Goal: Information Seeking & Learning: Check status

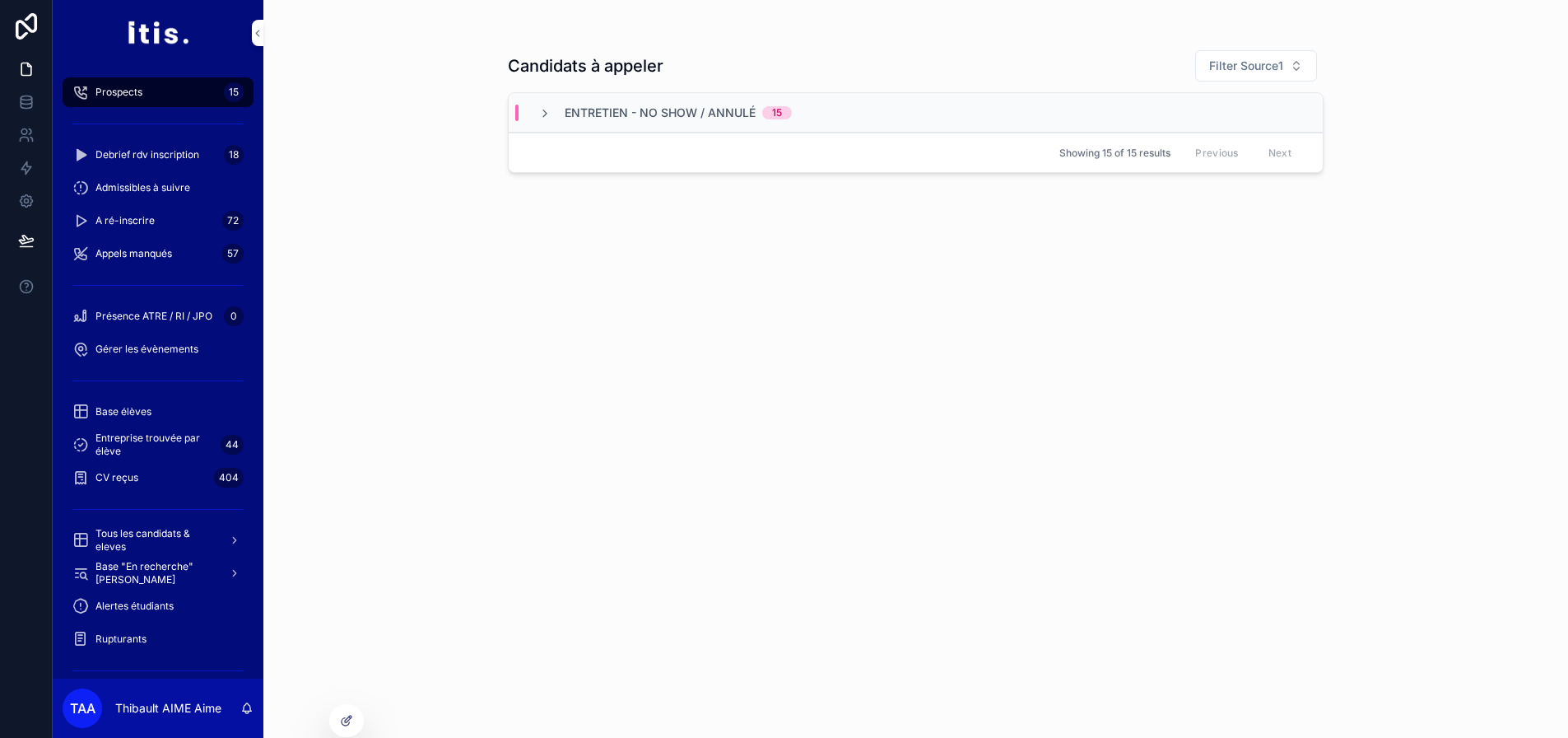
click at [146, 637] on div "Rupturants" at bounding box center [158, 639] width 171 height 26
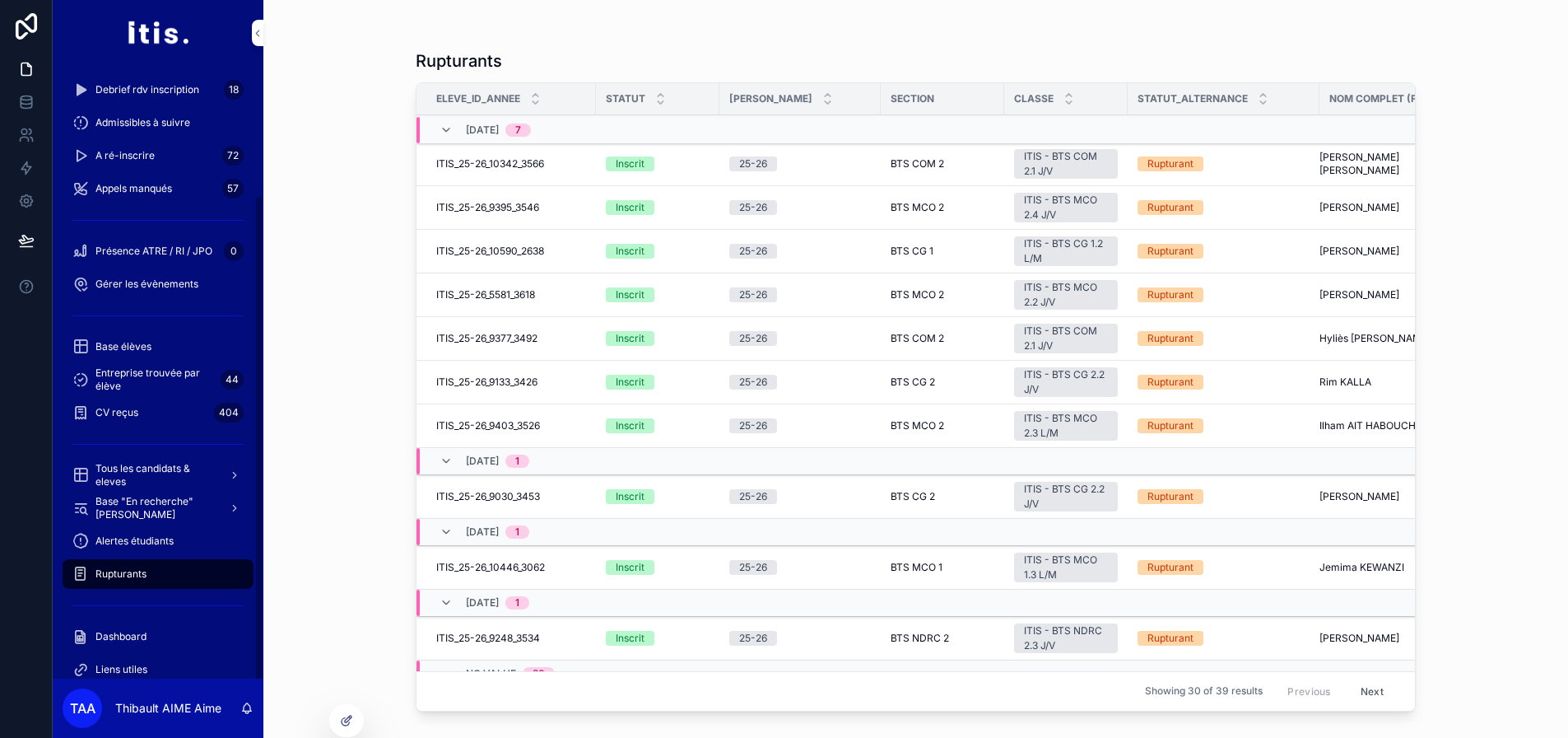
scroll to position [175, 0]
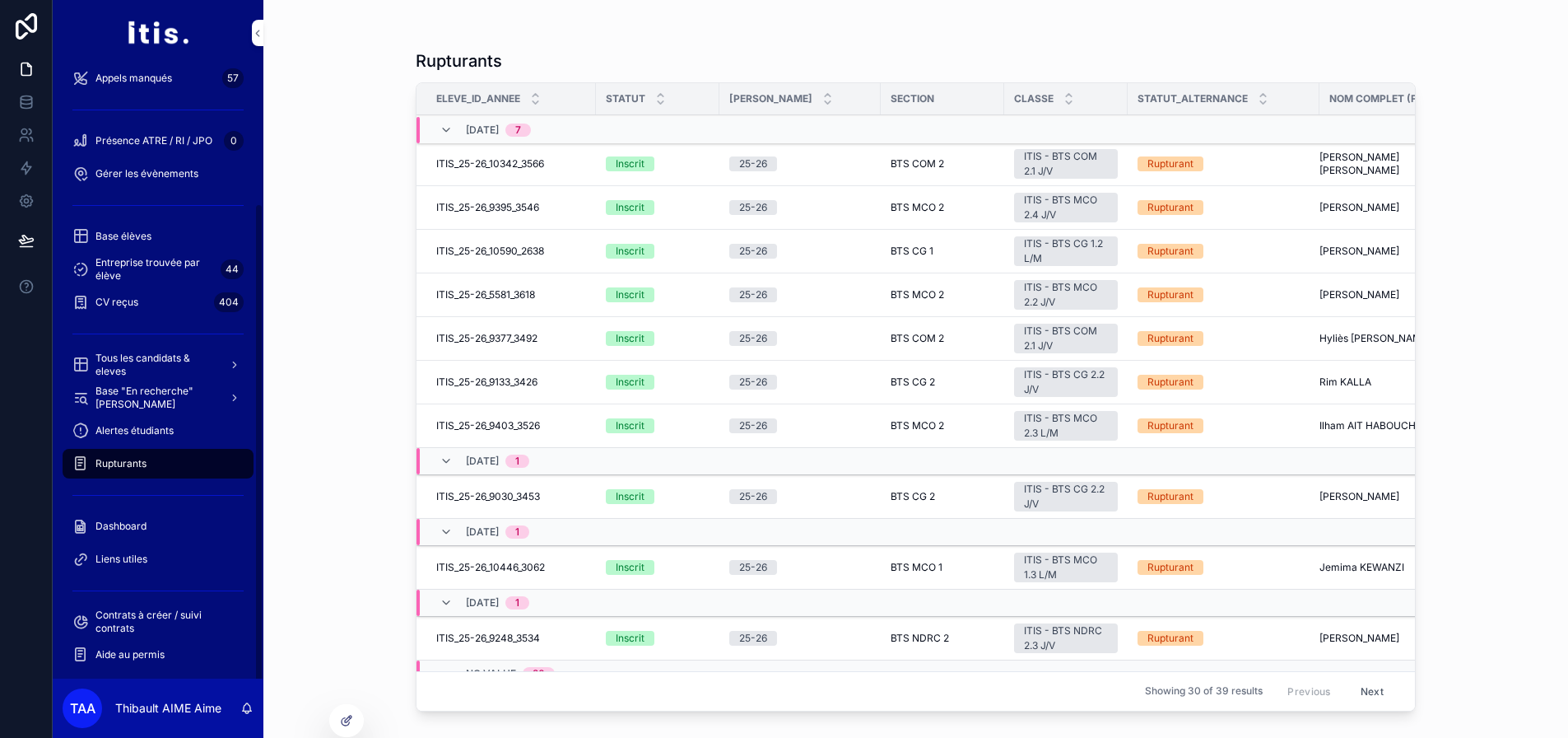
click at [141, 526] on span "Dashboard" at bounding box center [121, 526] width 51 height 14
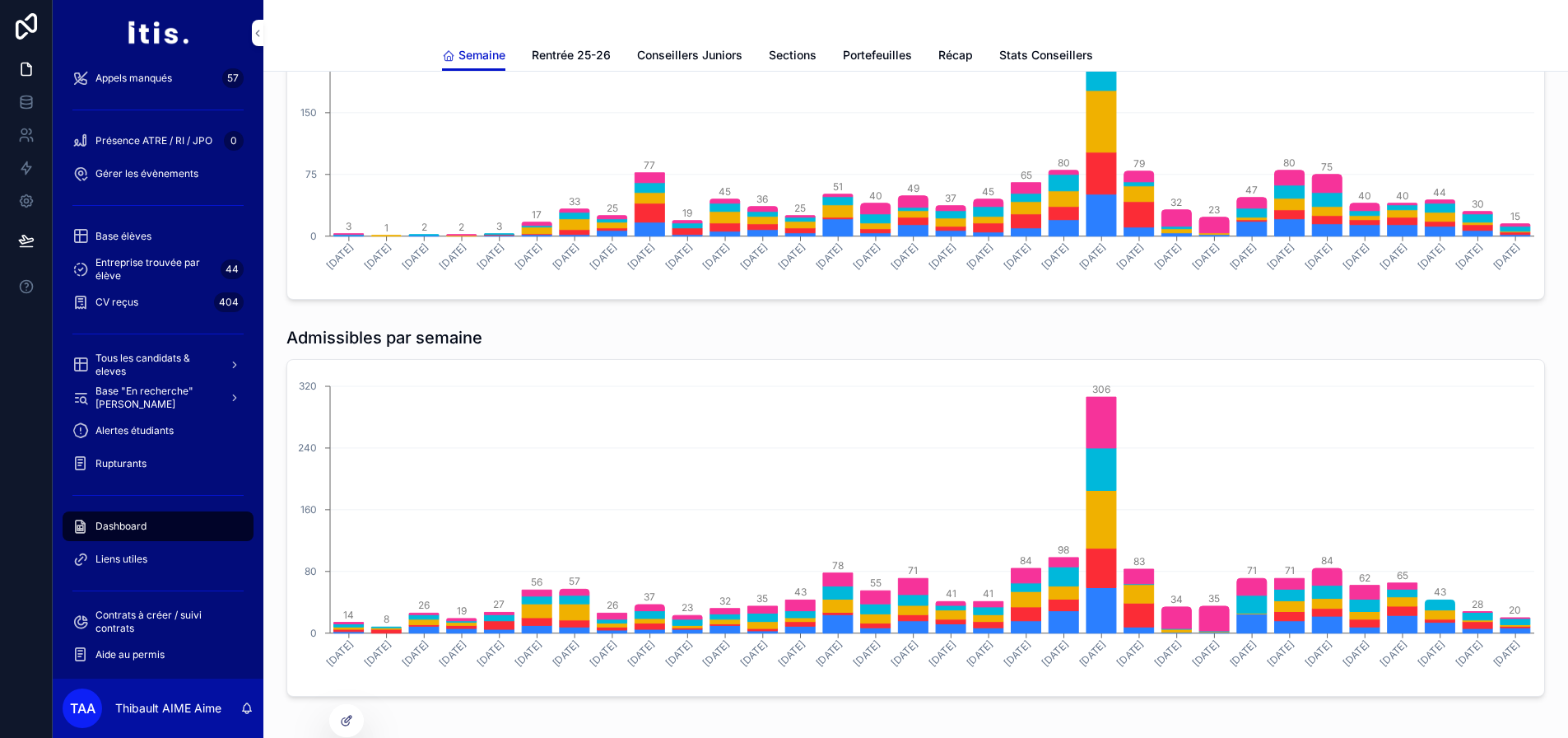
scroll to position [1260, 0]
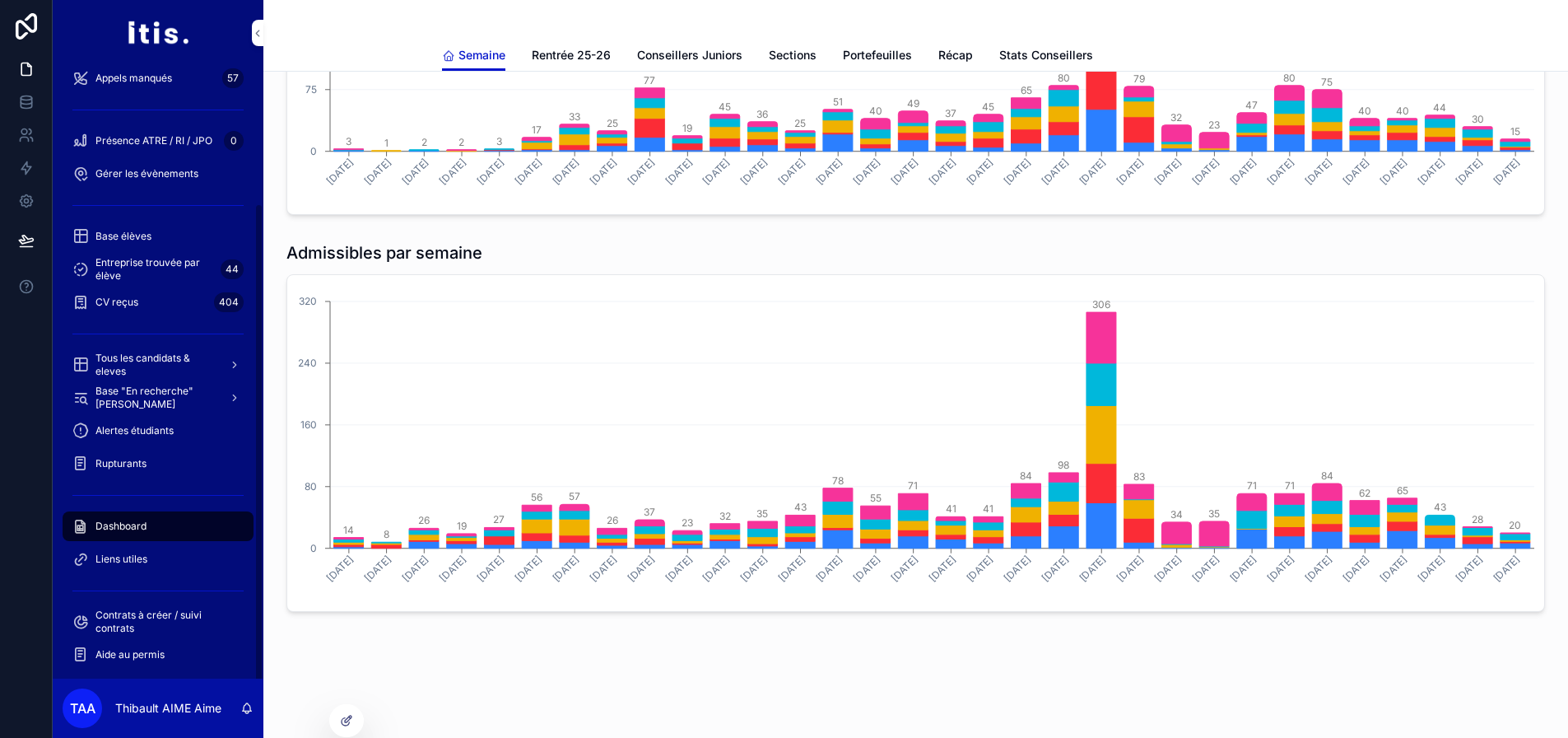
click at [164, 649] on span "Aide au permis" at bounding box center [130, 654] width 69 height 14
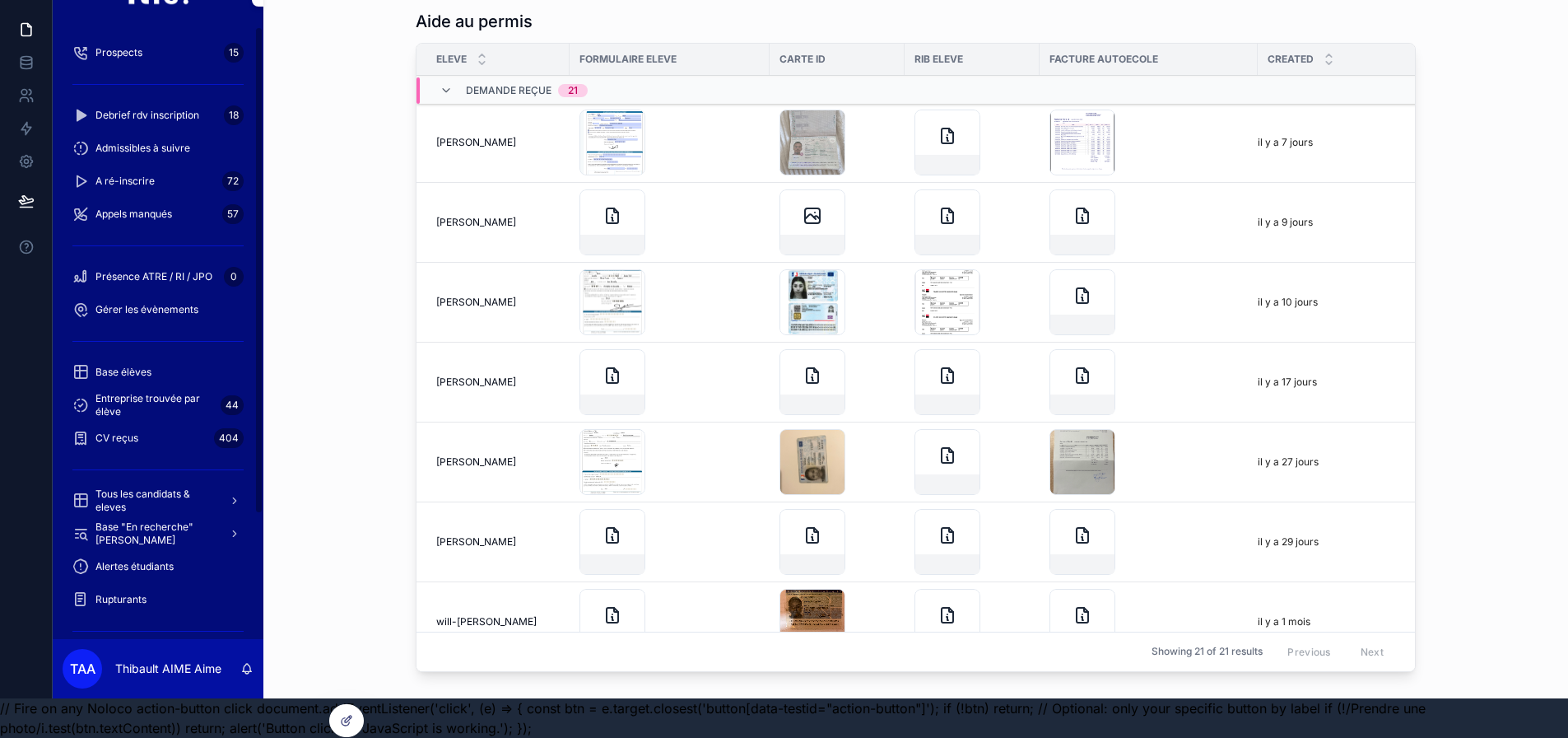
click at [165, 369] on div "Base élèves" at bounding box center [158, 372] width 171 height 26
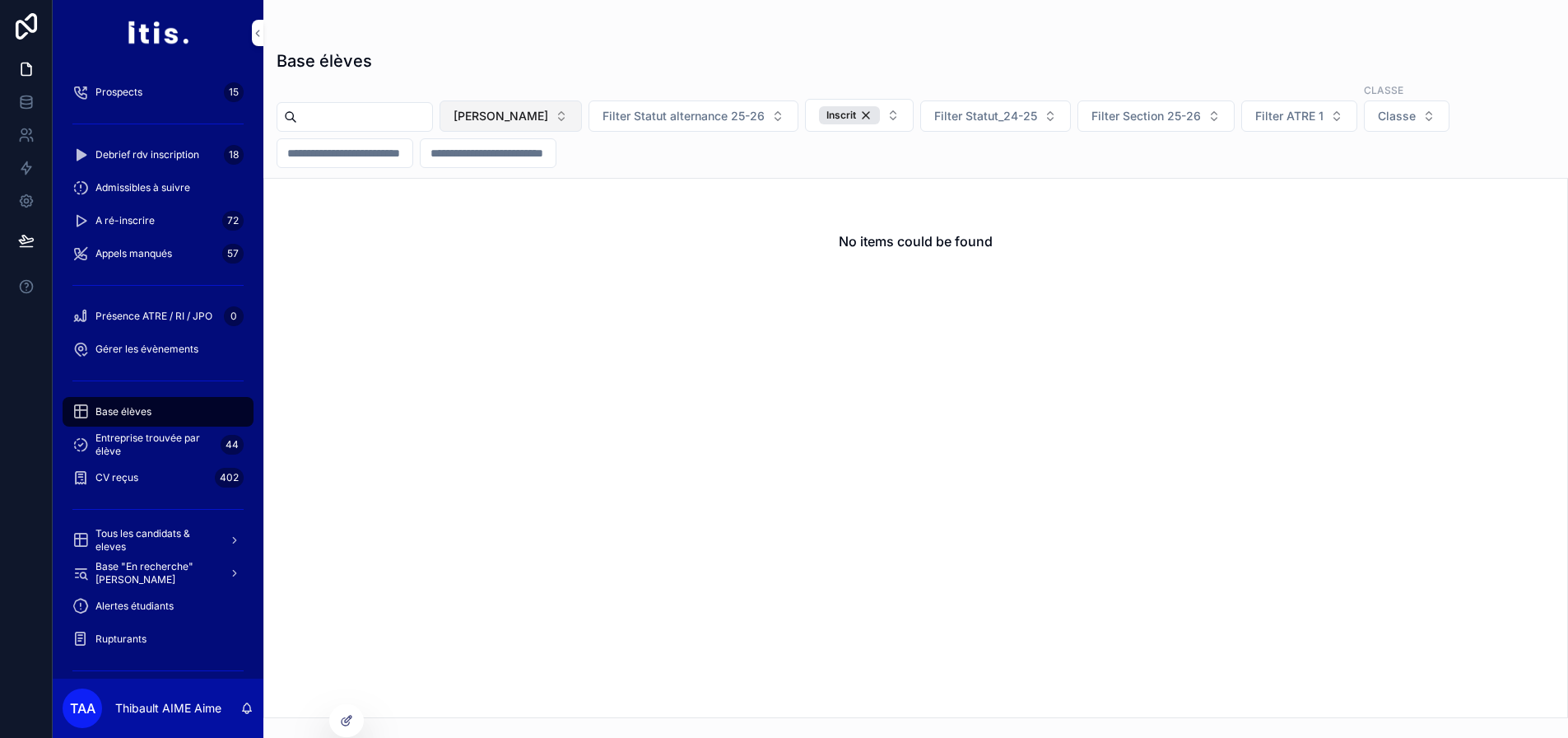
click at [580, 104] on button "[PERSON_NAME]" at bounding box center [511, 115] width 143 height 32
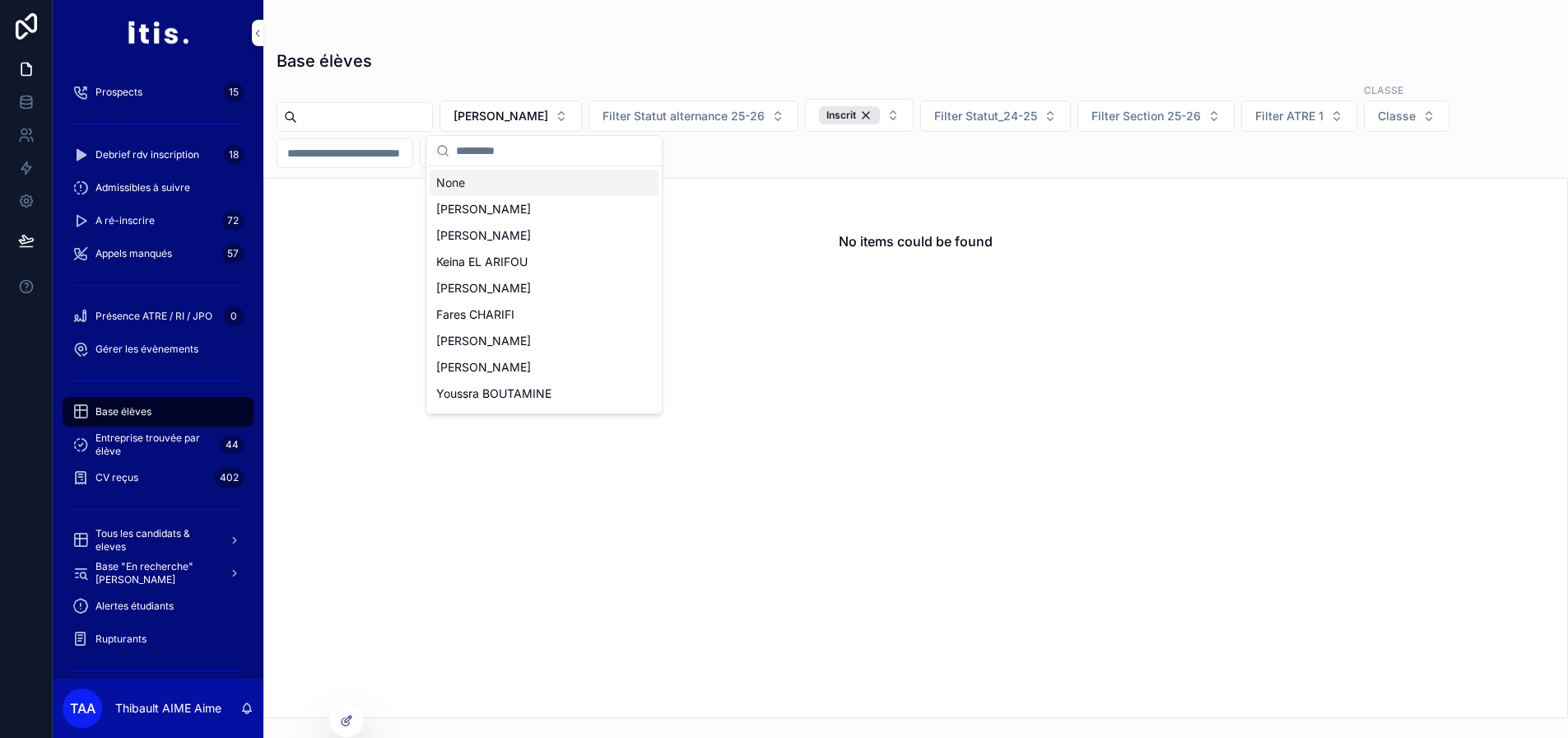
click at [542, 176] on div "None" at bounding box center [544, 182] width 229 height 26
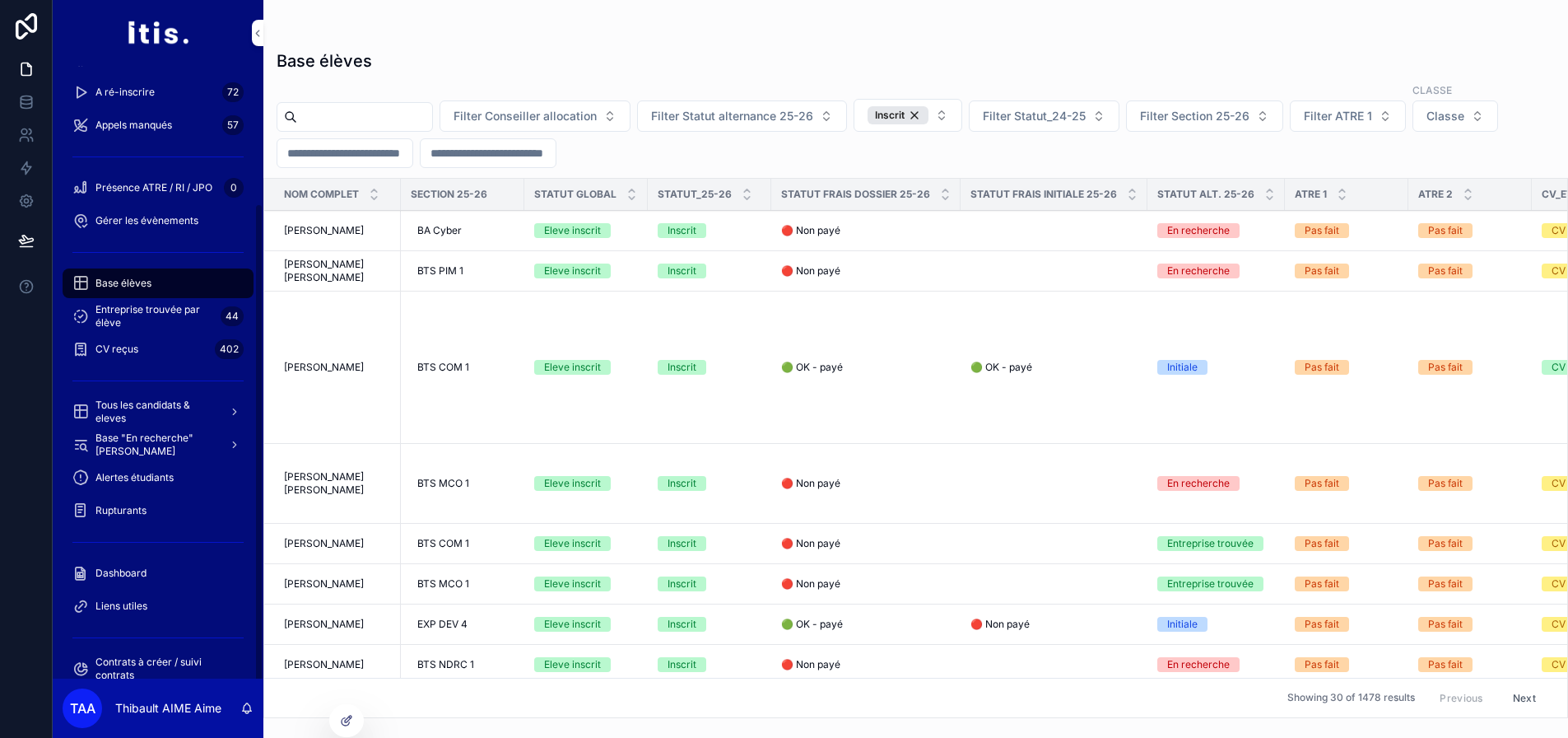
scroll to position [175, 0]
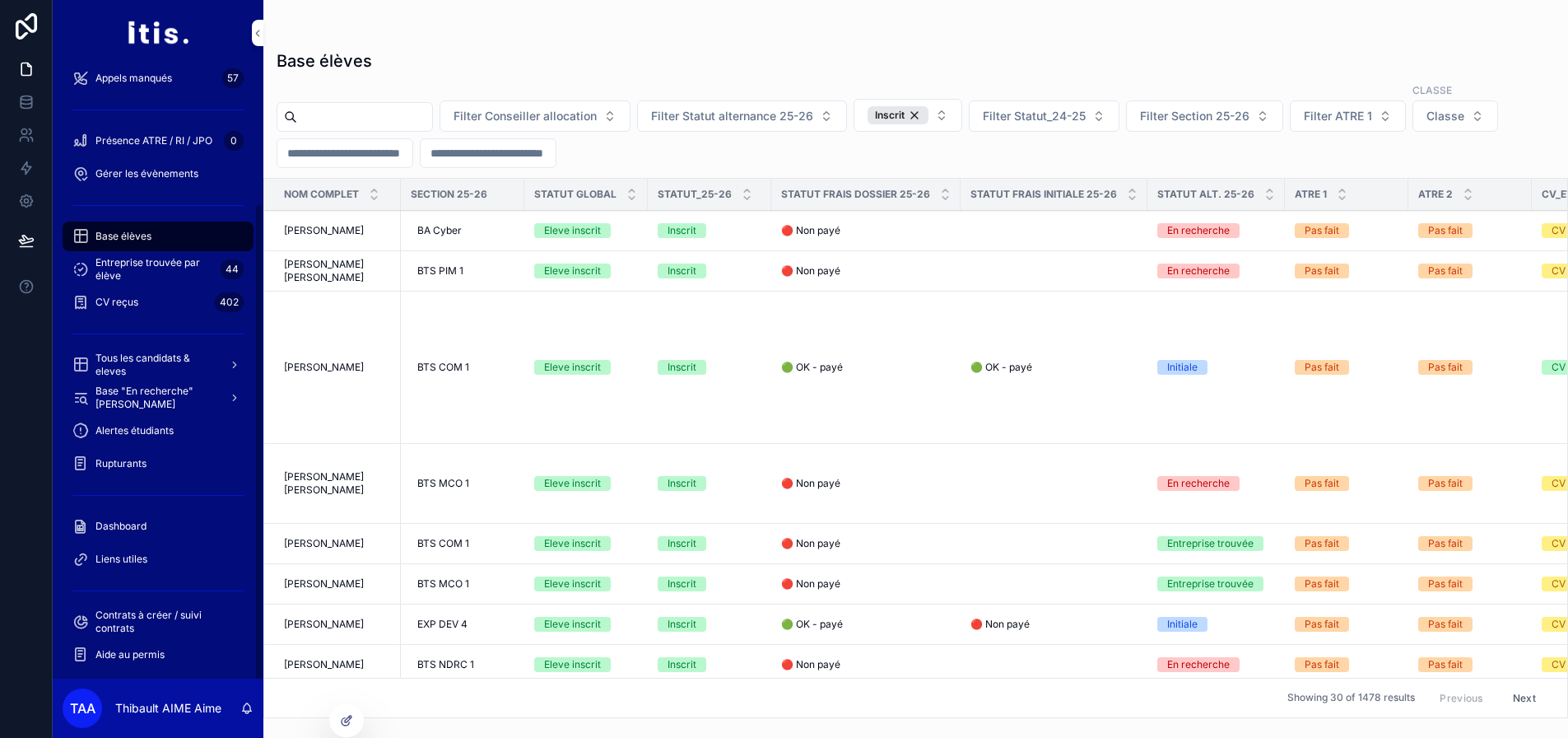
click at [140, 510] on div "Dashboard" at bounding box center [158, 526] width 211 height 33
click at [147, 527] on div "Dashboard" at bounding box center [158, 526] width 171 height 26
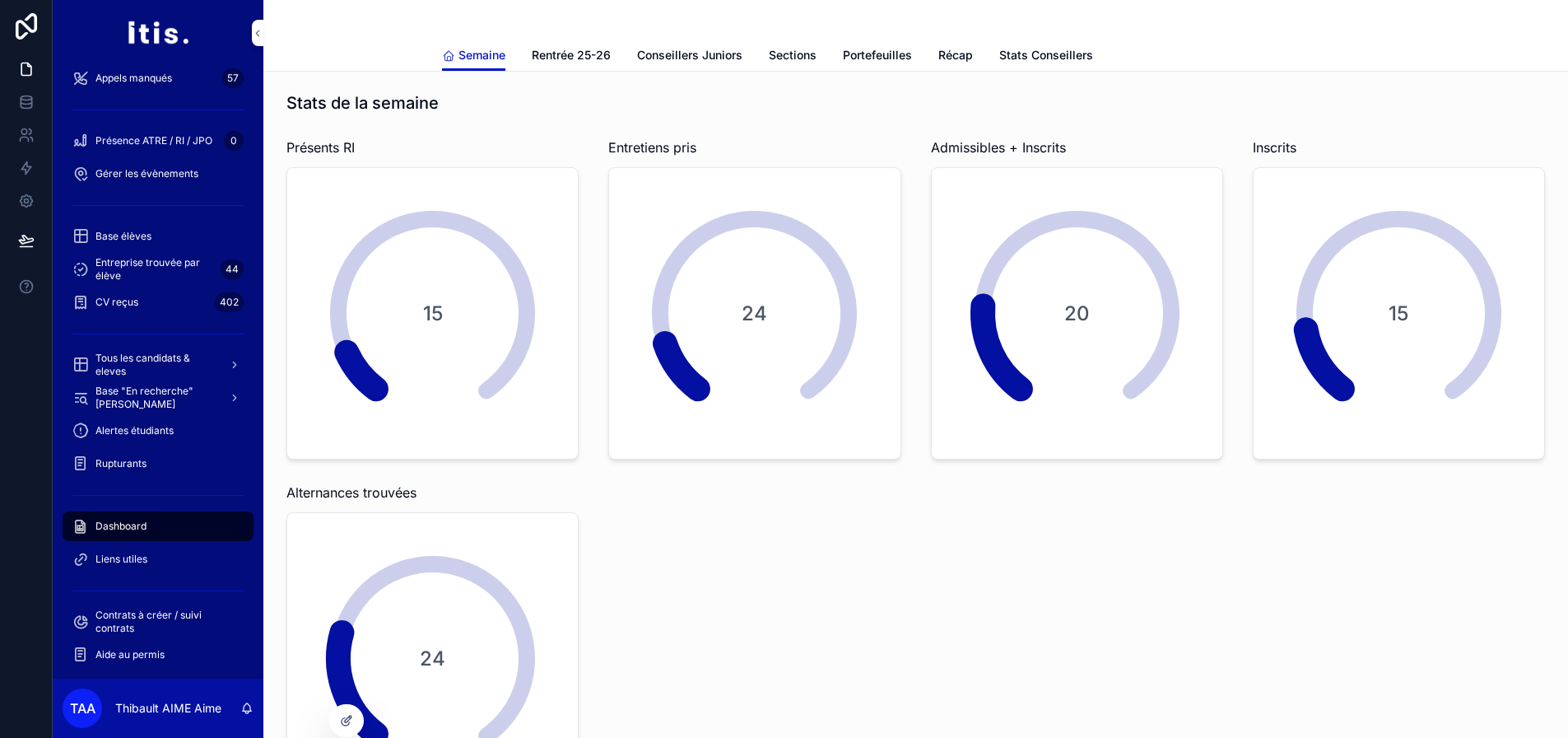
click at [696, 51] on span "Conseillers Juniors" at bounding box center [689, 55] width 106 height 16
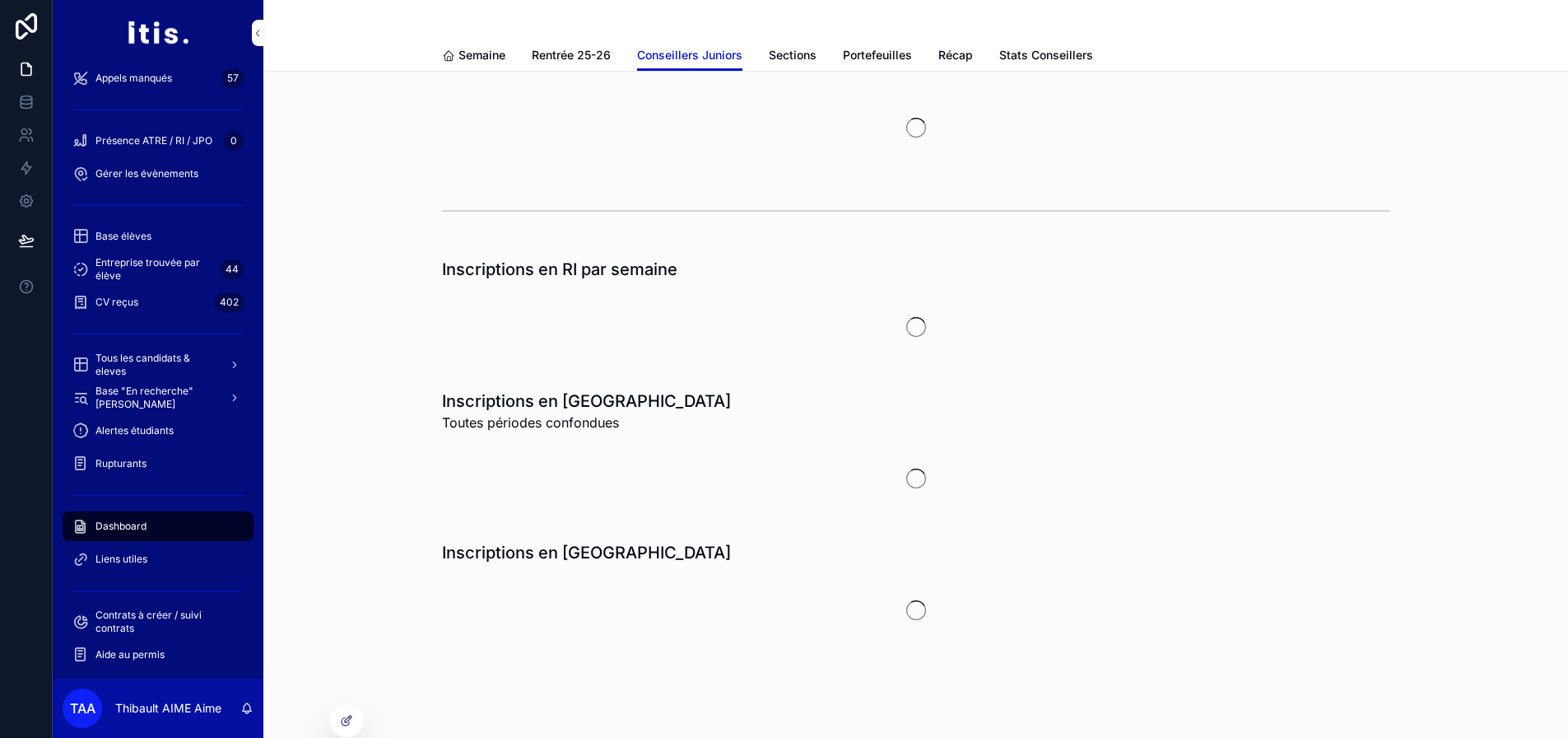
click at [595, 53] on span "Rentrée 25-26" at bounding box center [572, 55] width 79 height 16
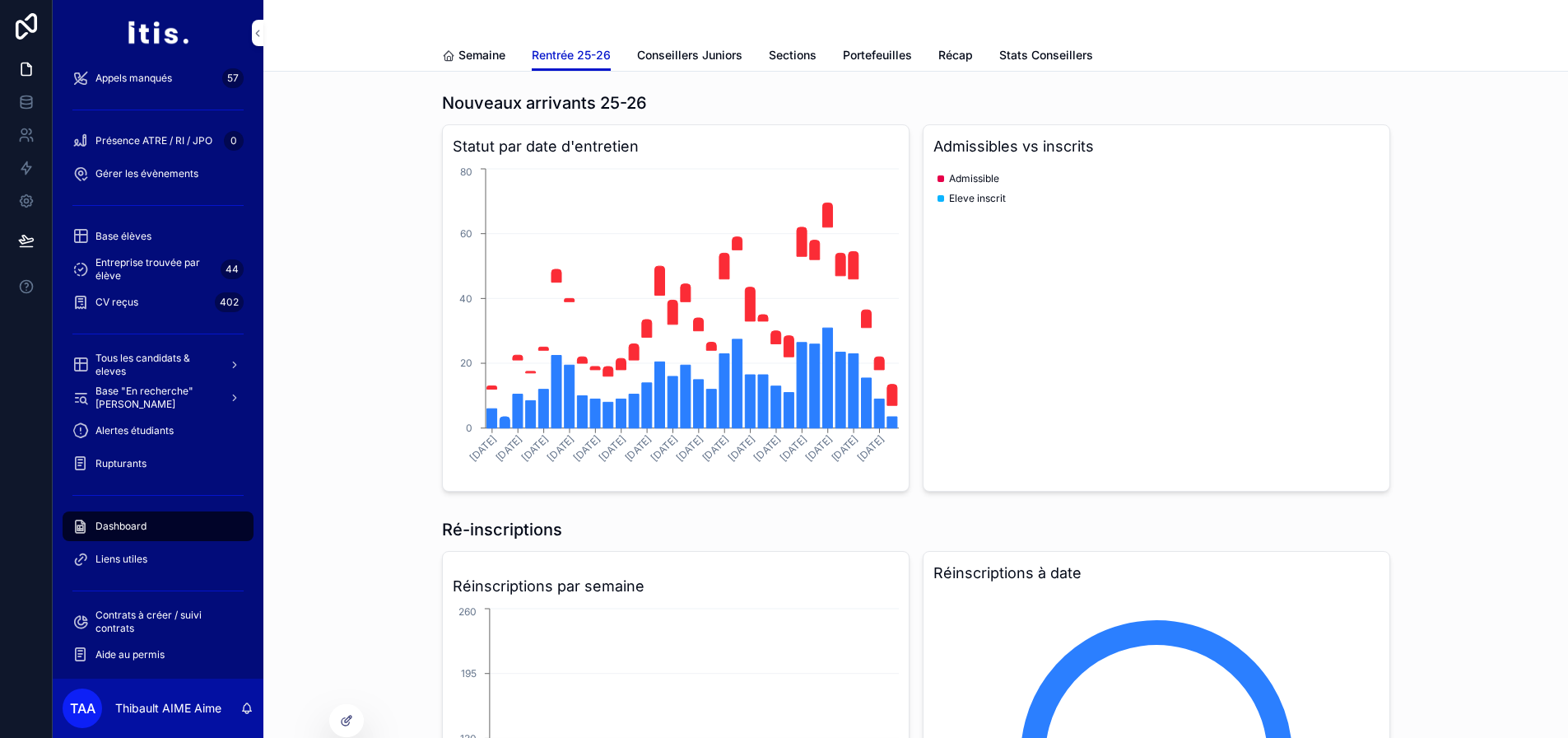
click at [1003, 55] on span "Stats Conseillers" at bounding box center [1047, 55] width 94 height 16
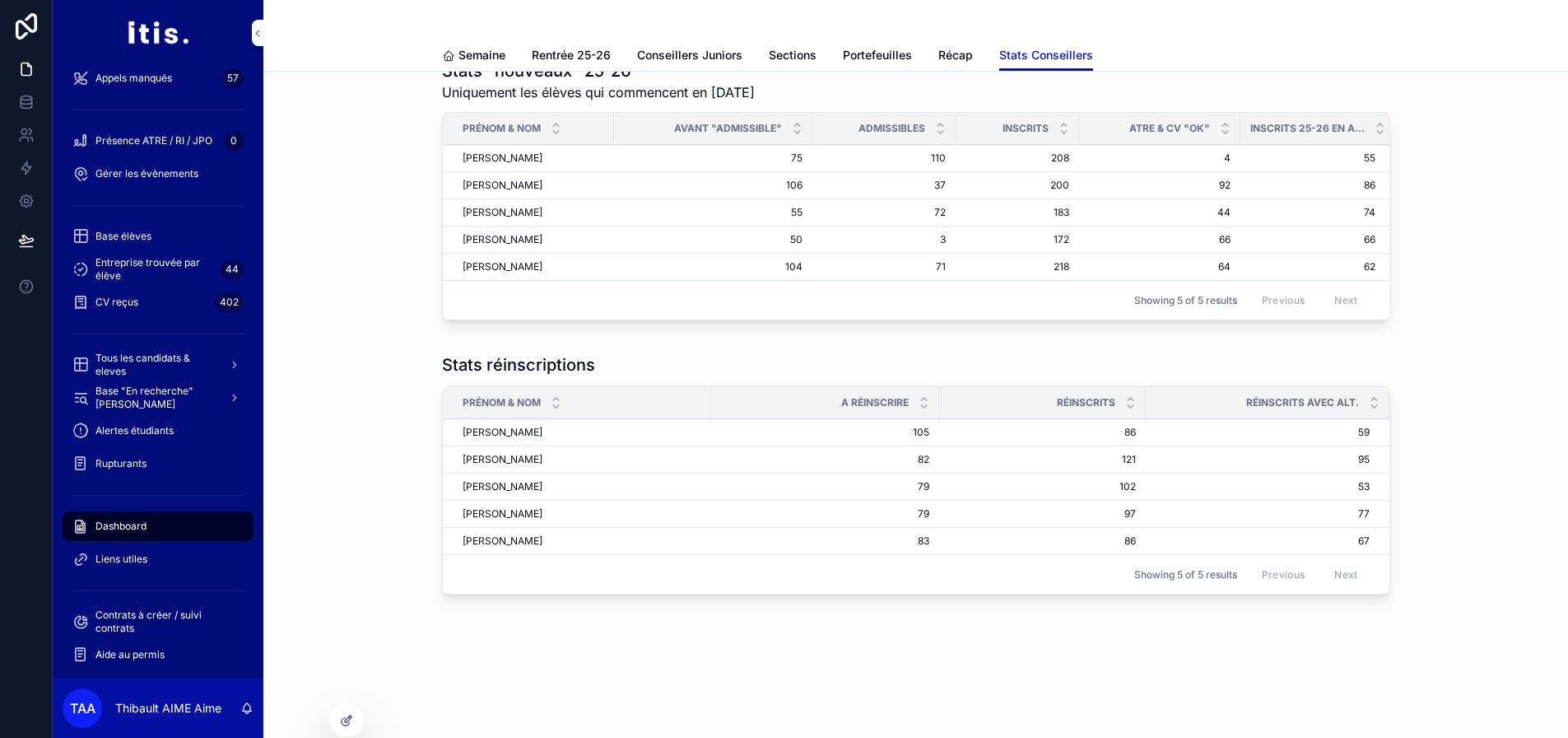
scroll to position [226, 0]
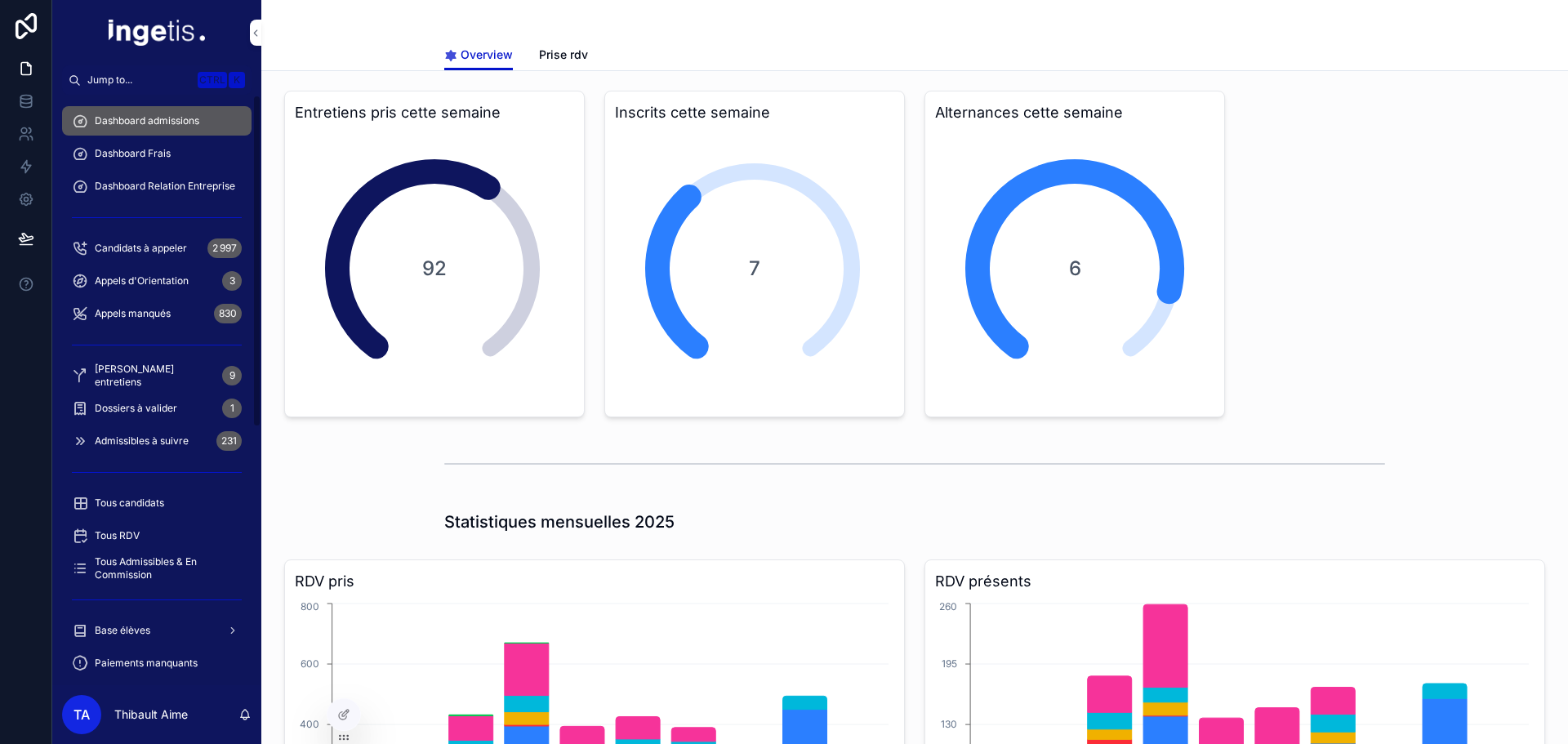
click at [159, 141] on div "Dashboard Frais" at bounding box center [157, 153] width 170 height 26
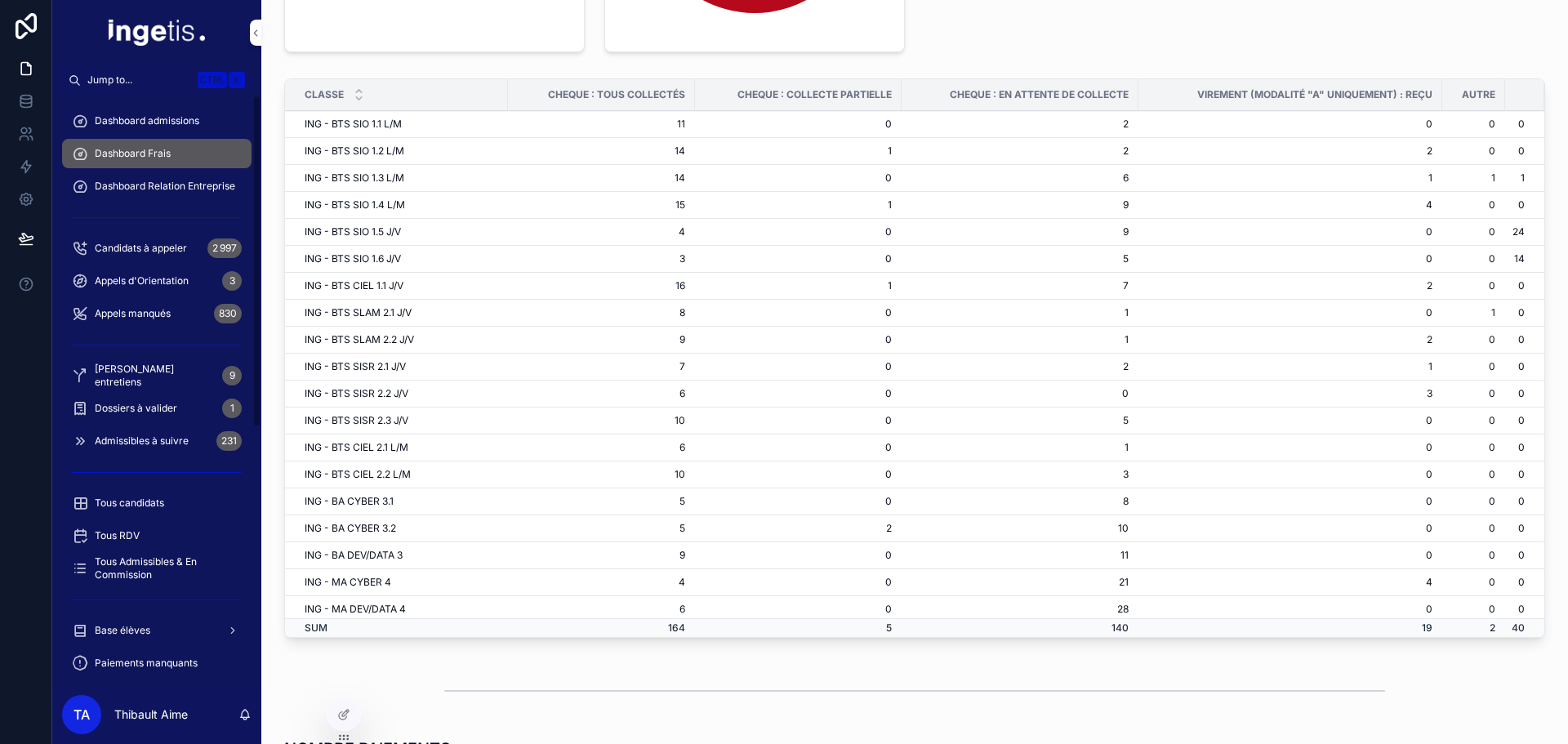
click at [161, 635] on div "Base élèves" at bounding box center [157, 630] width 170 height 26
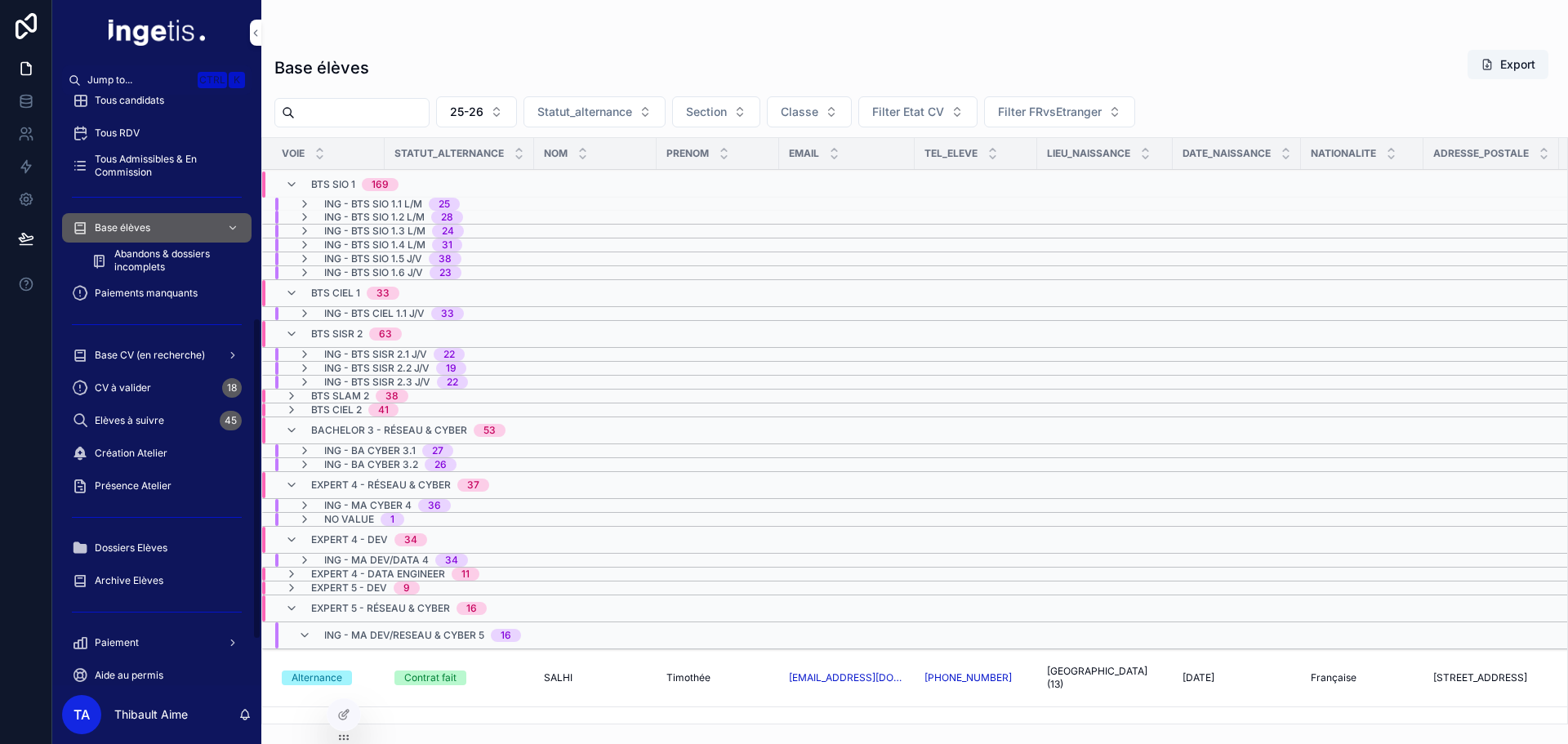
scroll to position [408, 0]
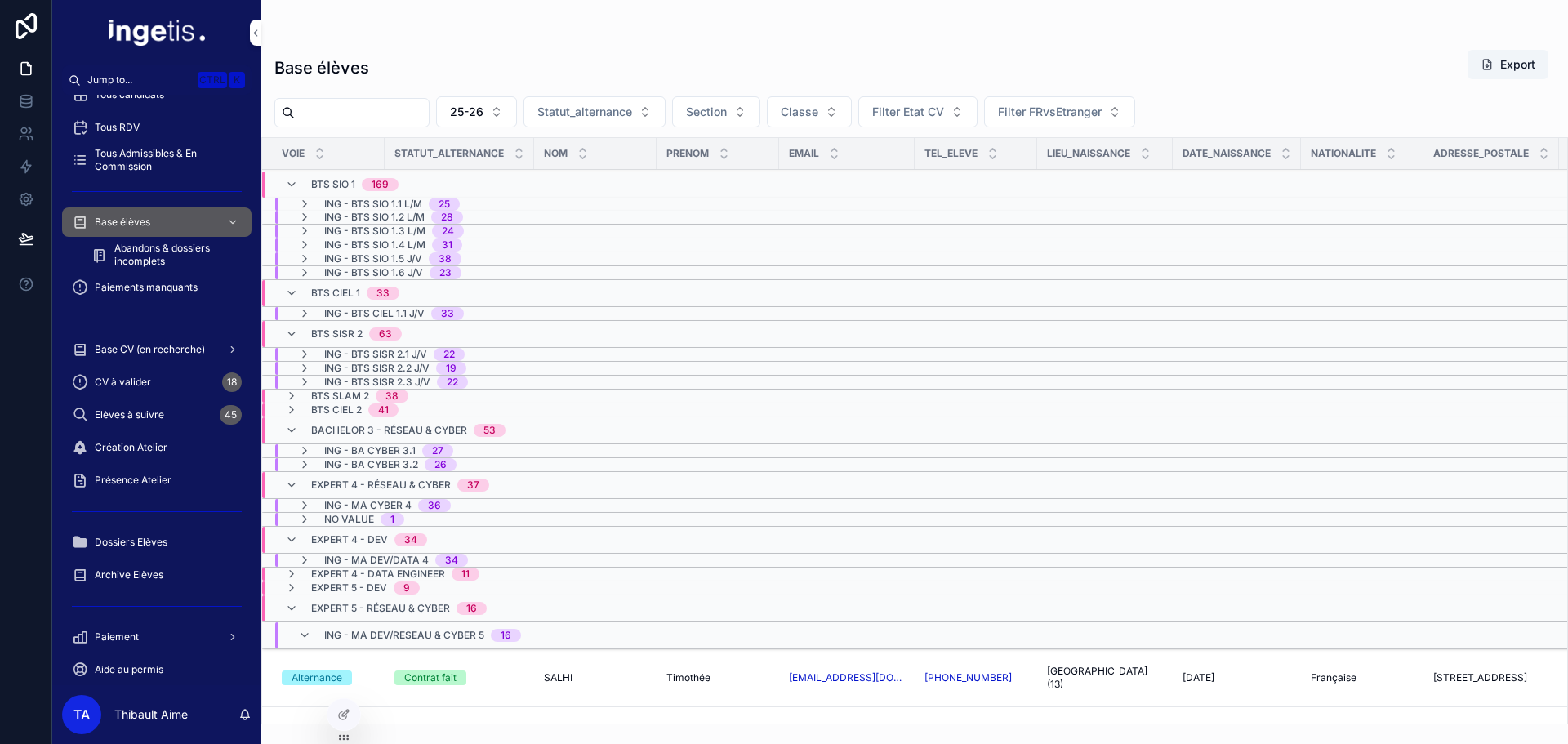
click at [166, 286] on span "Paiements manquants" at bounding box center [146, 287] width 103 height 13
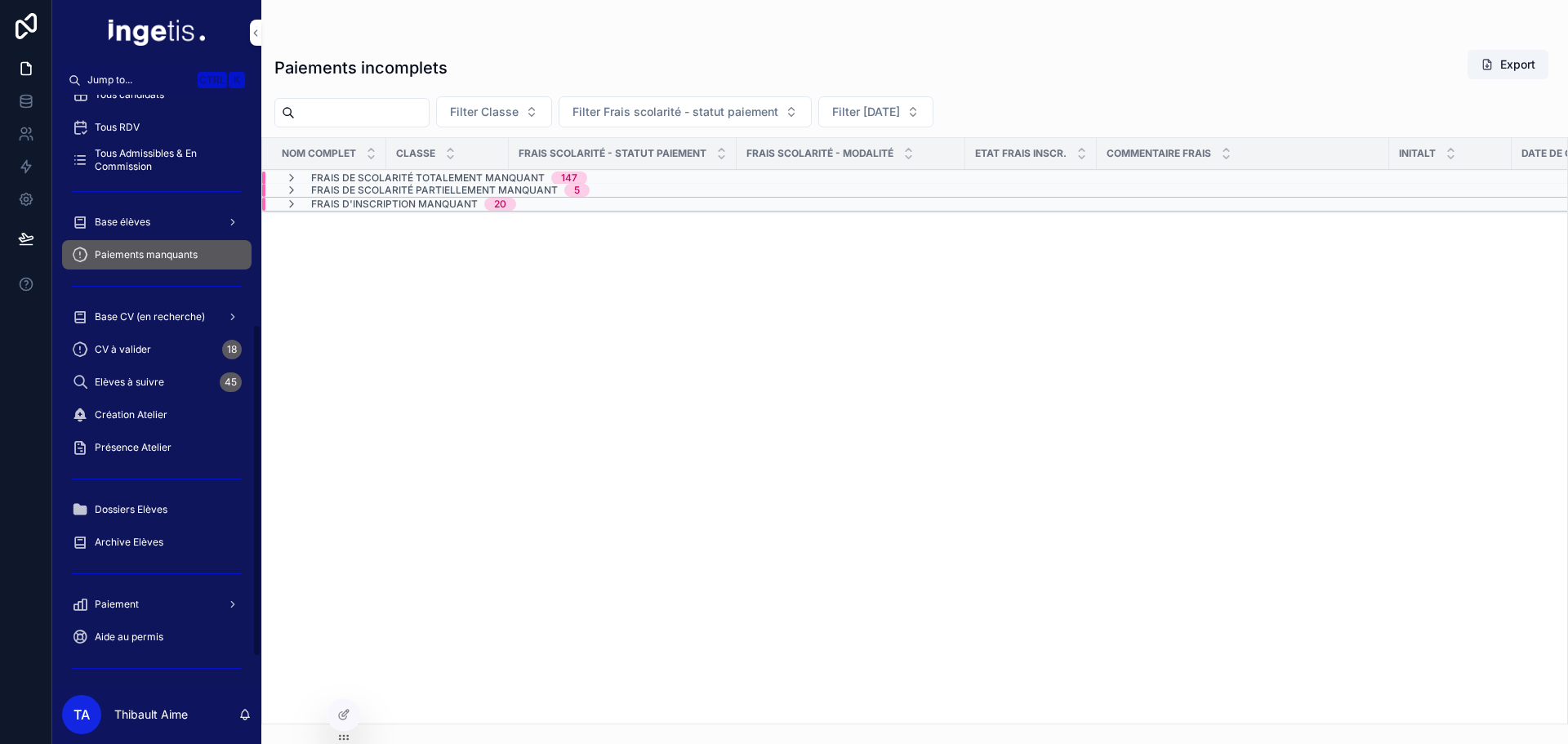
click at [424, 175] on span "Frais de scolarité totalement manquant" at bounding box center [428, 178] width 234 height 13
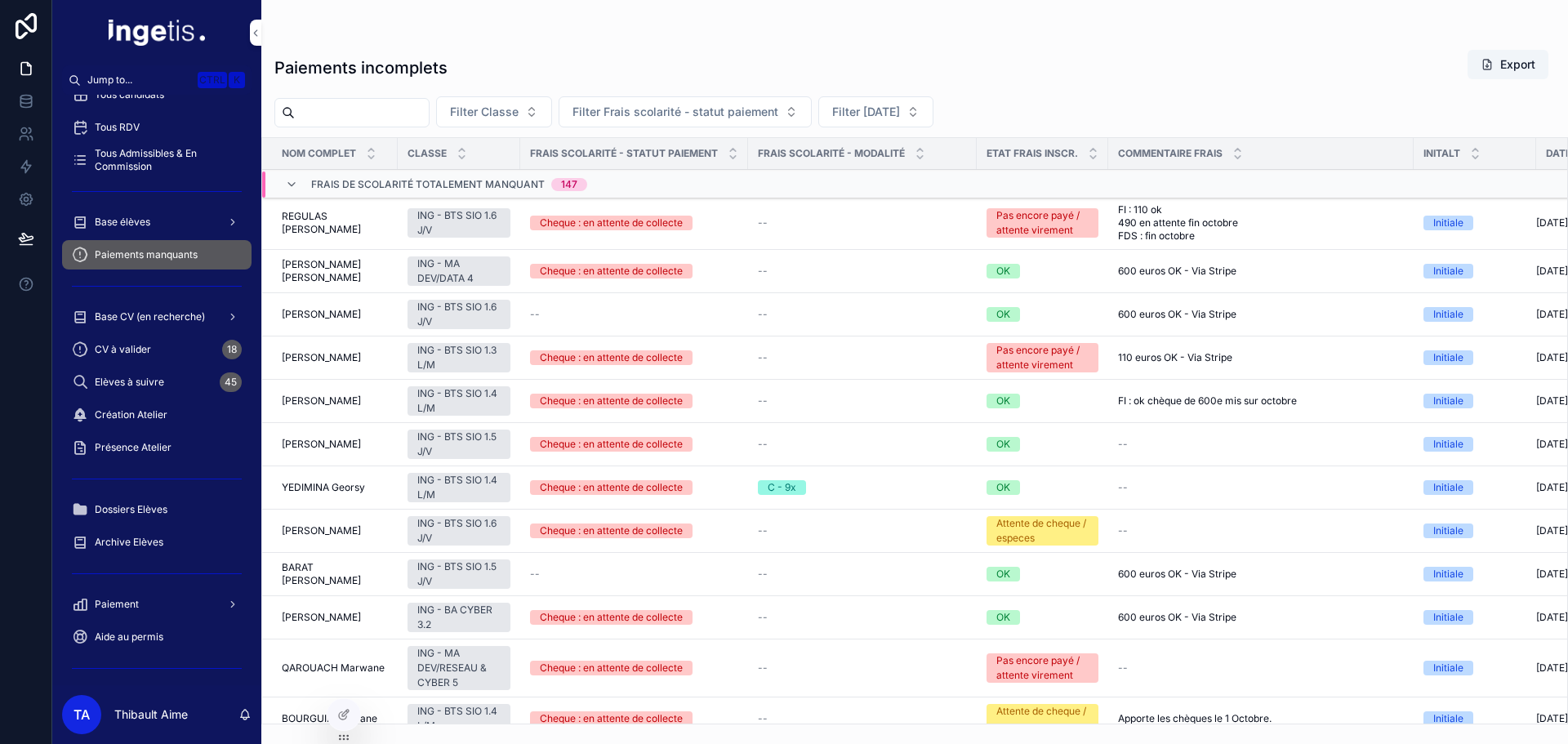
click at [425, 178] on span "Frais de scolarité totalement manquant" at bounding box center [428, 184] width 234 height 13
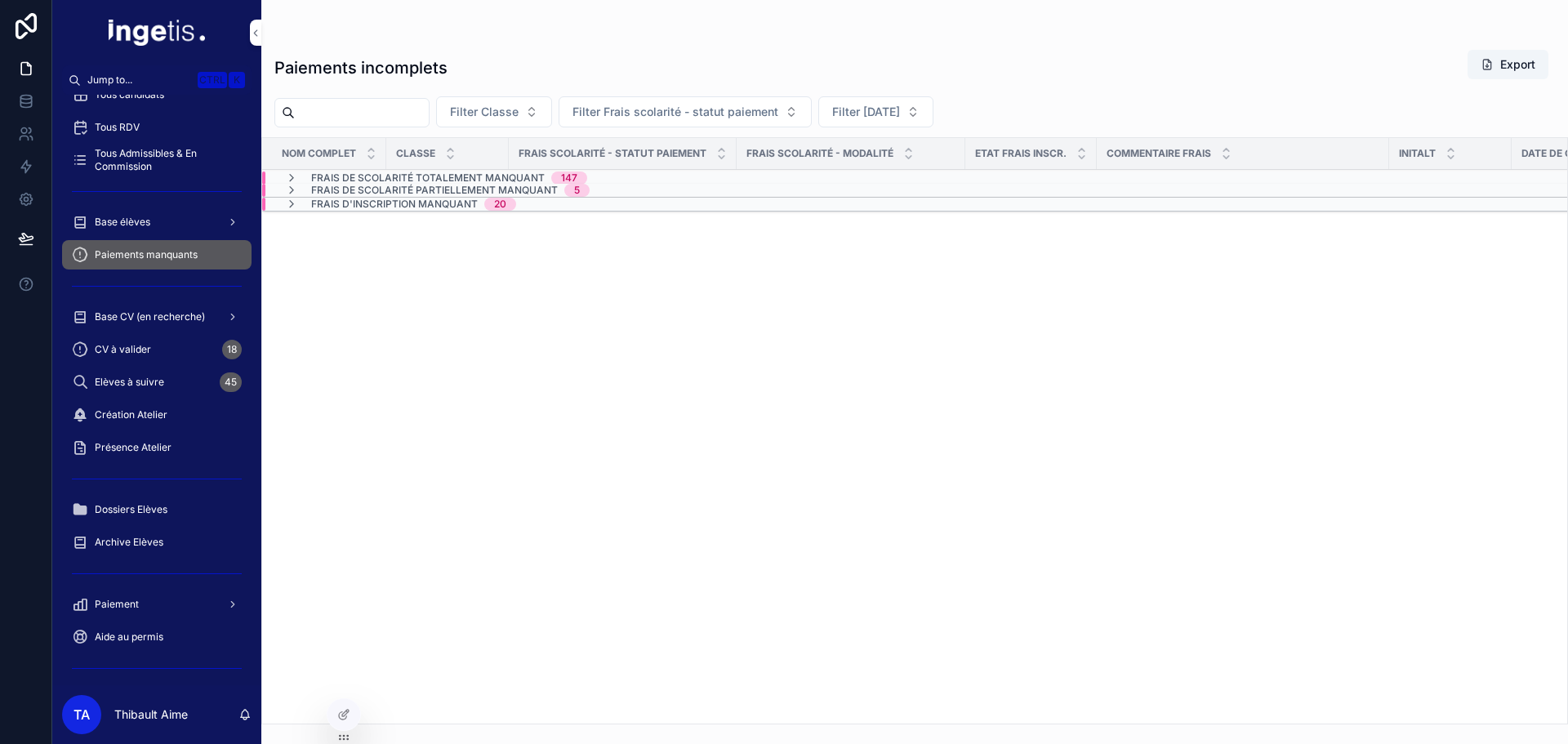
click at [418, 209] on span "Frais d'inscription manquant" at bounding box center [395, 204] width 166 height 13
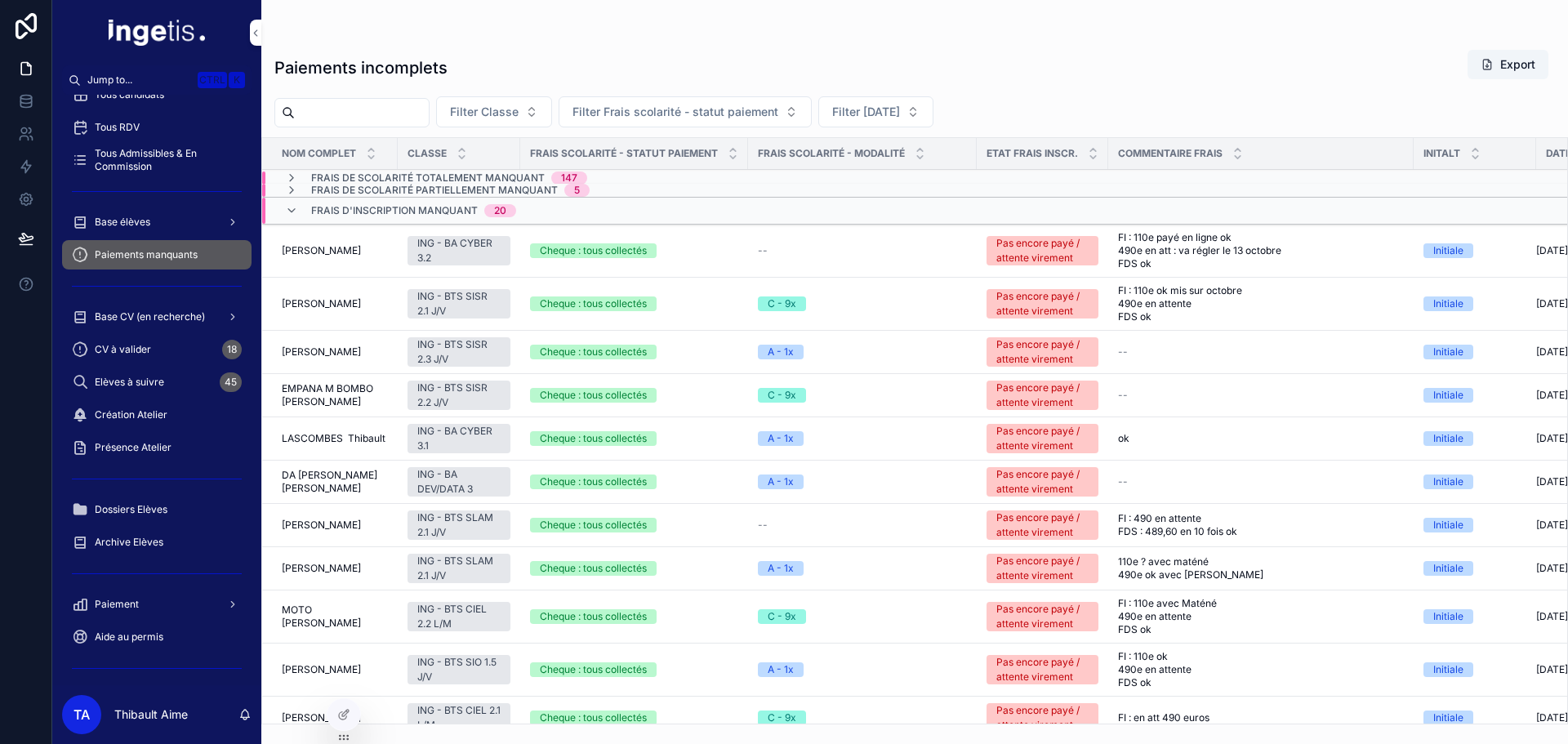
click at [418, 209] on span "Frais d'inscription manquant" at bounding box center [395, 210] width 166 height 13
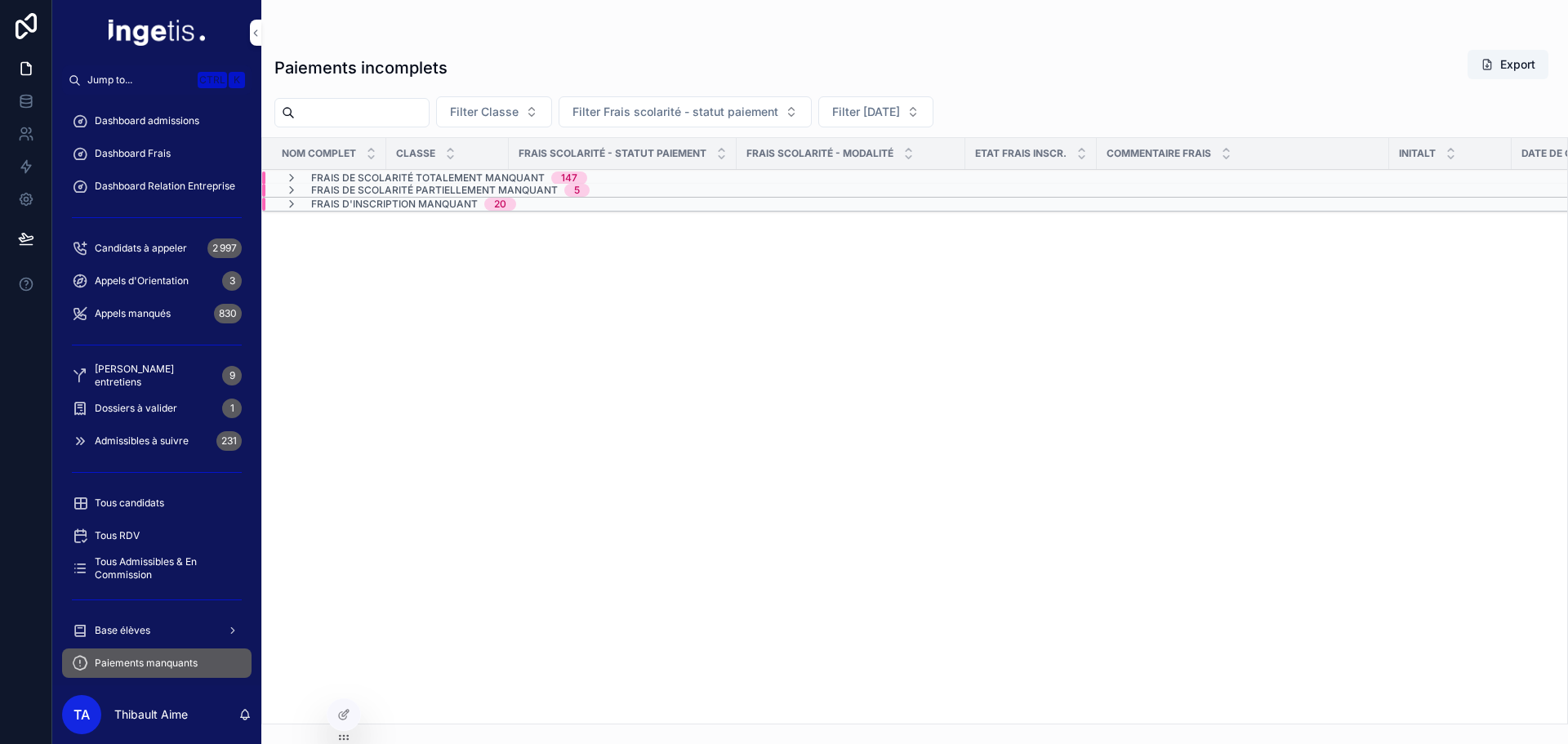
click at [154, 141] on div "Dashboard Frais" at bounding box center [157, 153] width 170 height 26
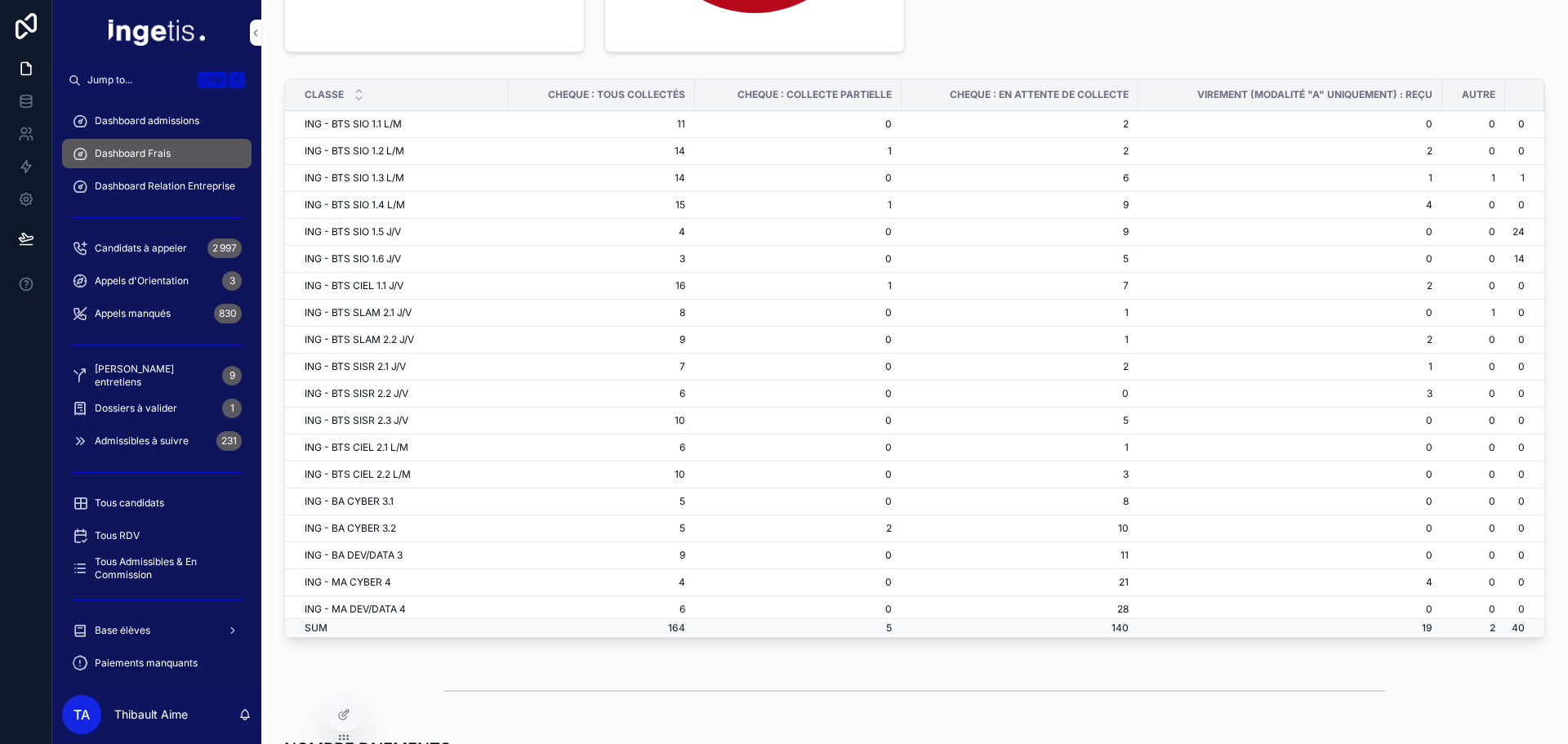
click at [161, 626] on div "Base élèves" at bounding box center [157, 630] width 170 height 26
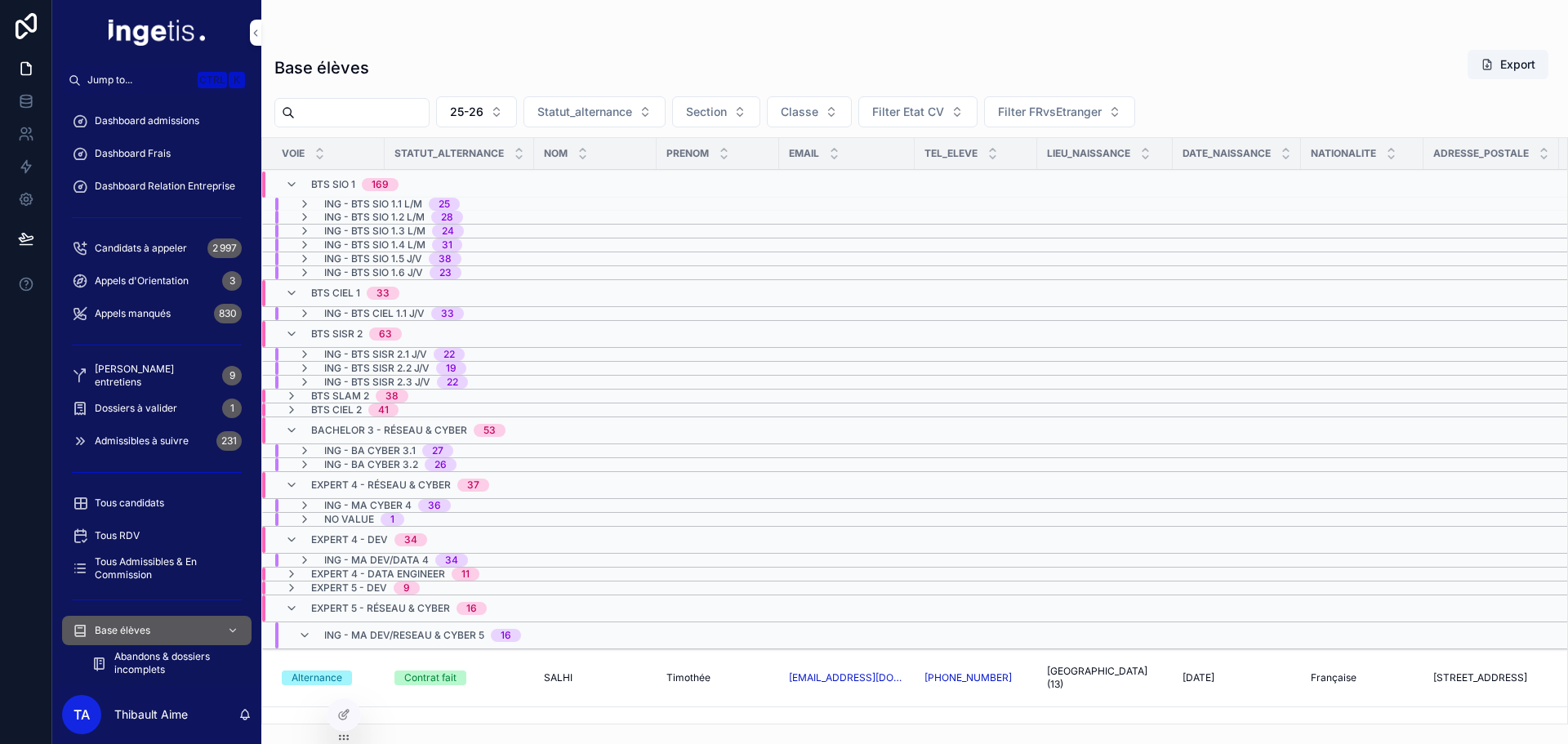
click at [167, 659] on span "Abandons & dossiers incomplets" at bounding box center [175, 663] width 121 height 26
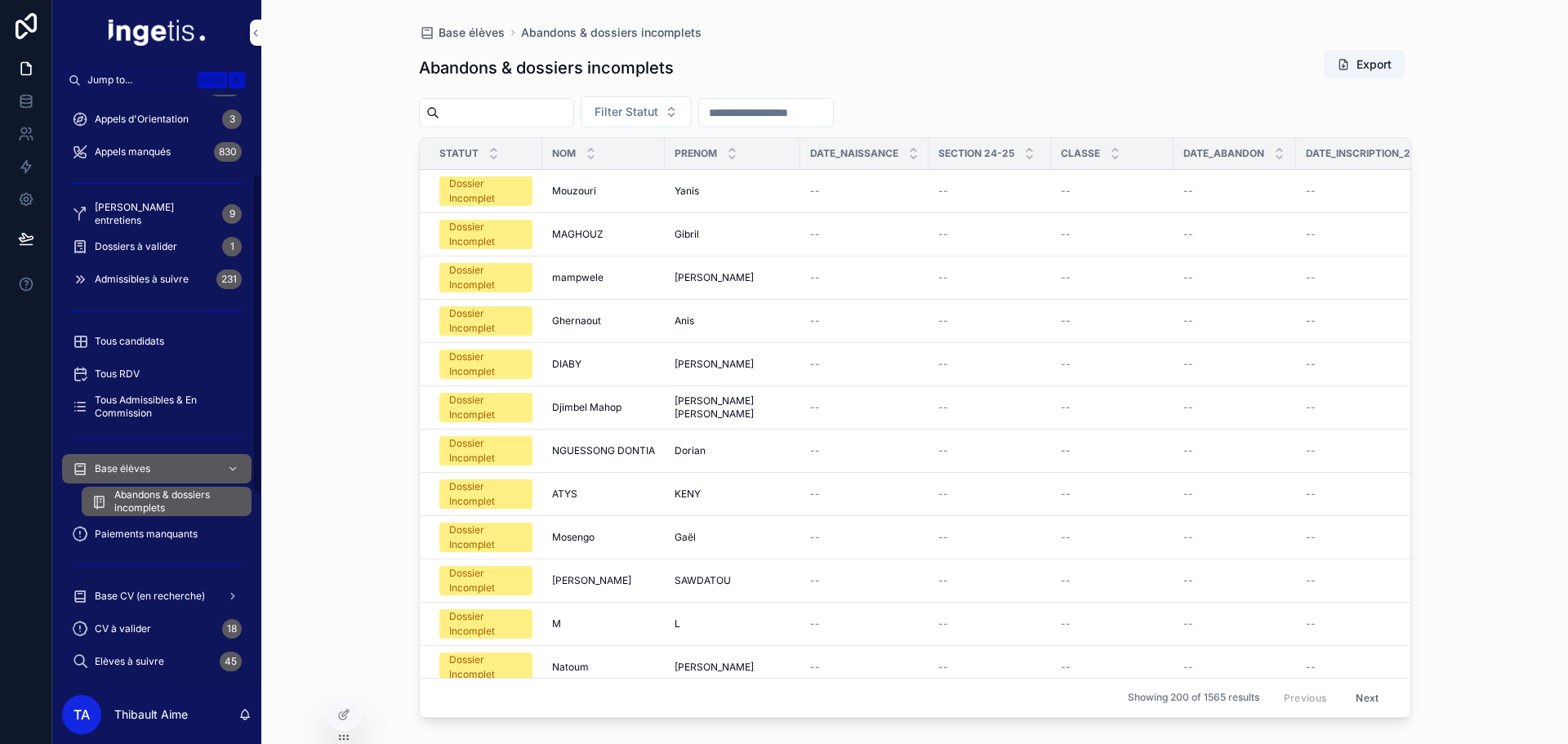
scroll to position [164, 0]
click at [162, 528] on span "Paiements manquants" at bounding box center [146, 533] width 103 height 13
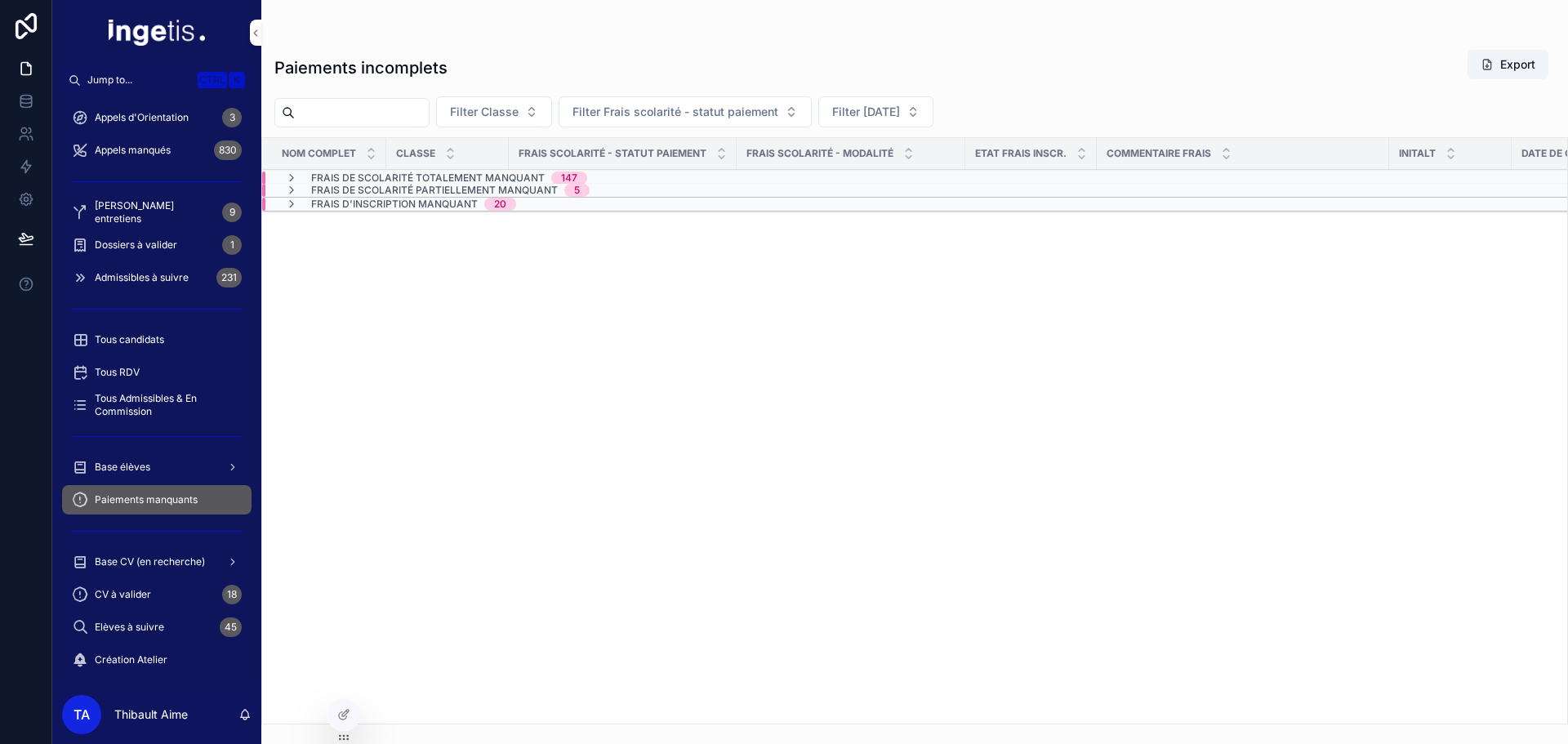
click at [459, 188] on span "Frais de scolarité partiellement manquant" at bounding box center [435, 190] width 247 height 13
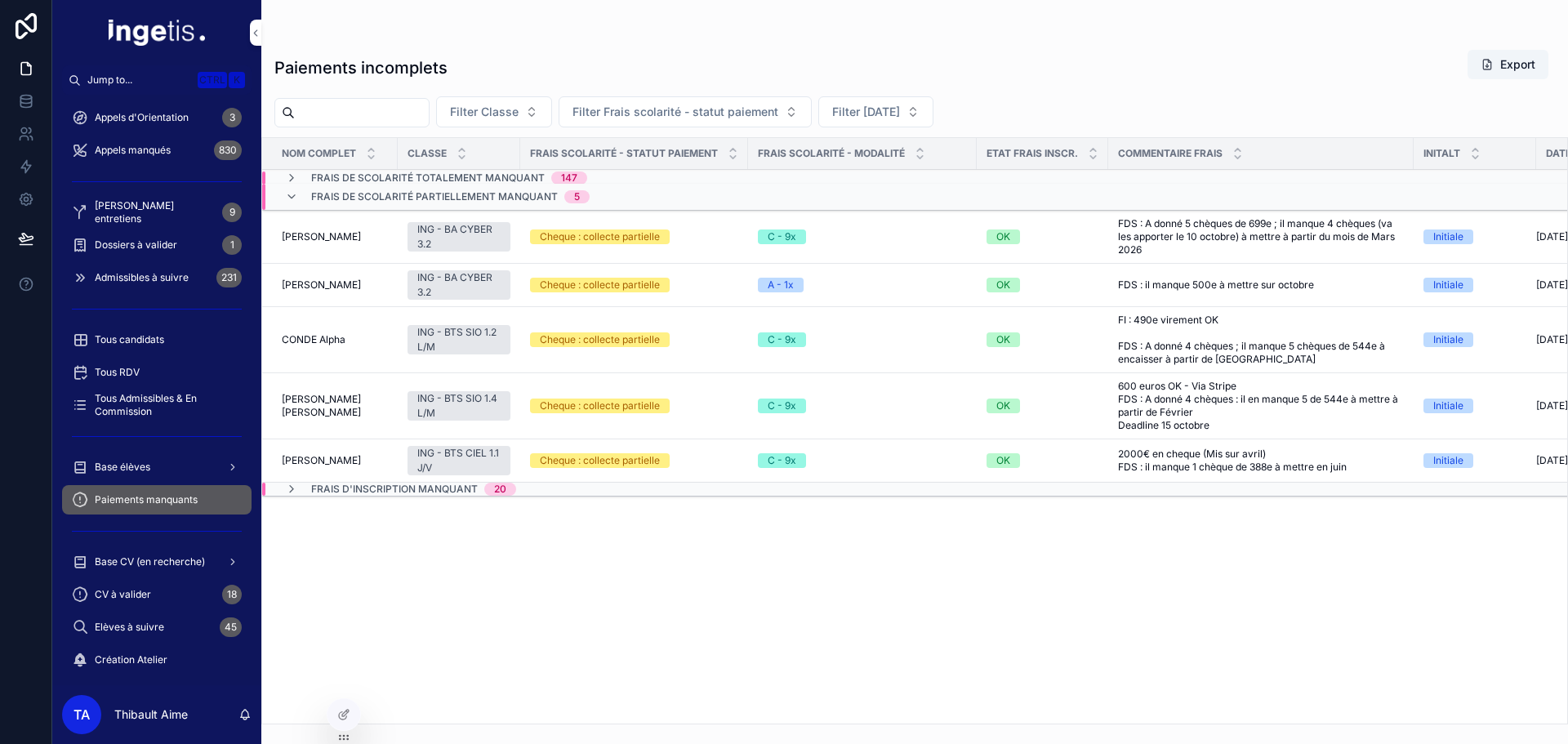
click at [460, 195] on span "Frais de scolarité partiellement manquant" at bounding box center [435, 197] width 247 height 13
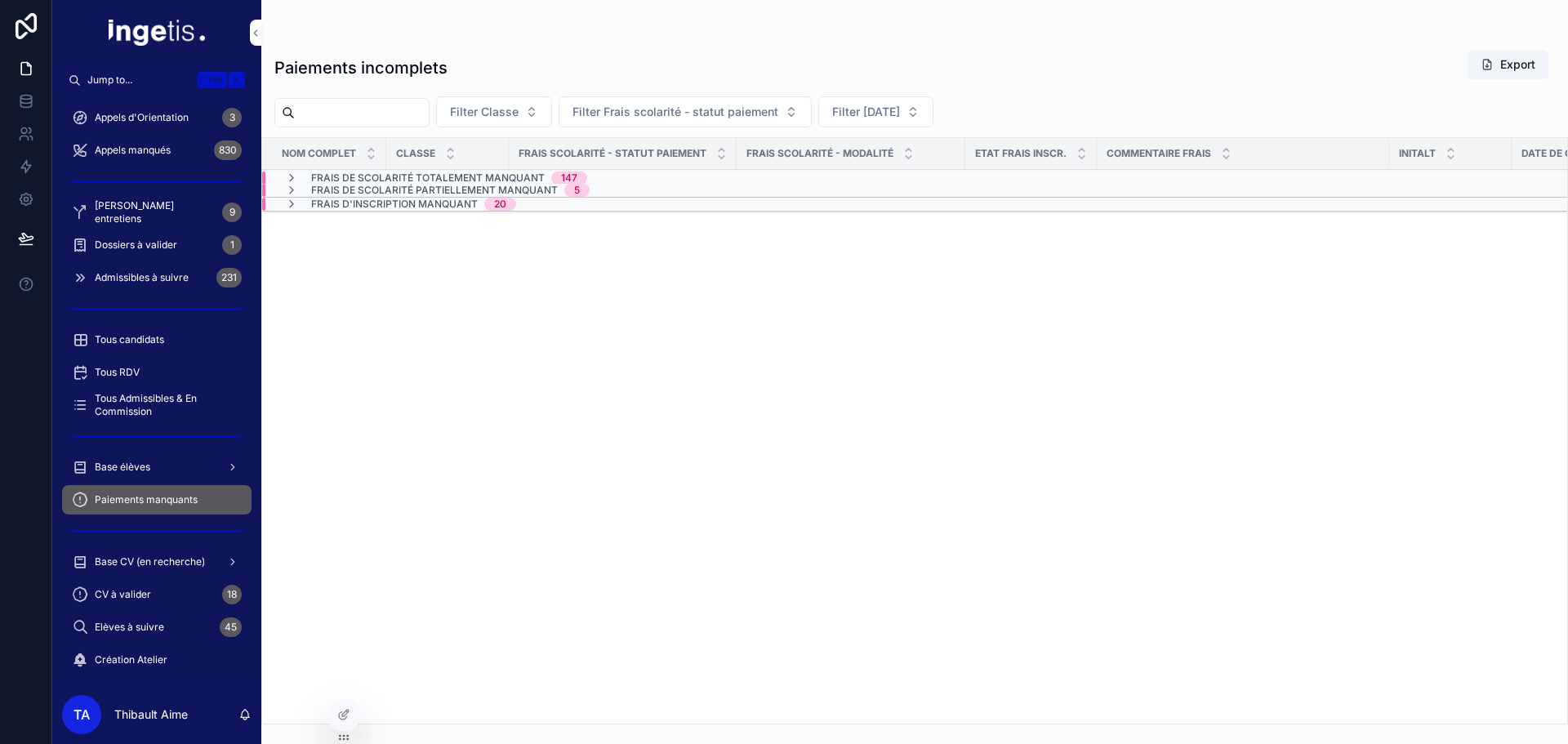
click at [445, 175] on span "Frais de scolarité totalement manquant" at bounding box center [428, 178] width 234 height 13
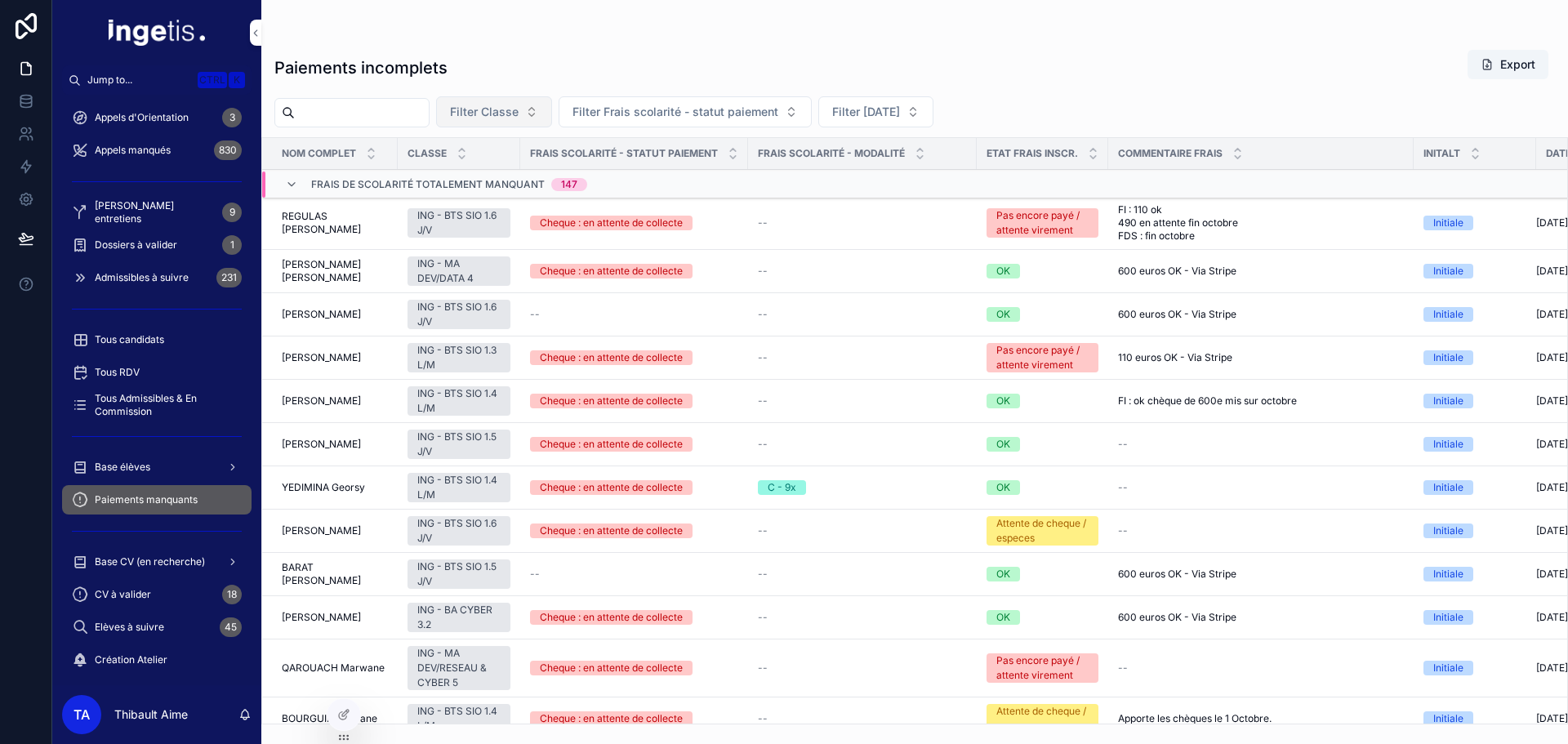
click at [518, 115] on span "Filter Classe" at bounding box center [484, 112] width 69 height 16
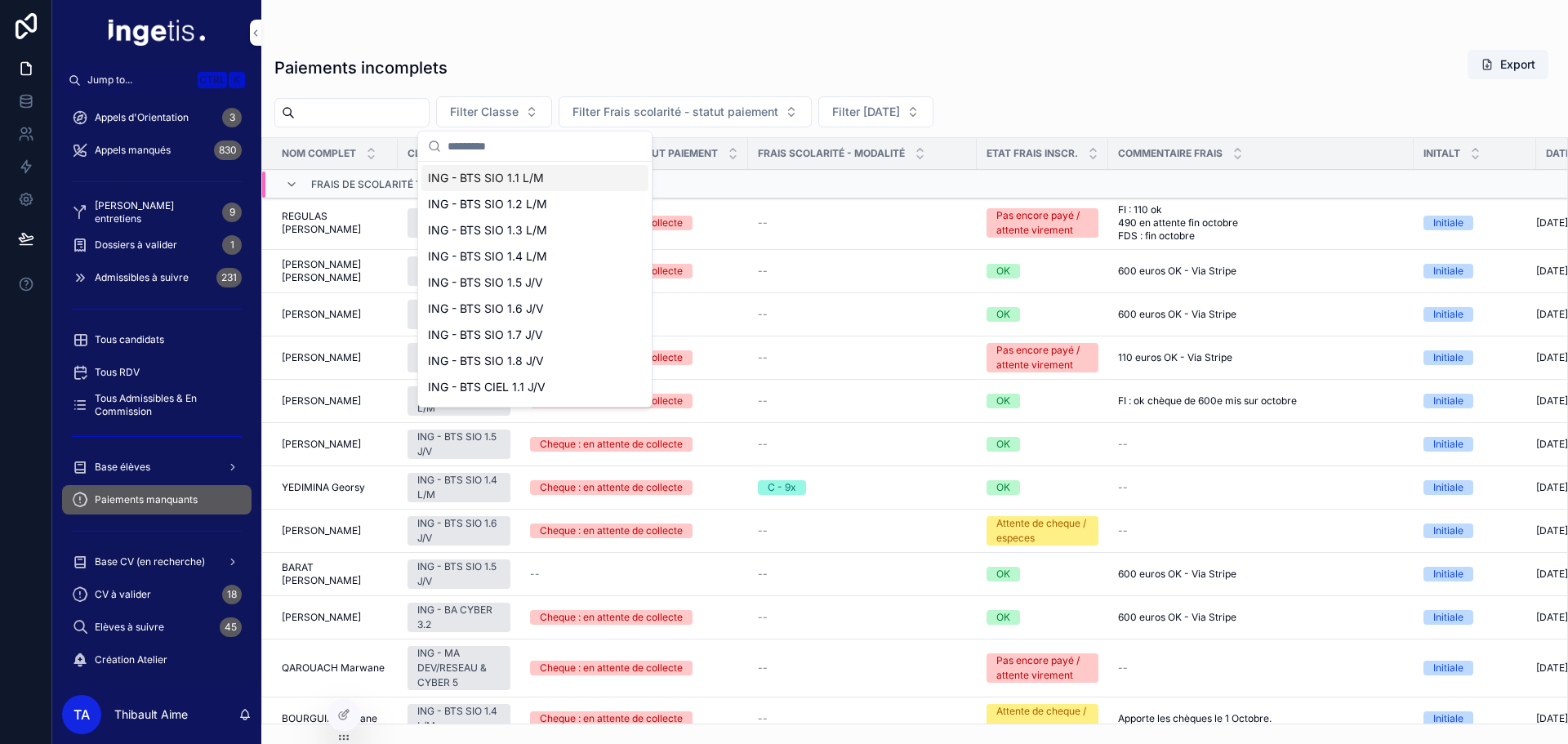
click at [538, 175] on div "ING - BTS SIO 1.1 L/M" at bounding box center [535, 177] width 227 height 26
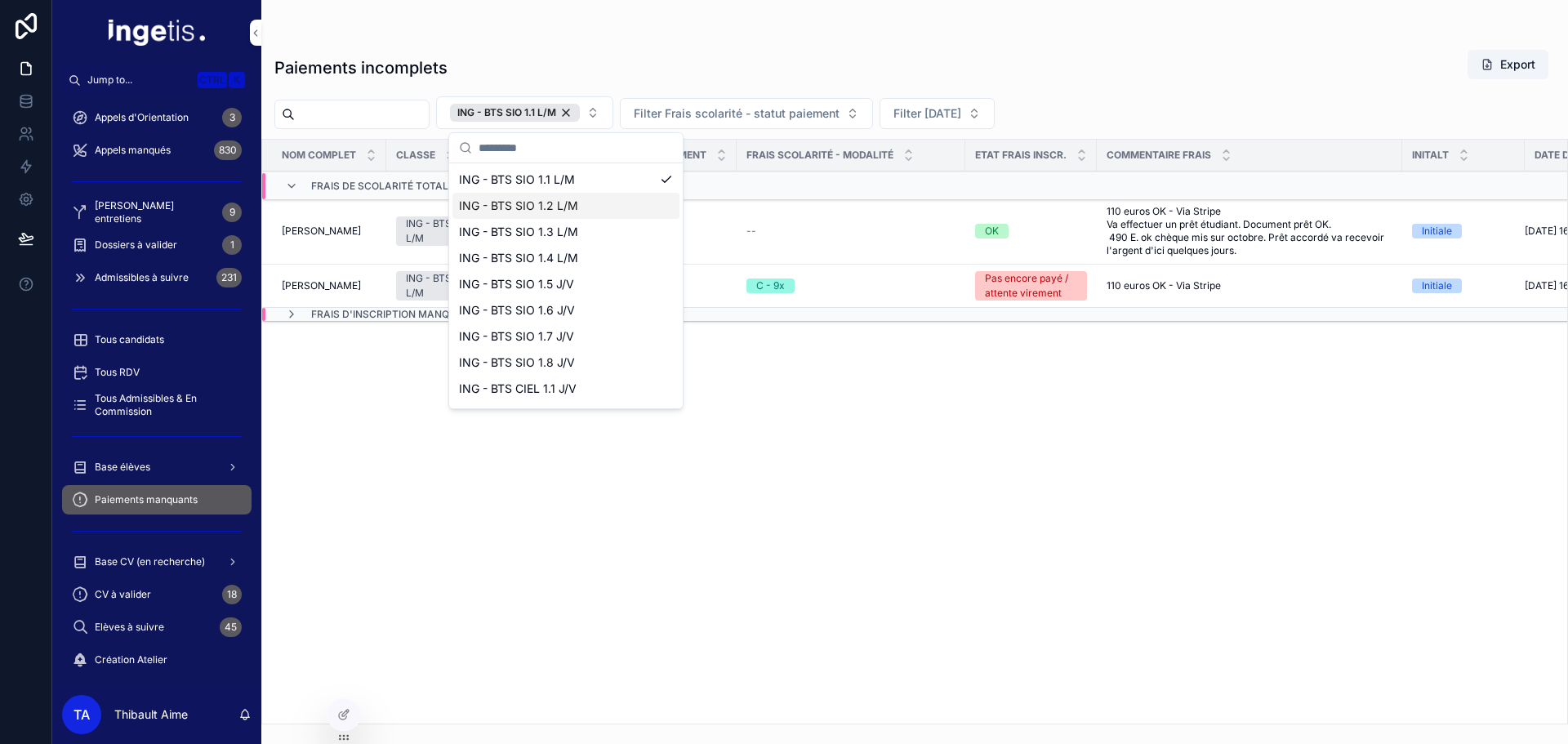
click at [490, 34] on div "scrollable content" at bounding box center [915, 32] width 1281 height 13
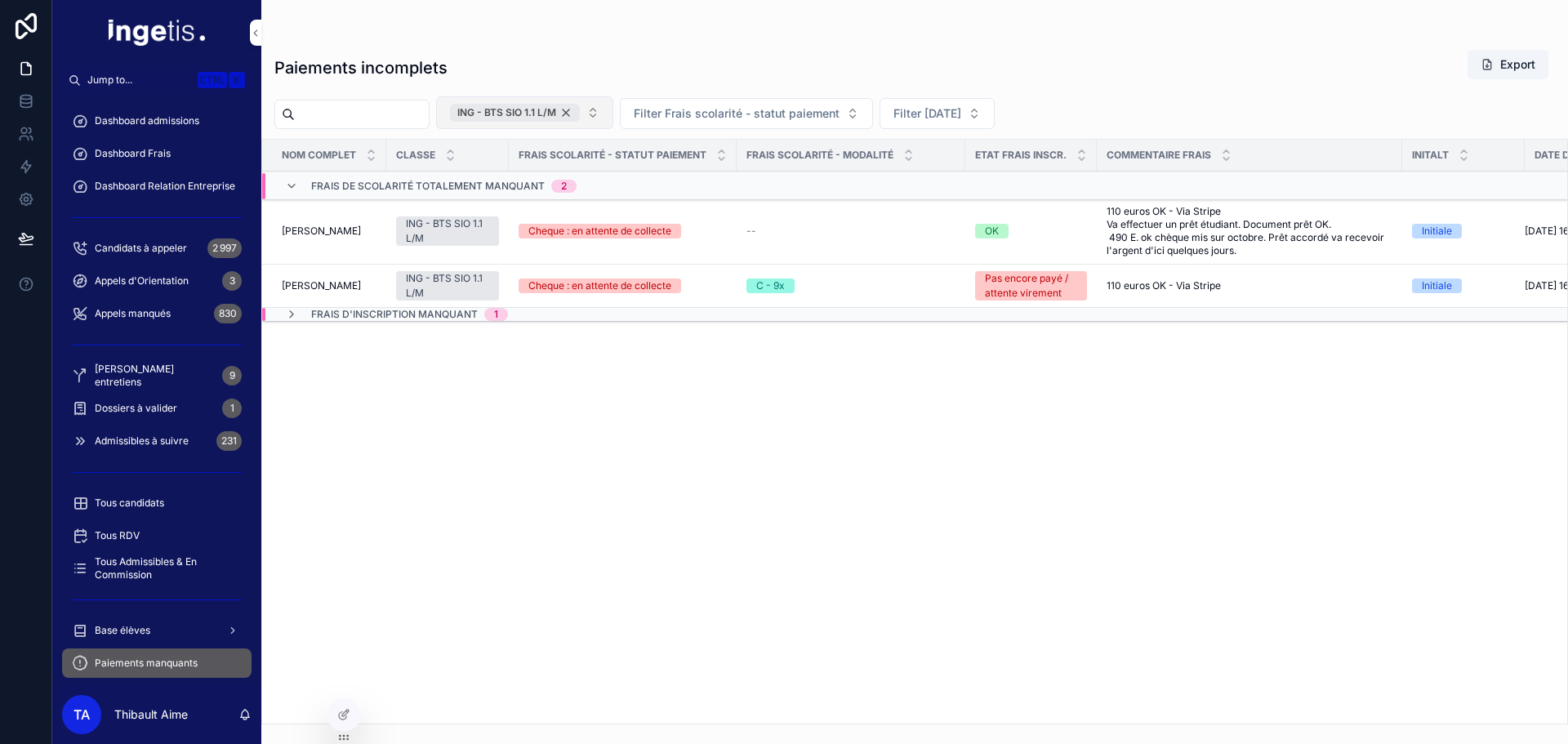
click at [580, 112] on div "ING - BTS SIO 1.1 L/M" at bounding box center [515, 113] width 130 height 18
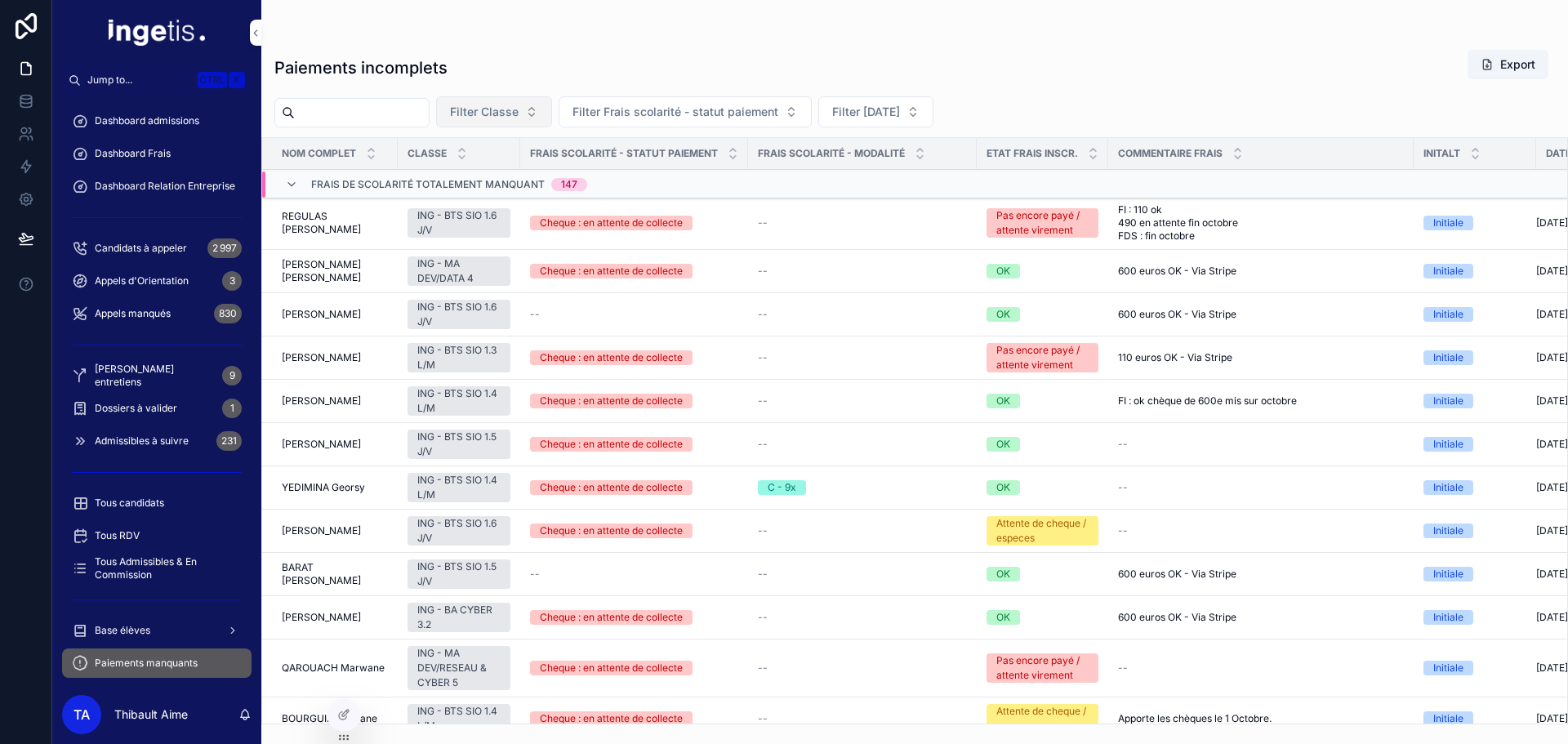
click at [518, 109] on span "Filter Classe" at bounding box center [484, 112] width 69 height 16
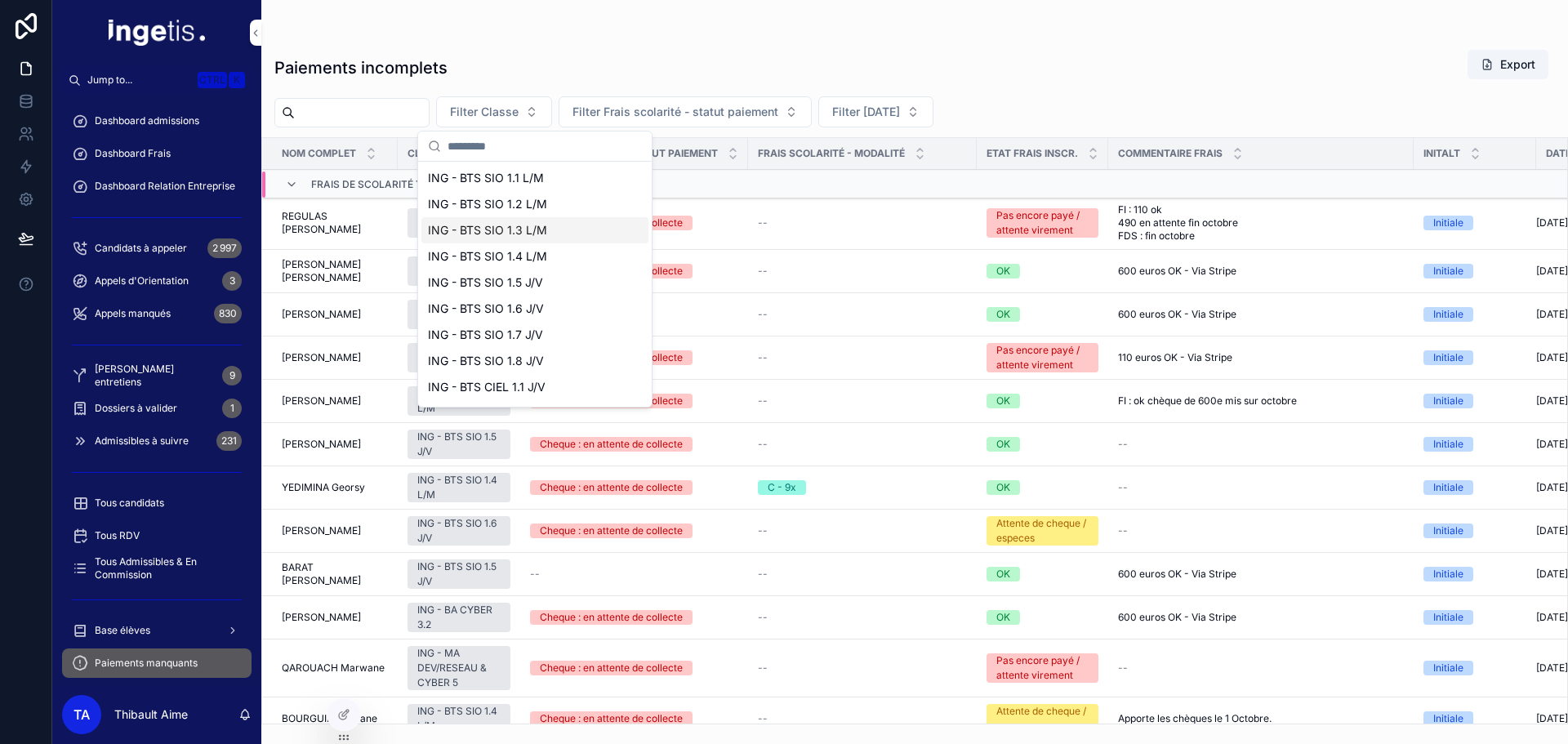
click at [560, 235] on div "ING - BTS SIO 1.3 L/M" at bounding box center [535, 230] width 227 height 26
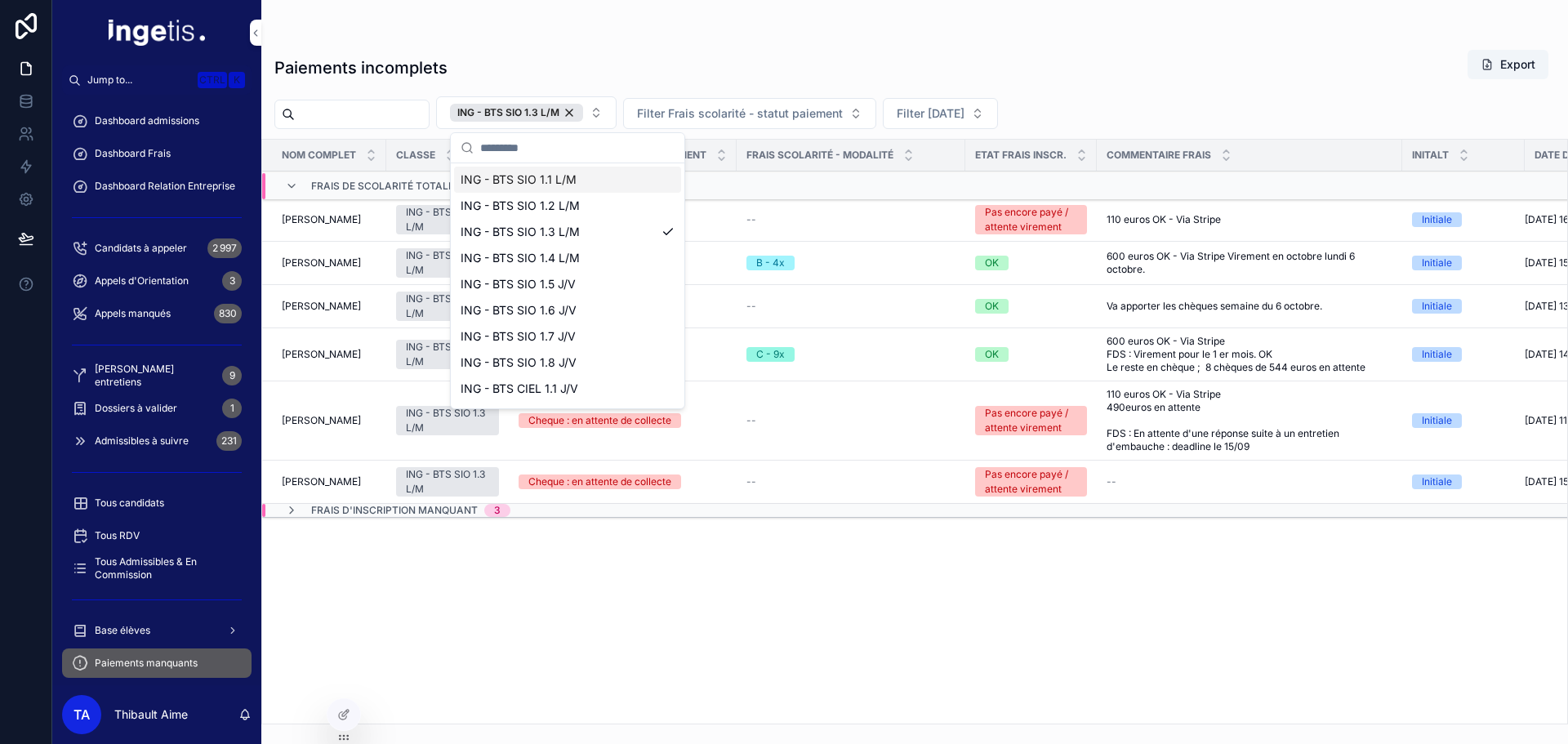
click at [788, 51] on div "Paiements incomplets Export" at bounding box center [915, 68] width 1281 height 38
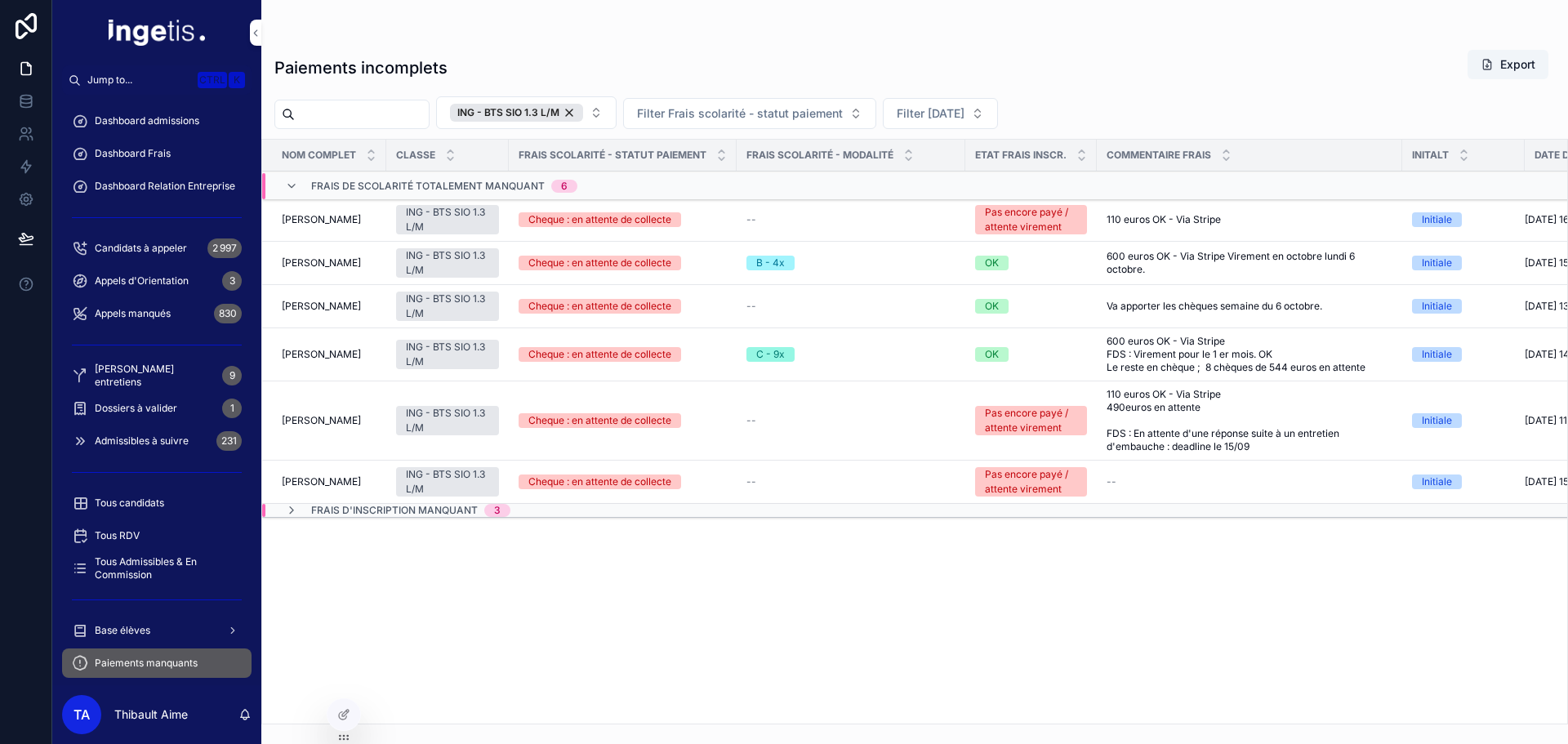
click at [405, 509] on span "Frais d'inscription manquant" at bounding box center [395, 510] width 166 height 13
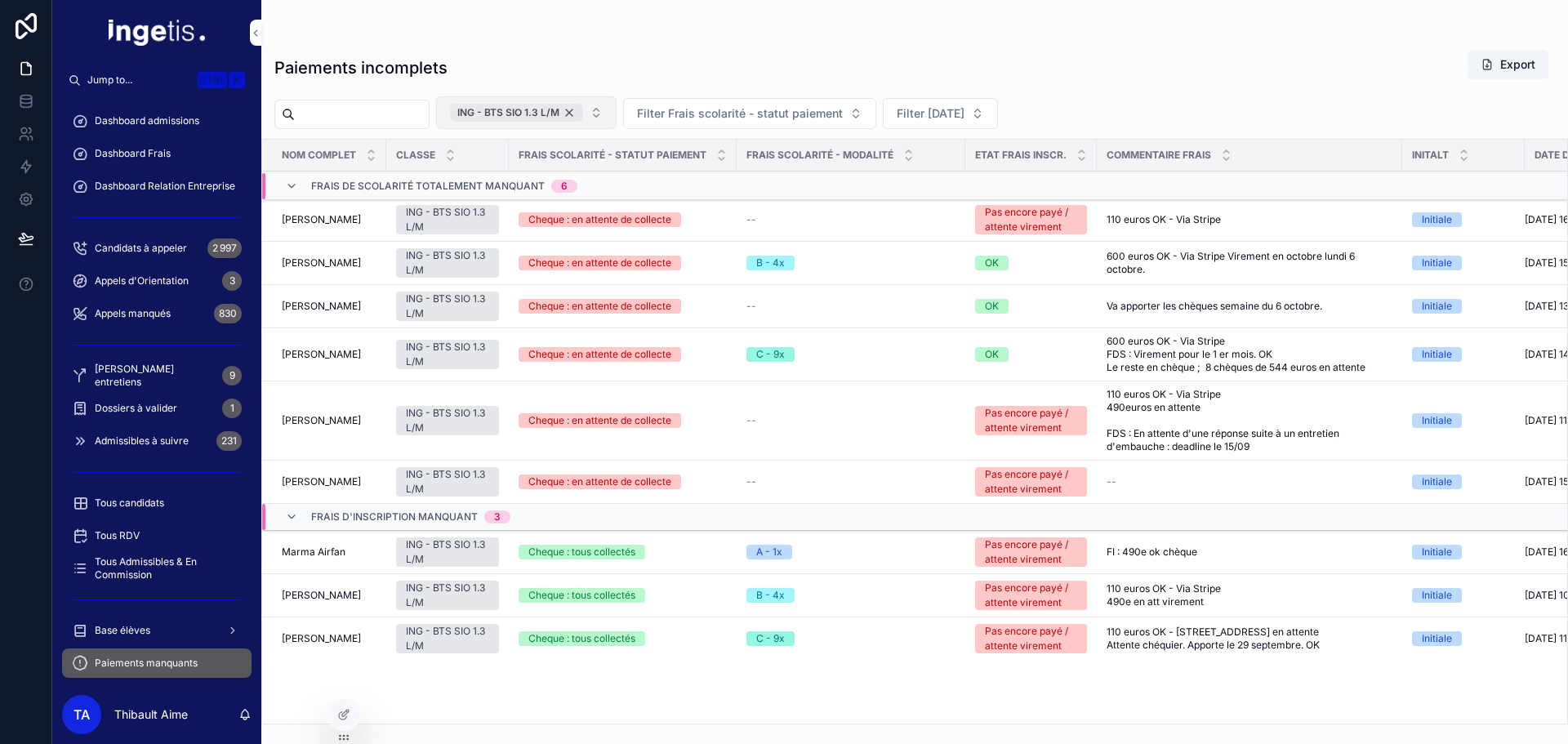
click at [525, 106] on div "ING - BTS SIO 1.3 L/M" at bounding box center [516, 113] width 133 height 18
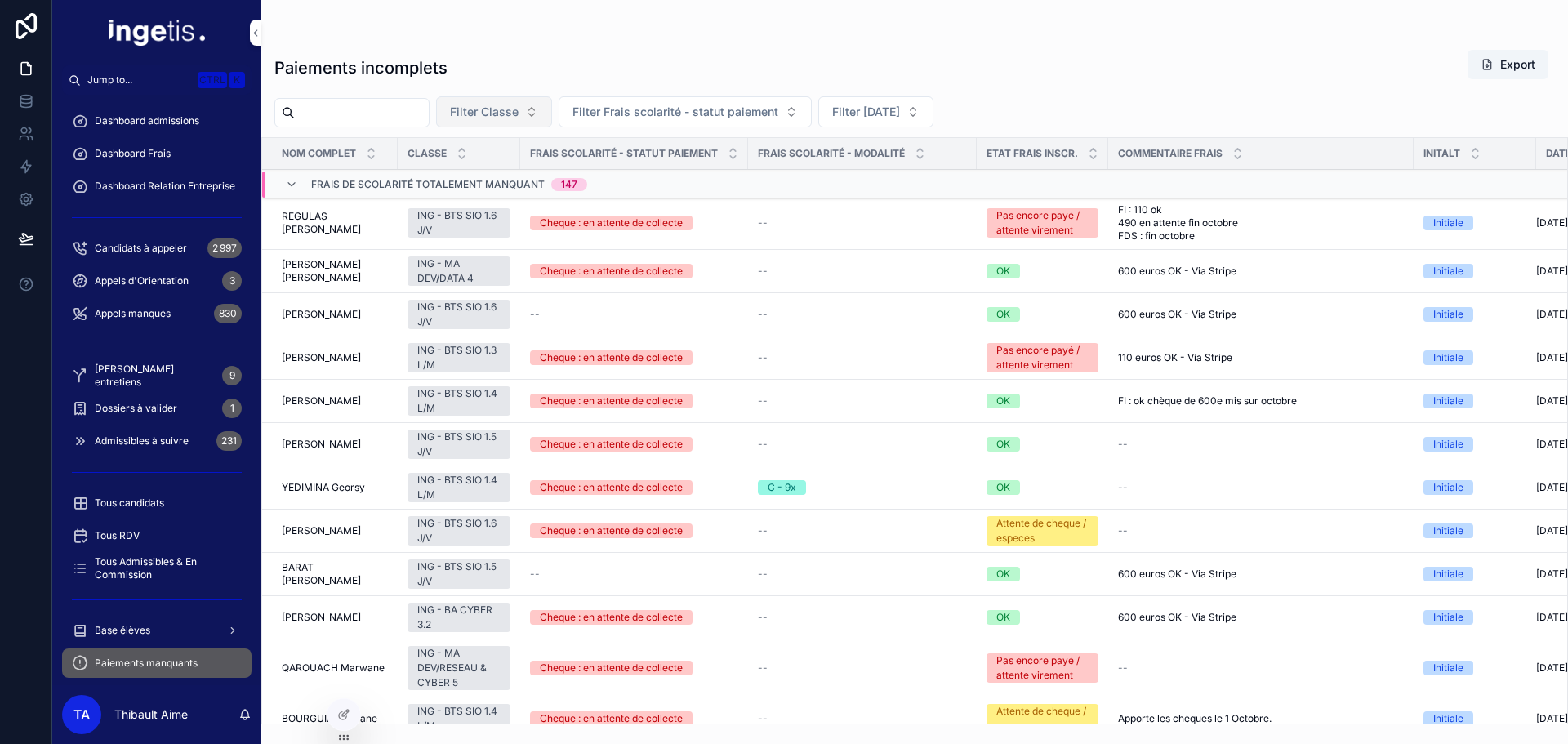
click at [552, 117] on button "Filter Classe" at bounding box center [494, 112] width 116 height 31
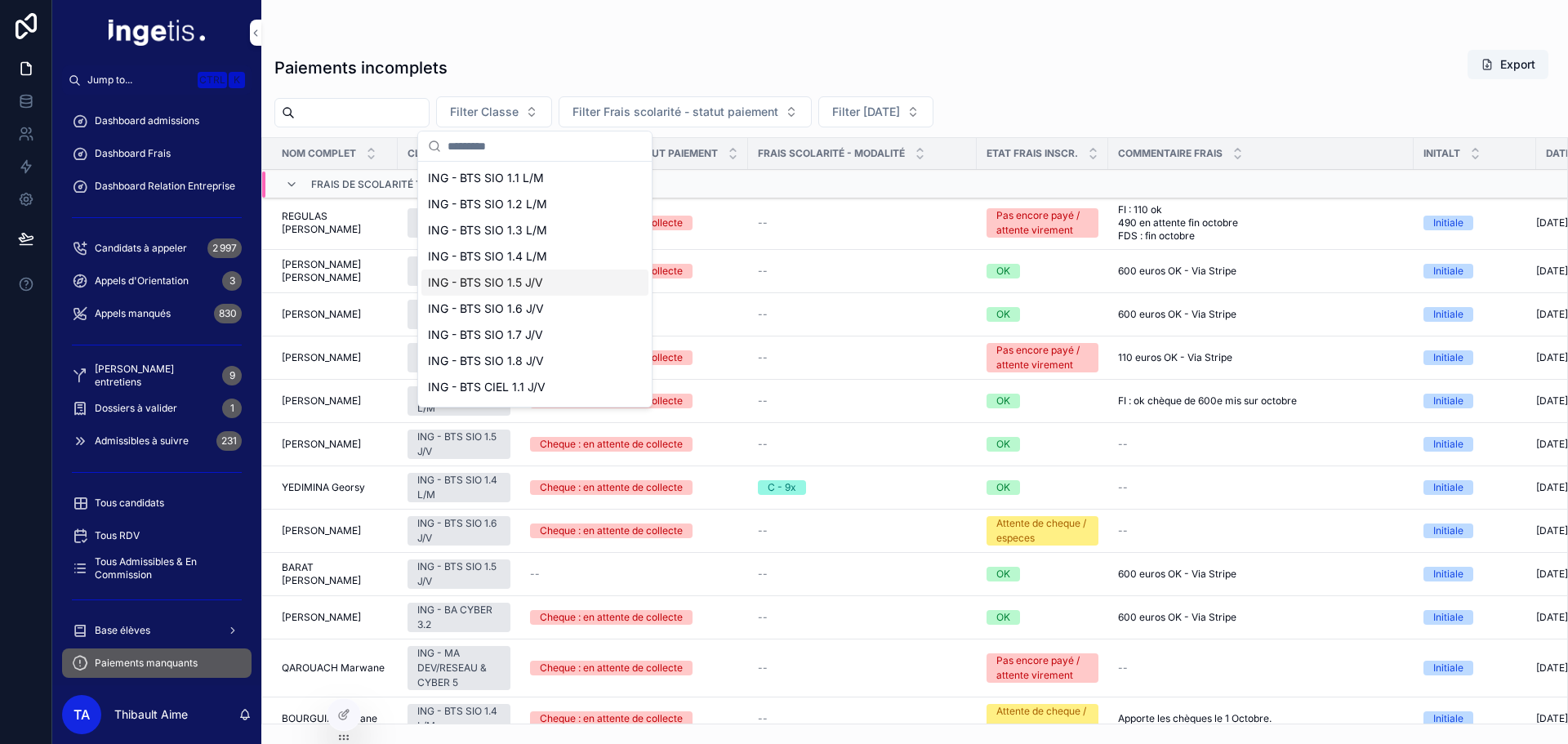
click at [552, 276] on div "ING - BTS SIO 1.5 J/V" at bounding box center [535, 282] width 227 height 26
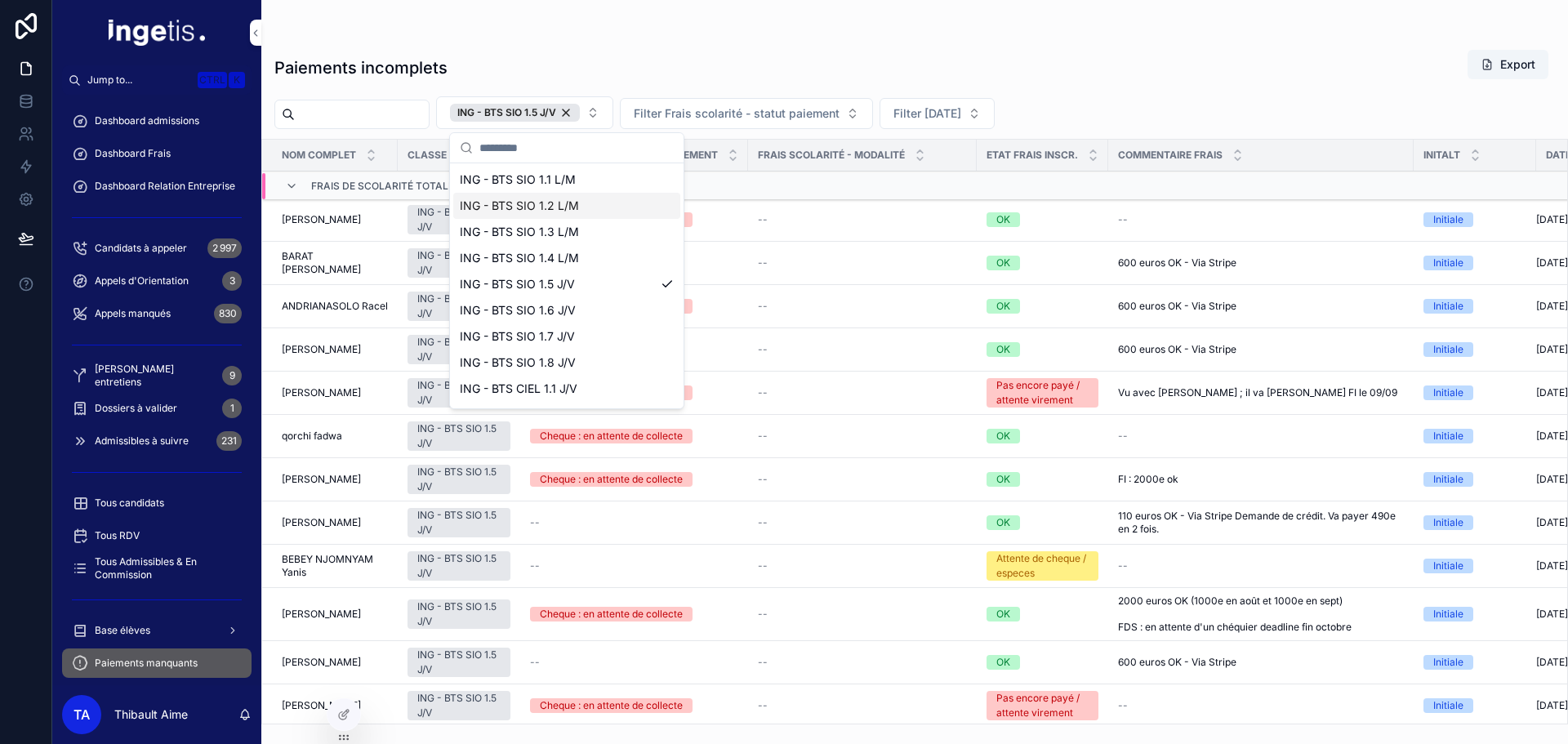
click at [574, 57] on div "Paiements incomplets Export" at bounding box center [915, 68] width 1281 height 38
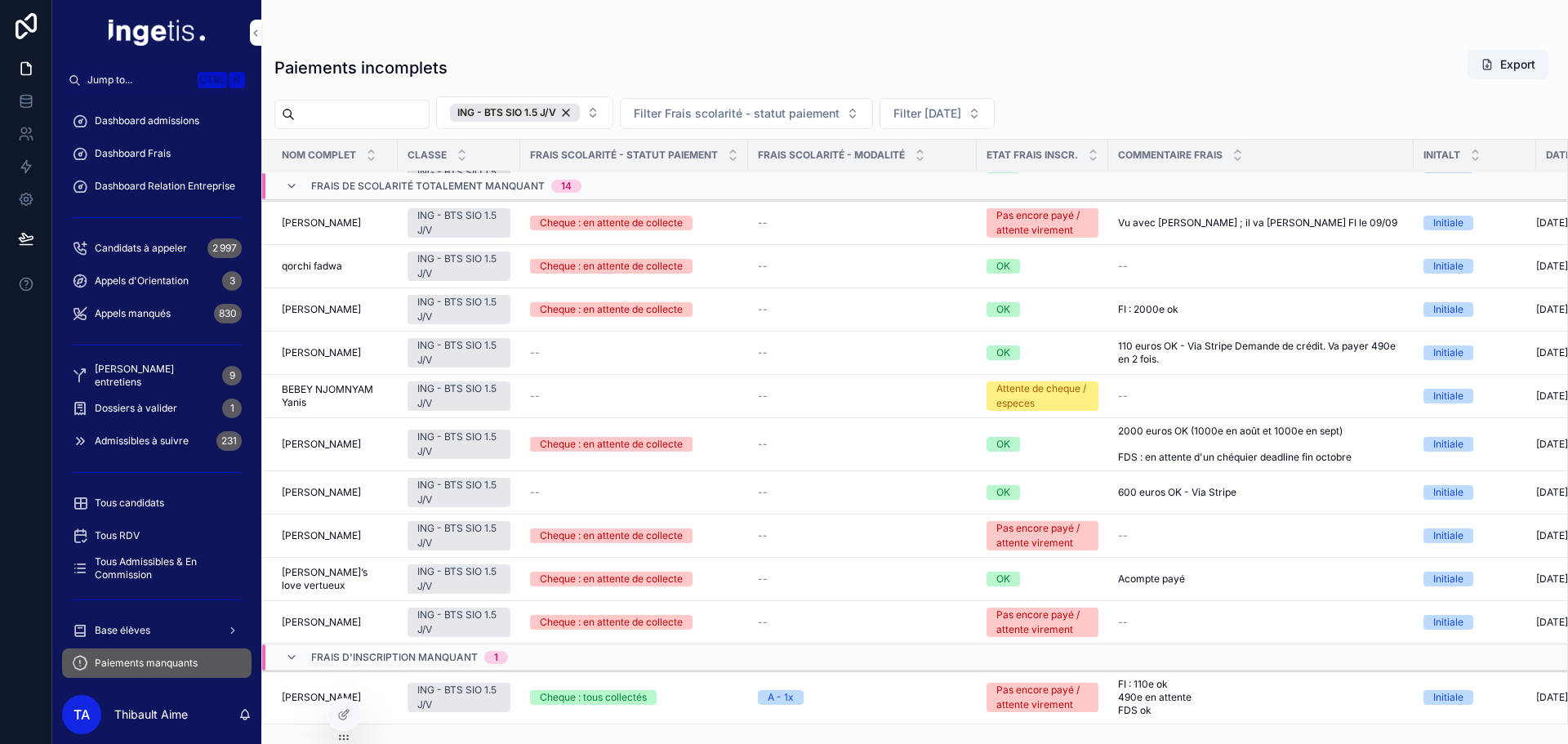
scroll to position [183, 0]
drag, startPoint x: 145, startPoint y: 626, endPoint x: 258, endPoint y: 499, distance: 170.0
click at [145, 626] on span "Base élèves" at bounding box center [123, 630] width 55 height 13
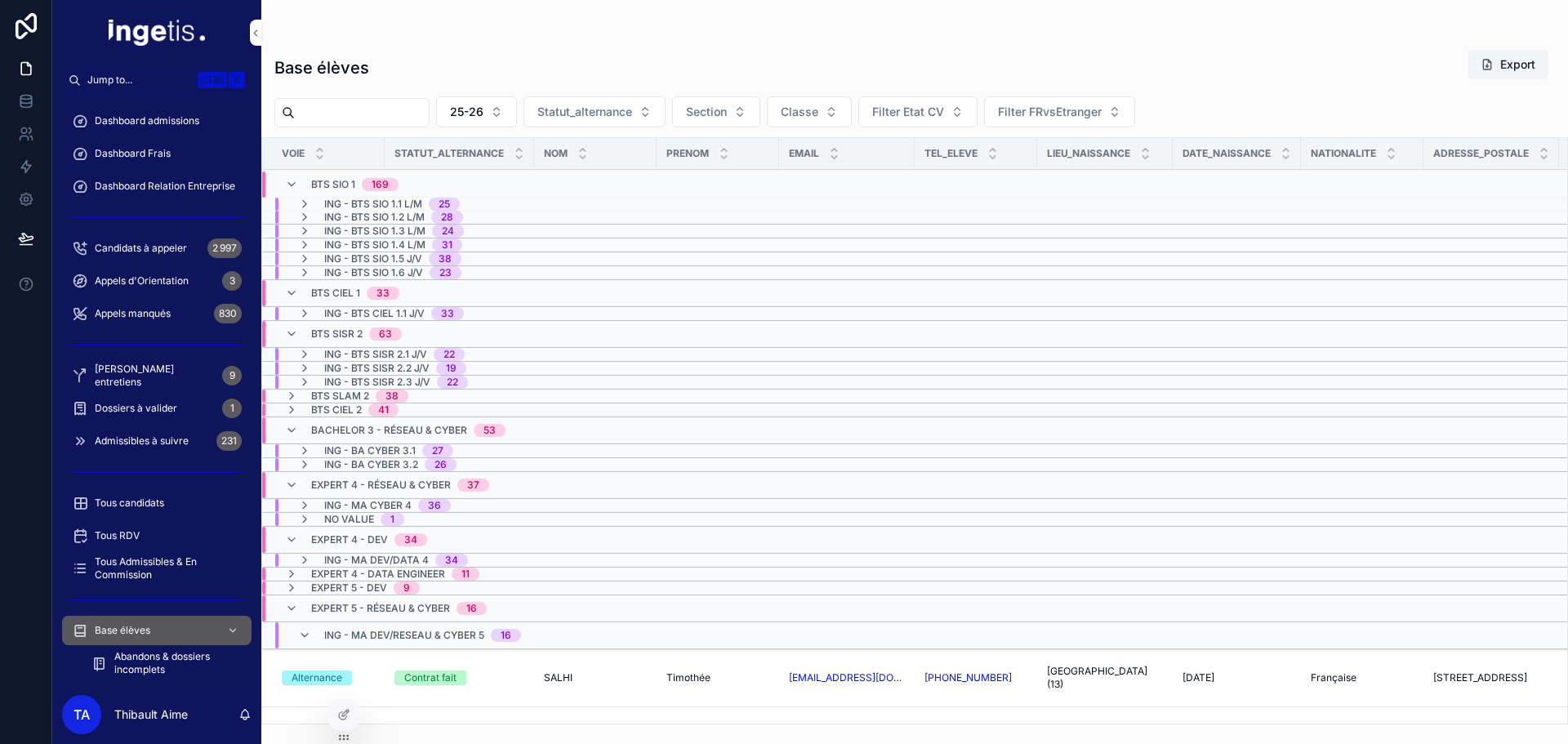
click at [448, 263] on div "38" at bounding box center [445, 259] width 13 height 13
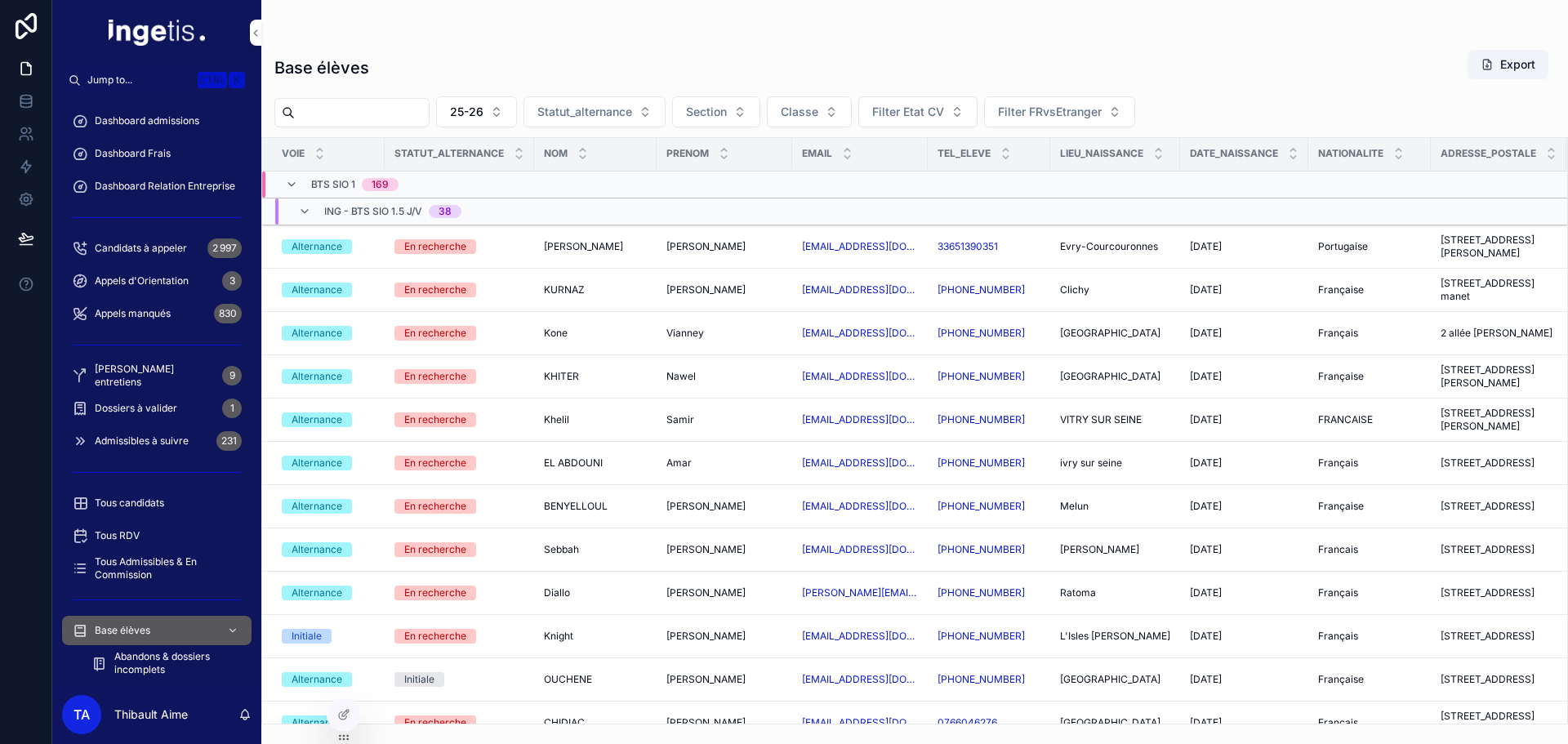
scroll to position [1471, 0]
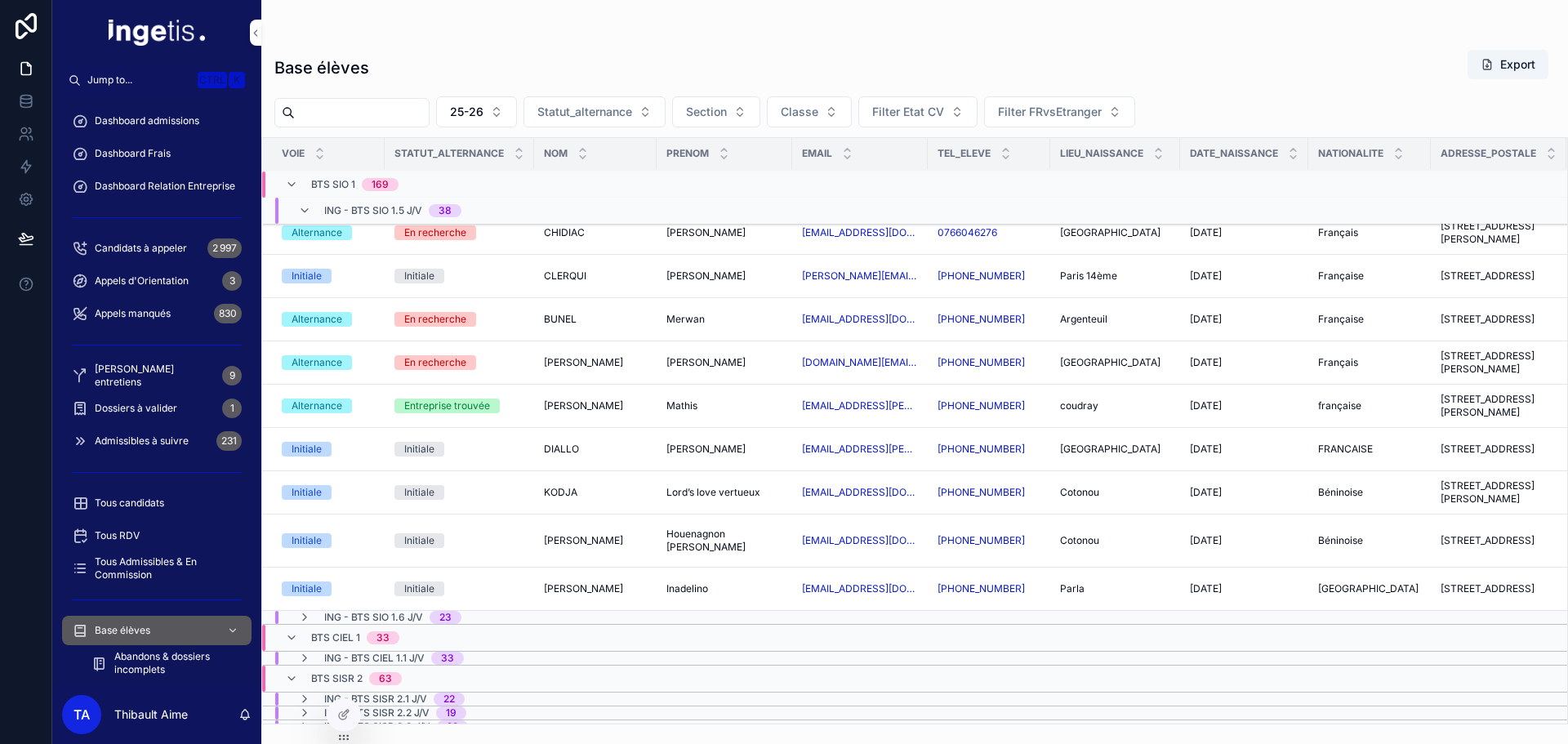
click at [388, 210] on span "ING - BTS SIO 1.5 J/V" at bounding box center [373, 210] width 98 height 13
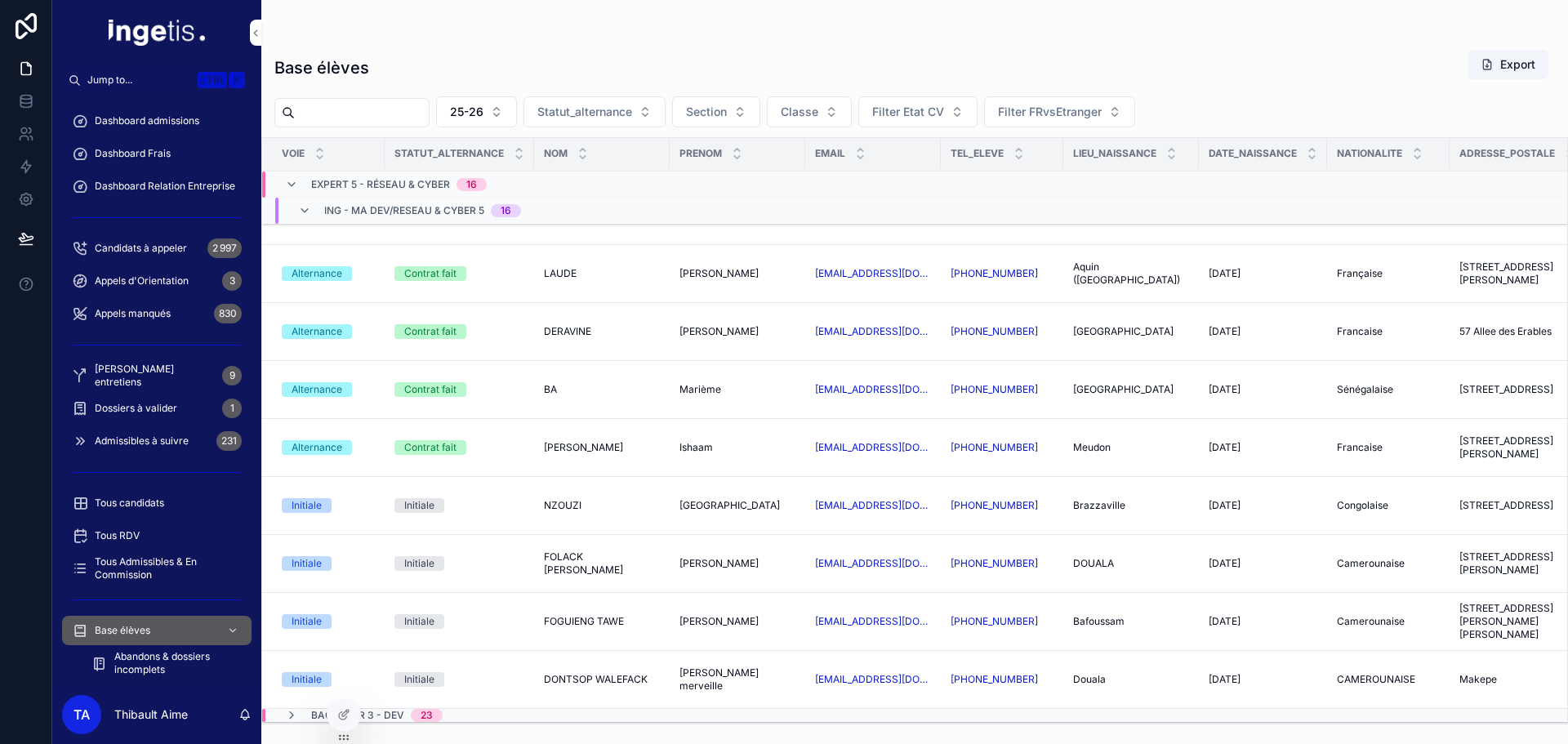
scroll to position [1409, 0]
click at [417, 204] on span "ING - MA DEV/RESEAU & CYBER 5" at bounding box center [404, 210] width 160 height 13
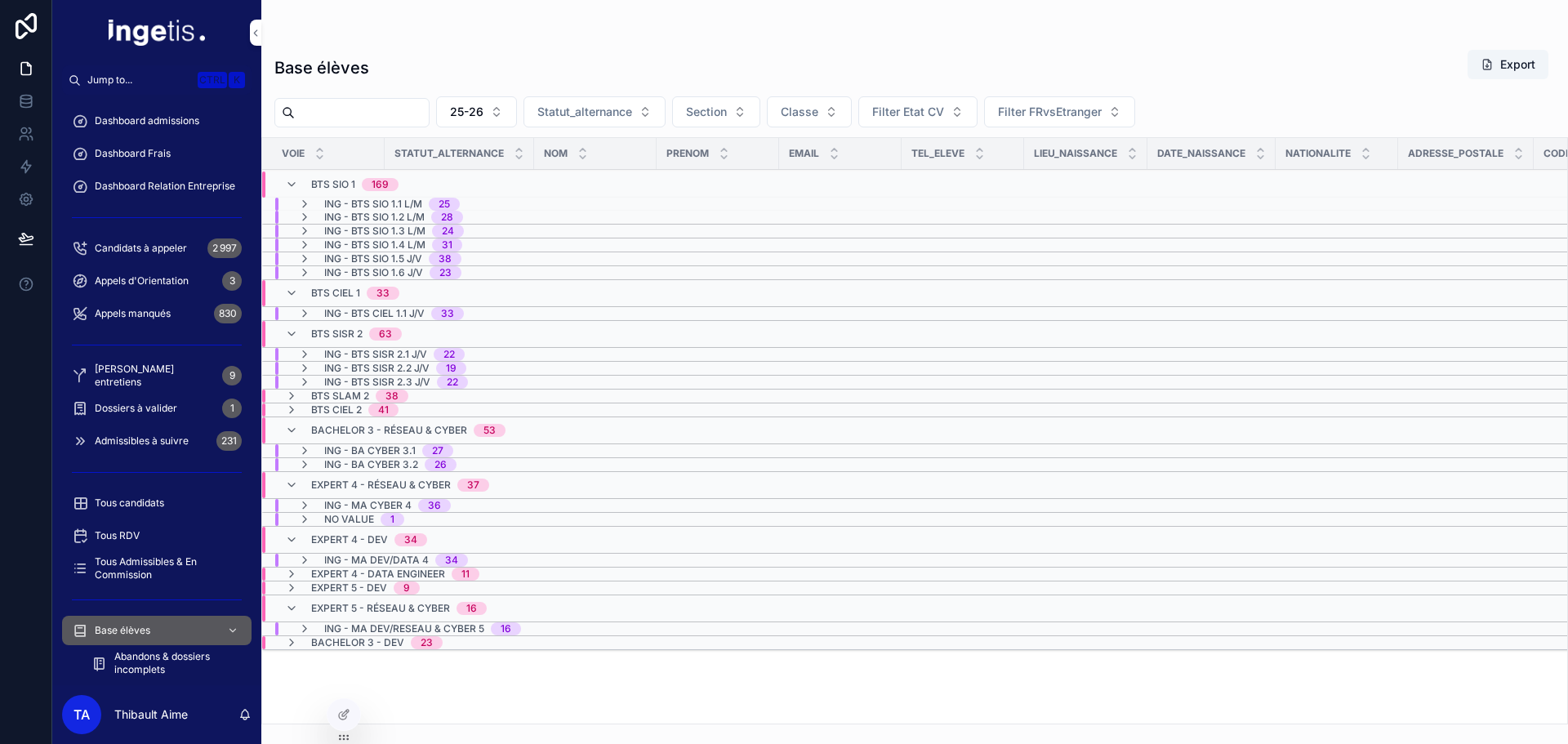
scroll to position [0, 0]
click at [422, 272] on span "ING - BTS SIO 1.6 J/V" at bounding box center [373, 273] width 98 height 13
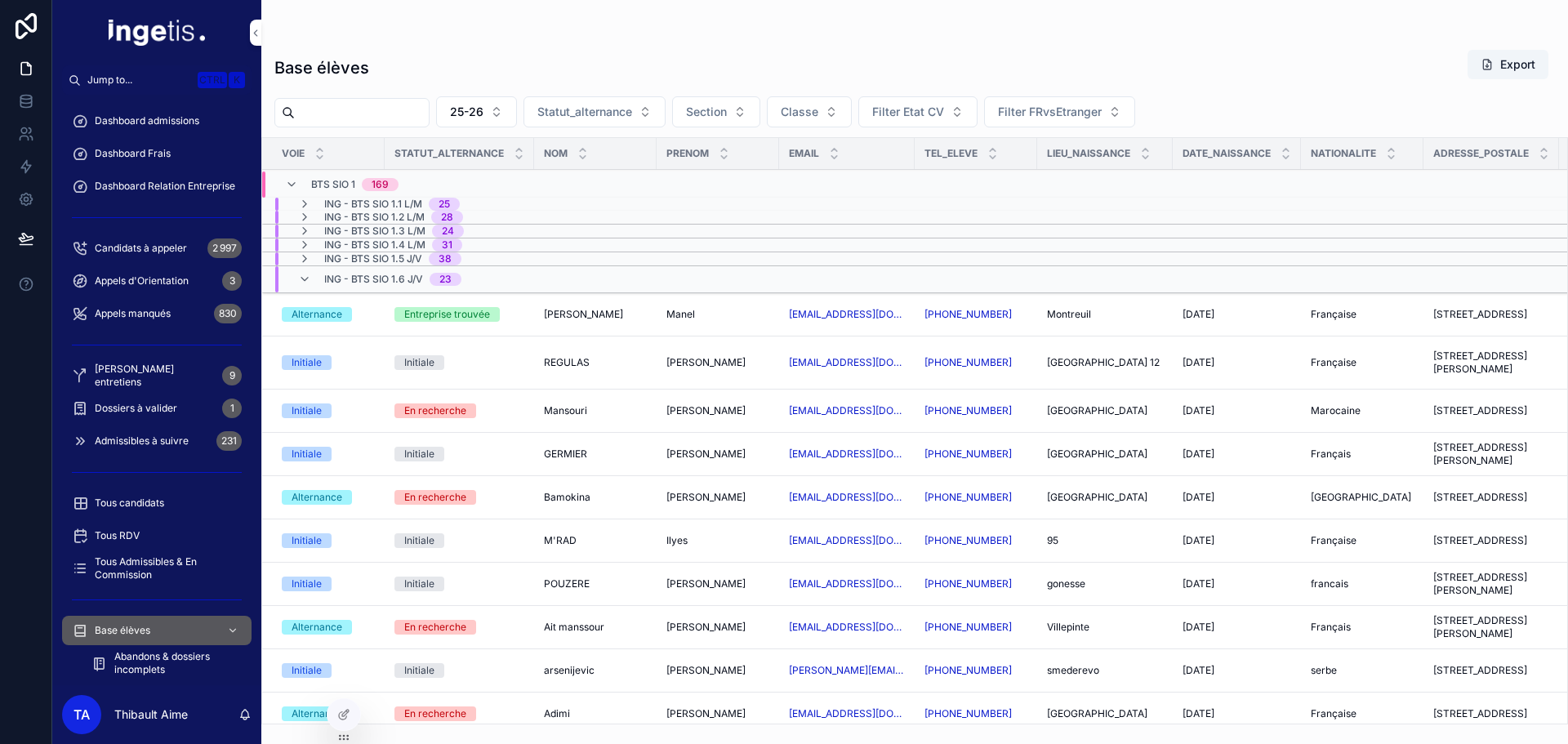
click at [420, 276] on span "ING - BTS SIO 1.6 J/V" at bounding box center [373, 279] width 98 height 13
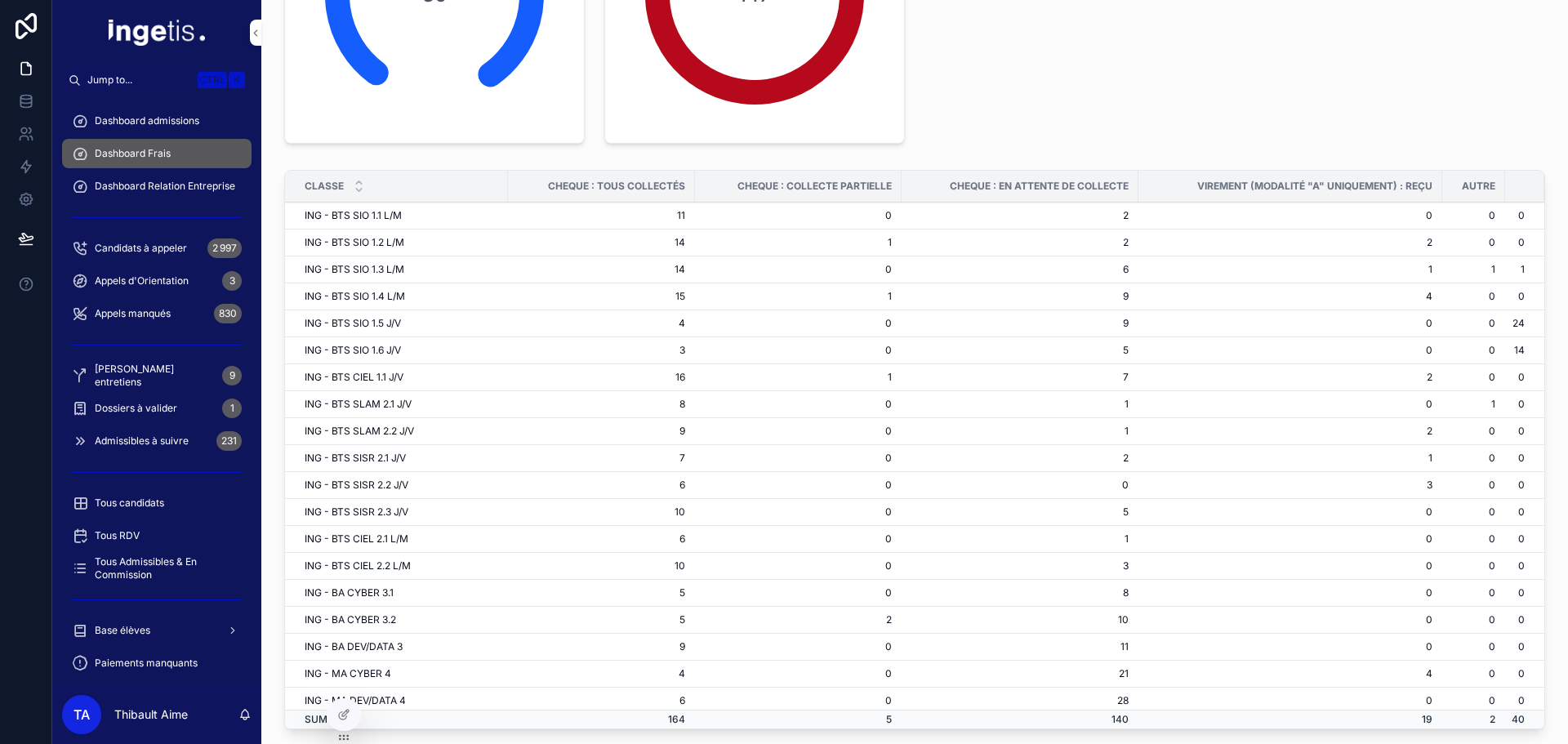
scroll to position [245, 0]
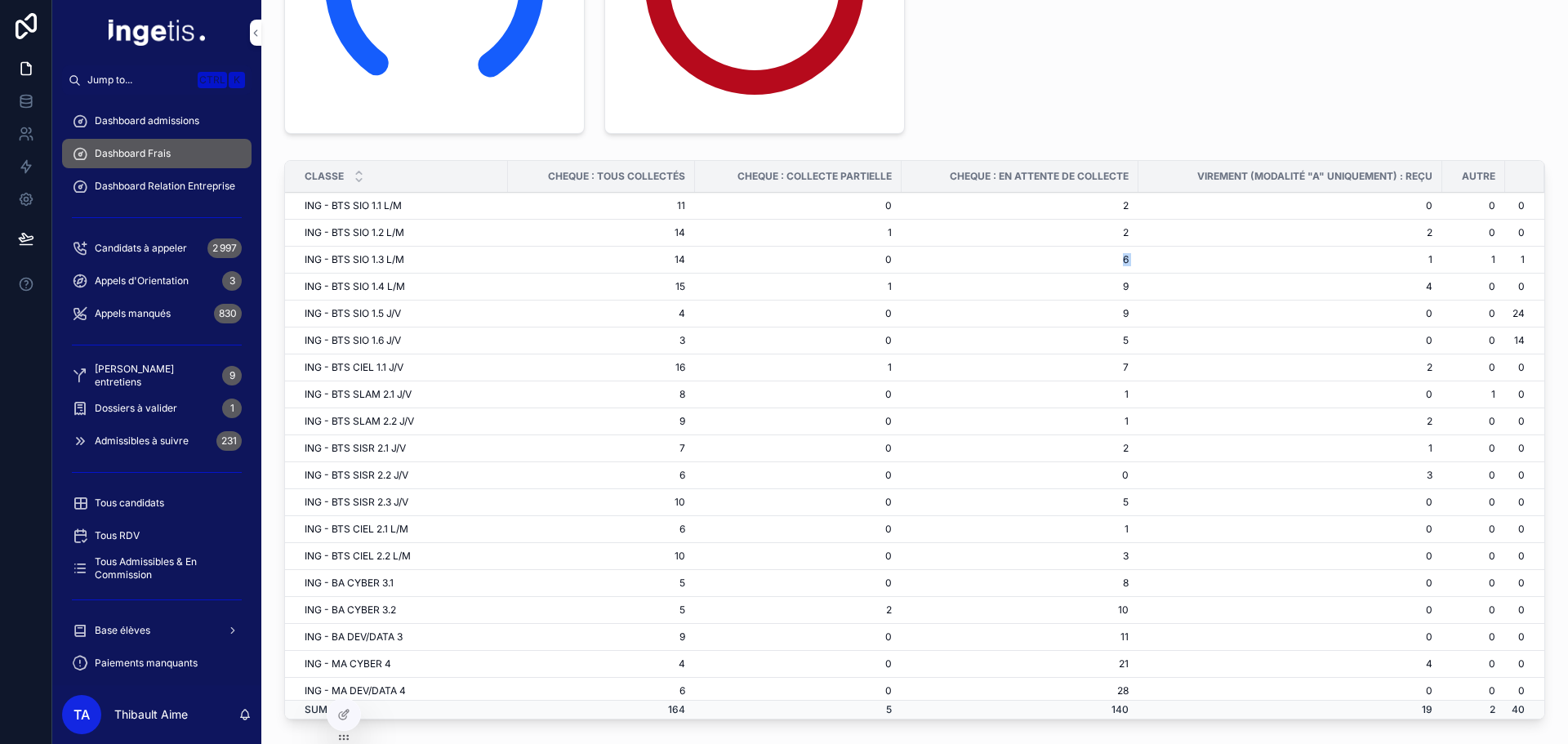
drag, startPoint x: 1100, startPoint y: 258, endPoint x: 1127, endPoint y: 258, distance: 27.0
click at [1127, 258] on tr "ING - BTS SIO 1.3 L/M 14 0 6 1 1 1" at bounding box center [914, 261] width 1259 height 27
click at [1138, 258] on td "1" at bounding box center [1290, 261] width 303 height 27
drag, startPoint x: 1086, startPoint y: 312, endPoint x: 1140, endPoint y: 313, distance: 54.0
click at [1140, 313] on tr "ING - BTS SIO 1.5 J/V 4 0 9 0 0 24" at bounding box center [914, 314] width 1259 height 27
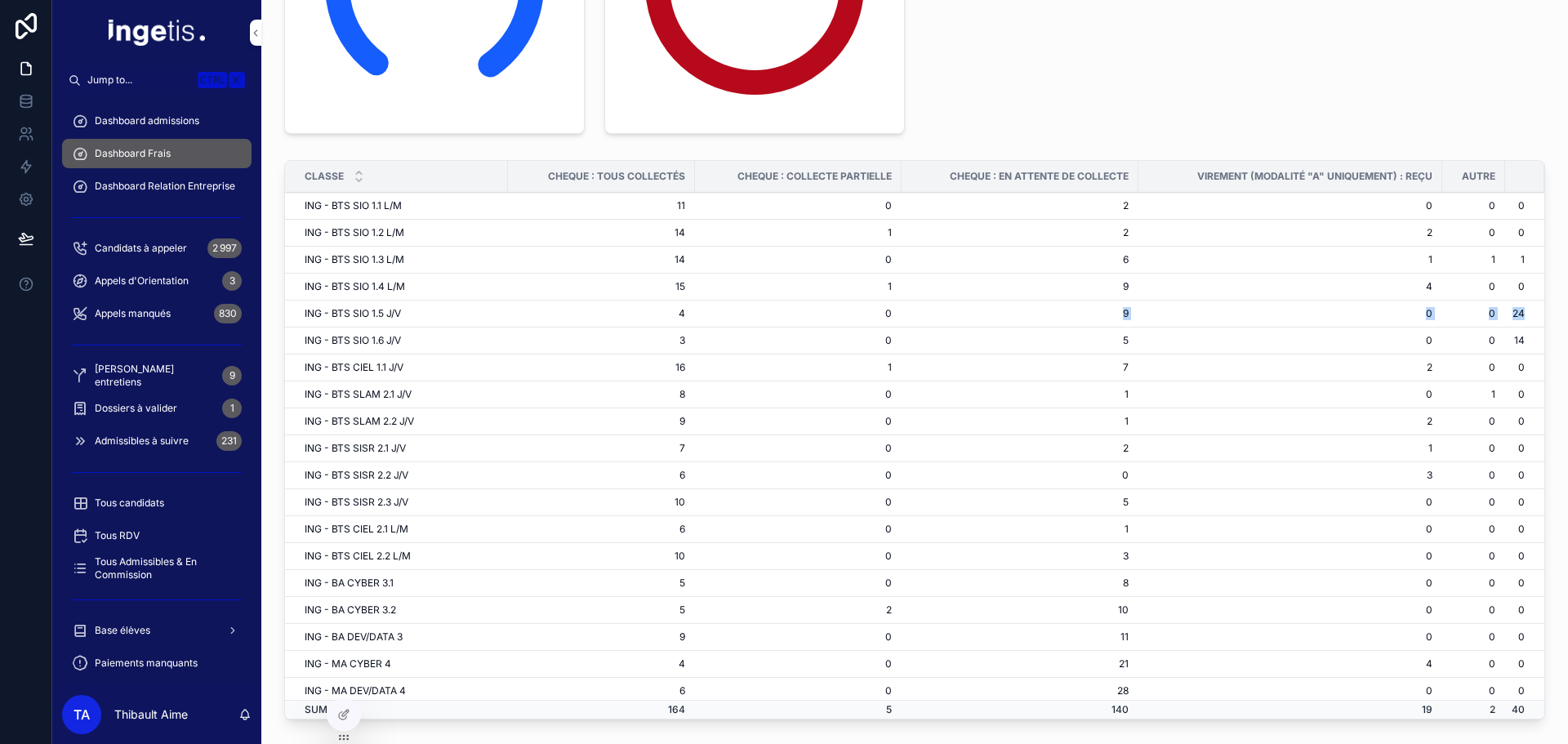
drag, startPoint x: 1453, startPoint y: 314, endPoint x: 1089, endPoint y: 314, distance: 364.0
click at [1089, 314] on tr "ING - BTS SIO 1.5 J/V 4 0 9 0 0 24" at bounding box center [914, 314] width 1259 height 27
click at [1089, 314] on td "9" at bounding box center [1019, 314] width 237 height 27
drag, startPoint x: 1092, startPoint y: 312, endPoint x: 1518, endPoint y: 314, distance: 426.0
click at [1517, 314] on tr "ING - BTS SIO 1.5 J/V 4 0 9 0 0 24" at bounding box center [914, 314] width 1259 height 27
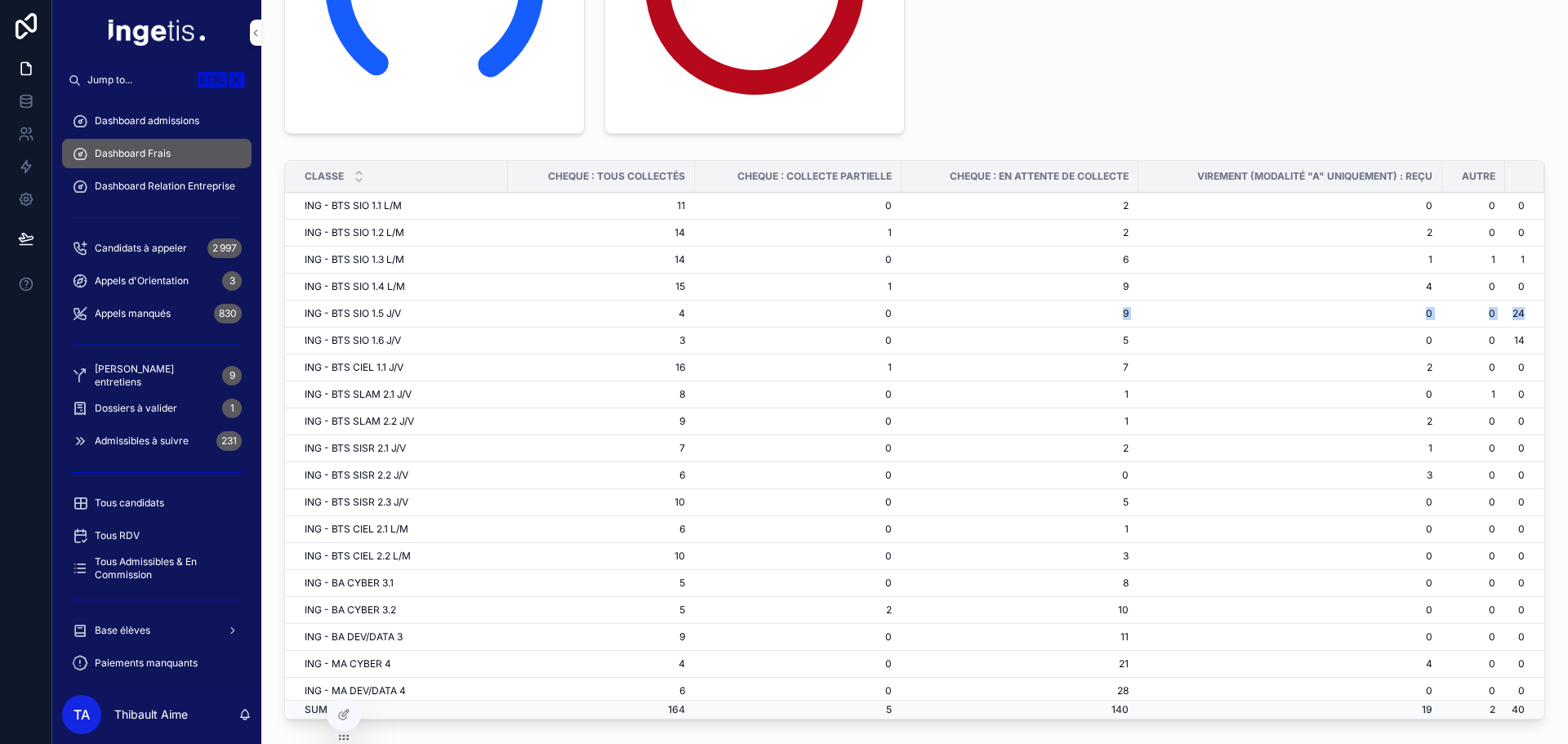
click at [1518, 314] on td "24" at bounding box center [1525, 314] width 39 height 27
drag, startPoint x: 1487, startPoint y: 313, endPoint x: 1083, endPoint y: 312, distance: 404.0
click at [1083, 312] on tr "ING - BTS SIO 1.5 J/V 4 0 9 0 0 24" at bounding box center [914, 314] width 1259 height 27
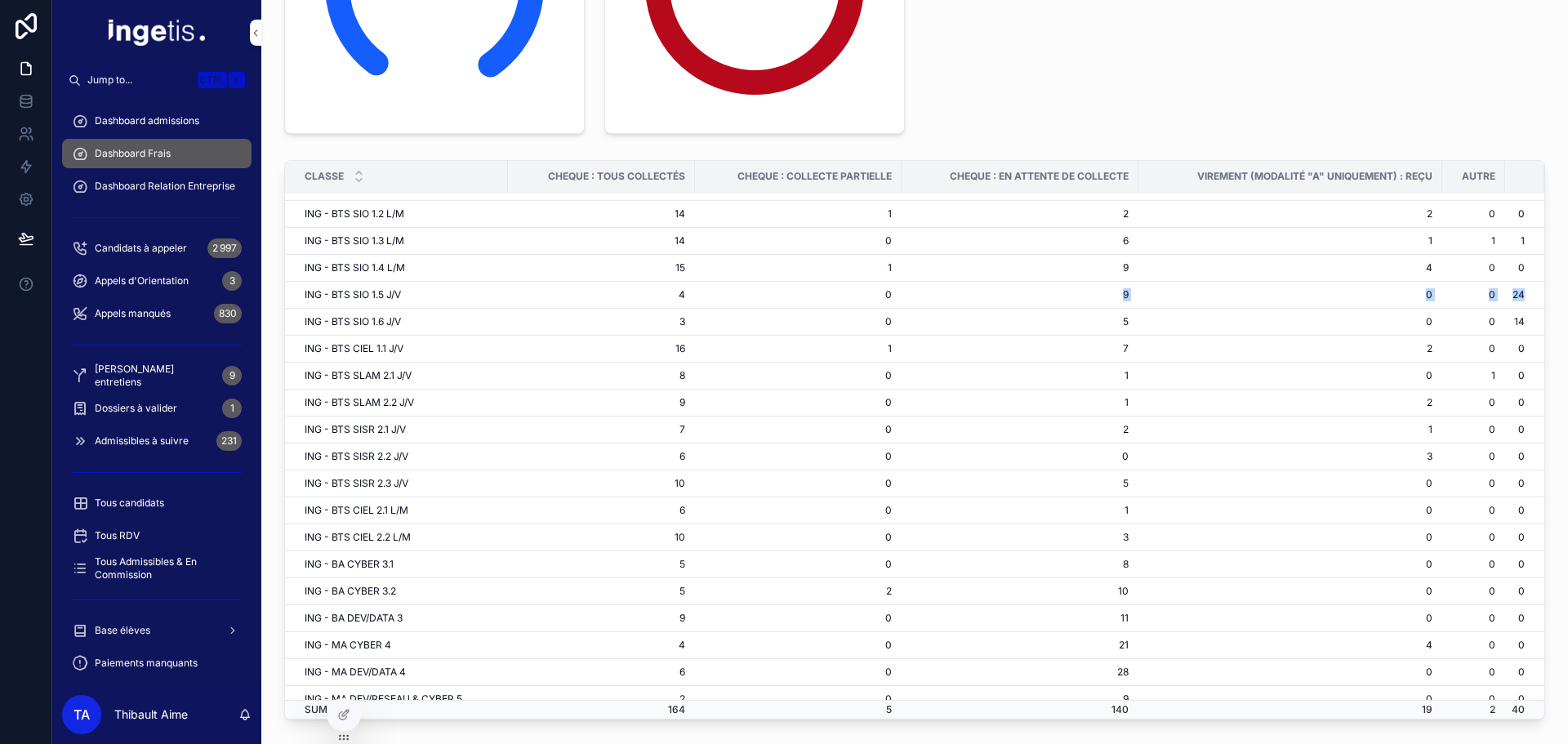
scroll to position [0, 0]
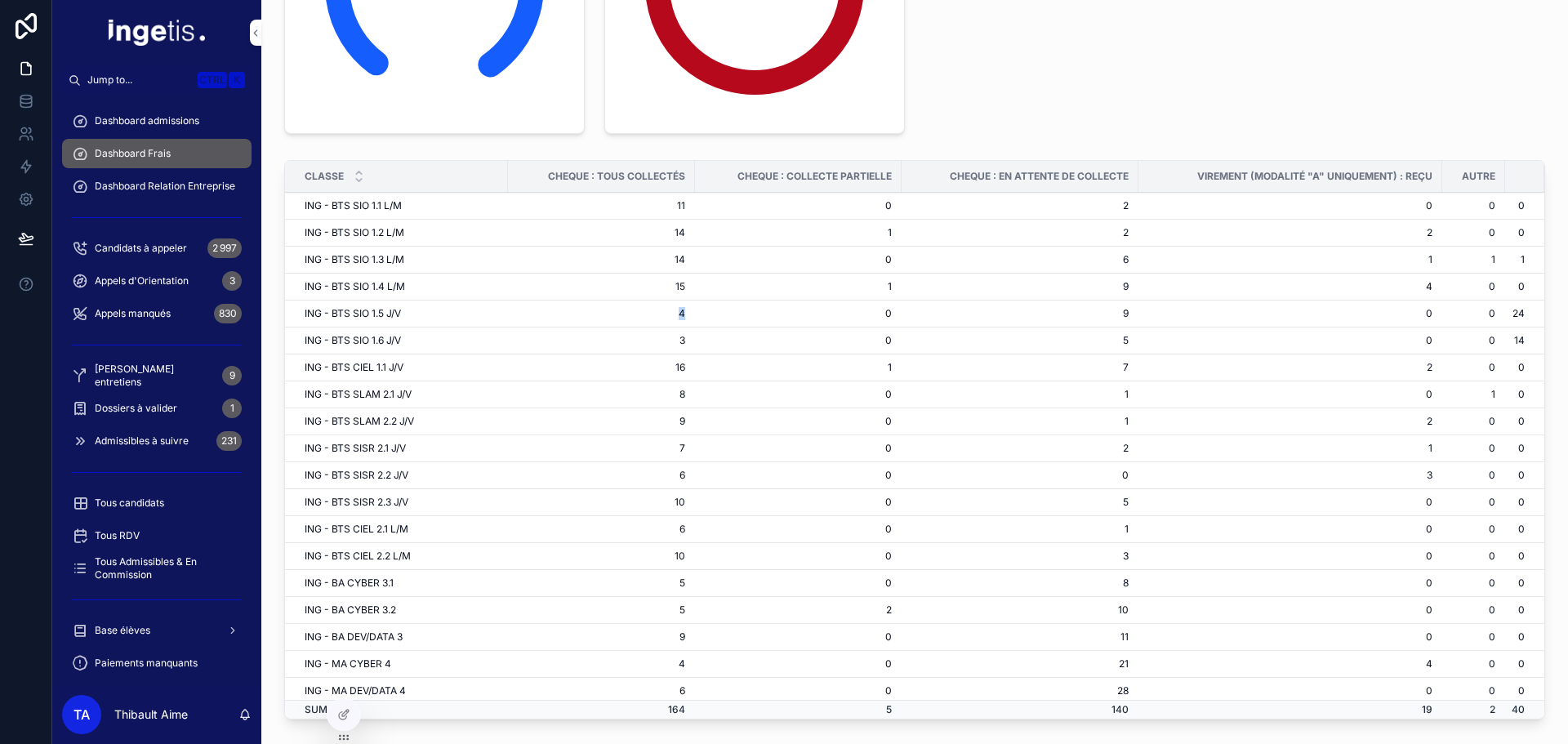
drag, startPoint x: 669, startPoint y: 319, endPoint x: 681, endPoint y: 319, distance: 12.0
click at [681, 319] on td "4" at bounding box center [601, 314] width 187 height 27
drag, startPoint x: 1128, startPoint y: 314, endPoint x: 1077, endPoint y: 313, distance: 51.0
click at [1077, 313] on tr "ING - BTS SIO 1.5 J/V 4 0 9 0 0 24" at bounding box center [914, 314] width 1259 height 27
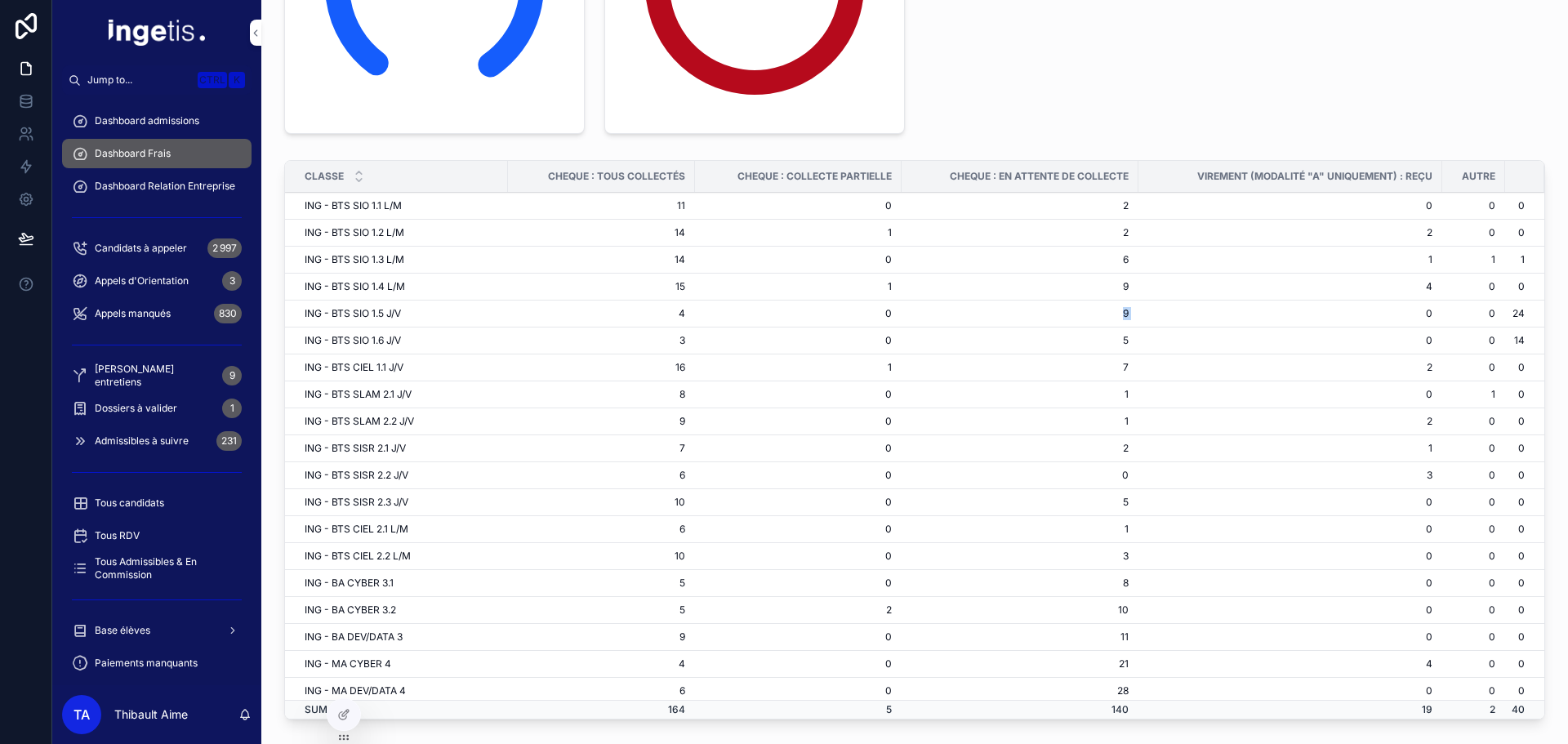
click at [1077, 313] on td "9" at bounding box center [1019, 314] width 237 height 27
drag, startPoint x: 1077, startPoint y: 313, endPoint x: 1125, endPoint y: 313, distance: 48.0
click at [1125, 313] on tr "ING - BTS SIO 1.5 J/V 4 0 9 0 0 24" at bounding box center [914, 314] width 1259 height 27
click at [1138, 313] on td "0" at bounding box center [1290, 314] width 303 height 27
drag, startPoint x: 1125, startPoint y: 313, endPoint x: 1086, endPoint y: 312, distance: 39.0
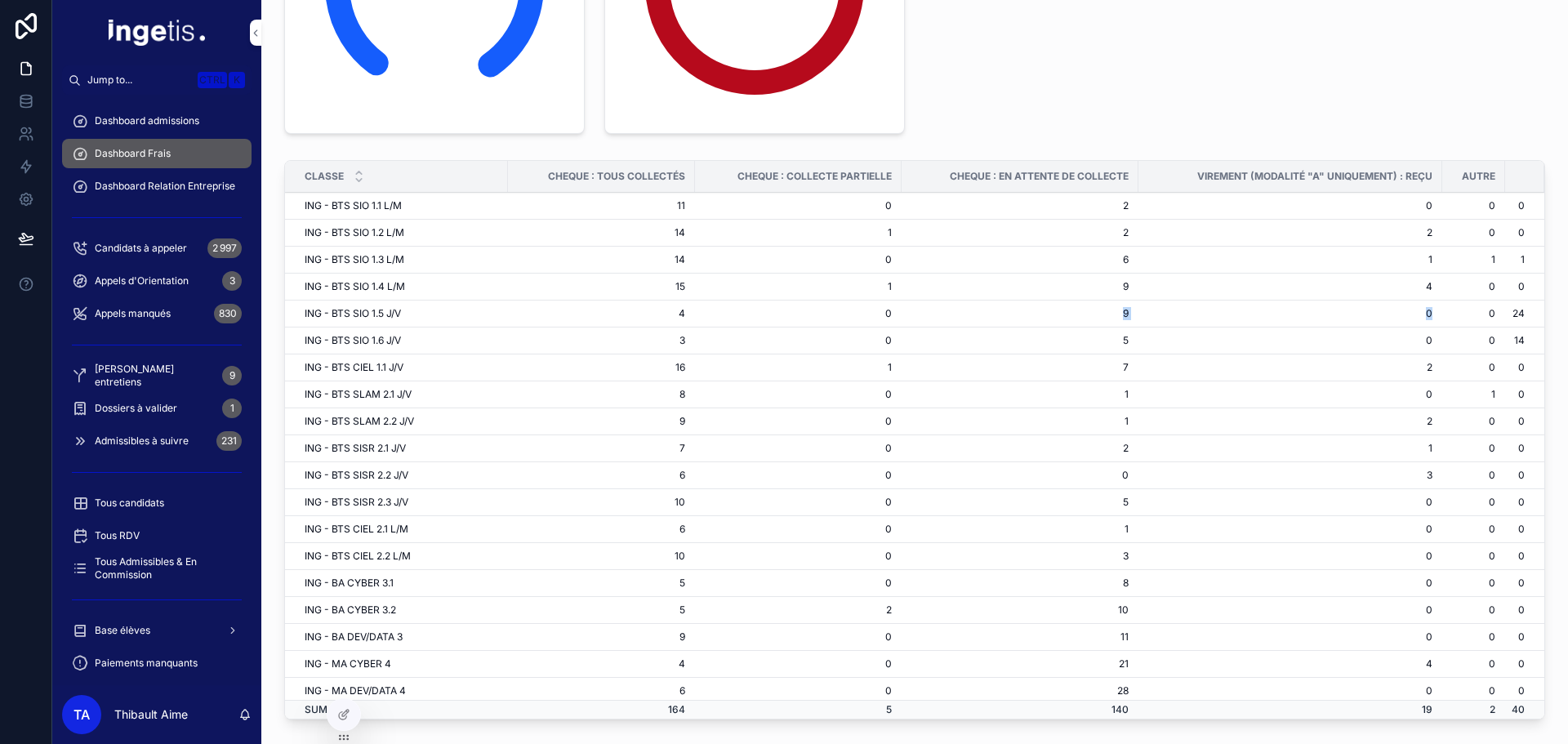
click at [1086, 312] on tr "ING - BTS SIO 1.5 J/V 4 0 9 0 0 24" at bounding box center [914, 314] width 1259 height 27
click at [1086, 312] on td "9" at bounding box center [1019, 314] width 237 height 27
drag, startPoint x: 1067, startPoint y: 309, endPoint x: 1110, endPoint y: 311, distance: 43.0
click at [1109, 311] on td "9" at bounding box center [1019, 314] width 237 height 27
click at [1110, 311] on td "9" at bounding box center [1019, 314] width 237 height 27
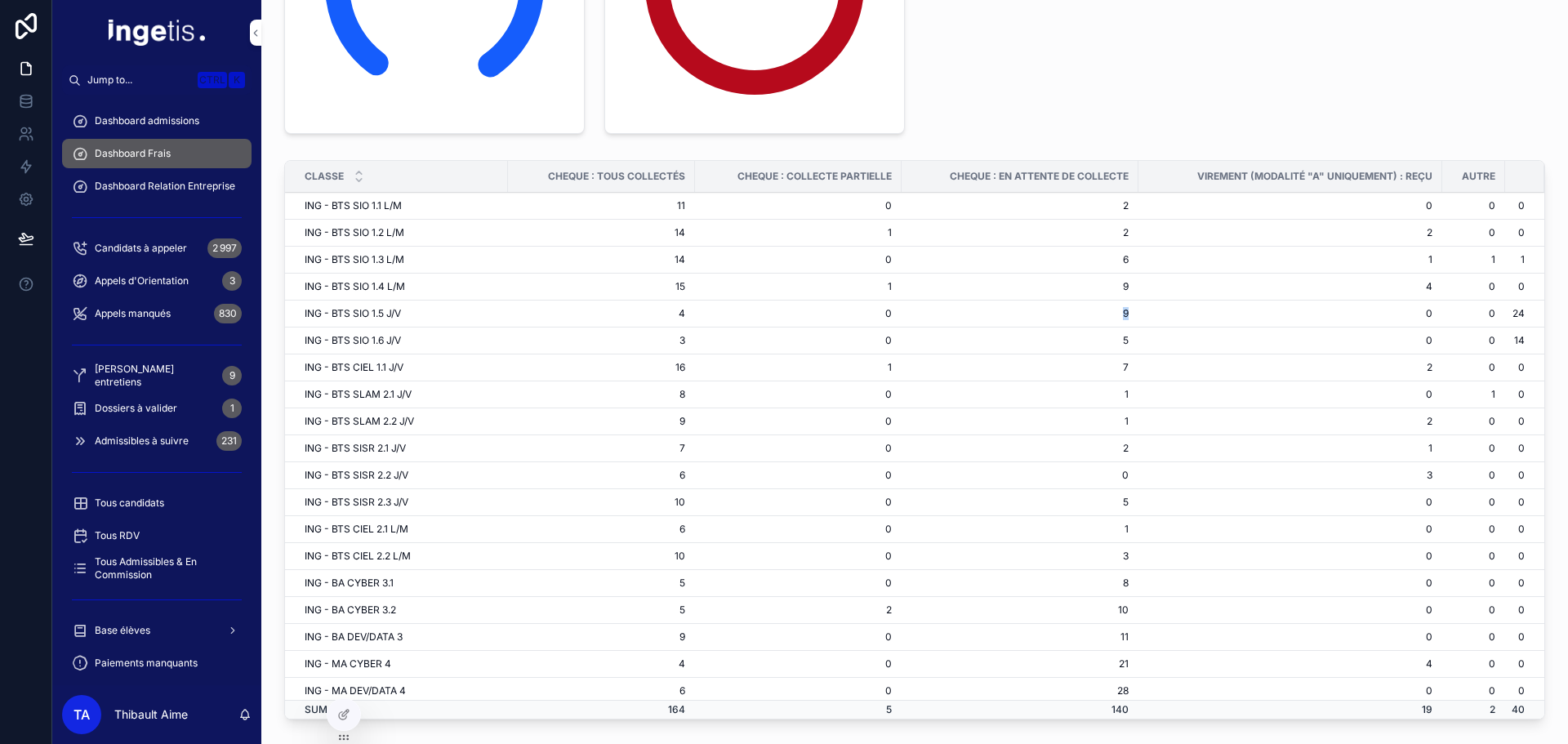
drag, startPoint x: 1118, startPoint y: 313, endPoint x: 1098, endPoint y: 313, distance: 20.0
click at [1098, 313] on td "9" at bounding box center [1019, 314] width 237 height 27
drag, startPoint x: 1091, startPoint y: 313, endPoint x: 1125, endPoint y: 313, distance: 34.0
click at [1125, 313] on tr "ING - BTS SIO 1.5 J/V 4 0 9 0 0 24" at bounding box center [914, 314] width 1259 height 27
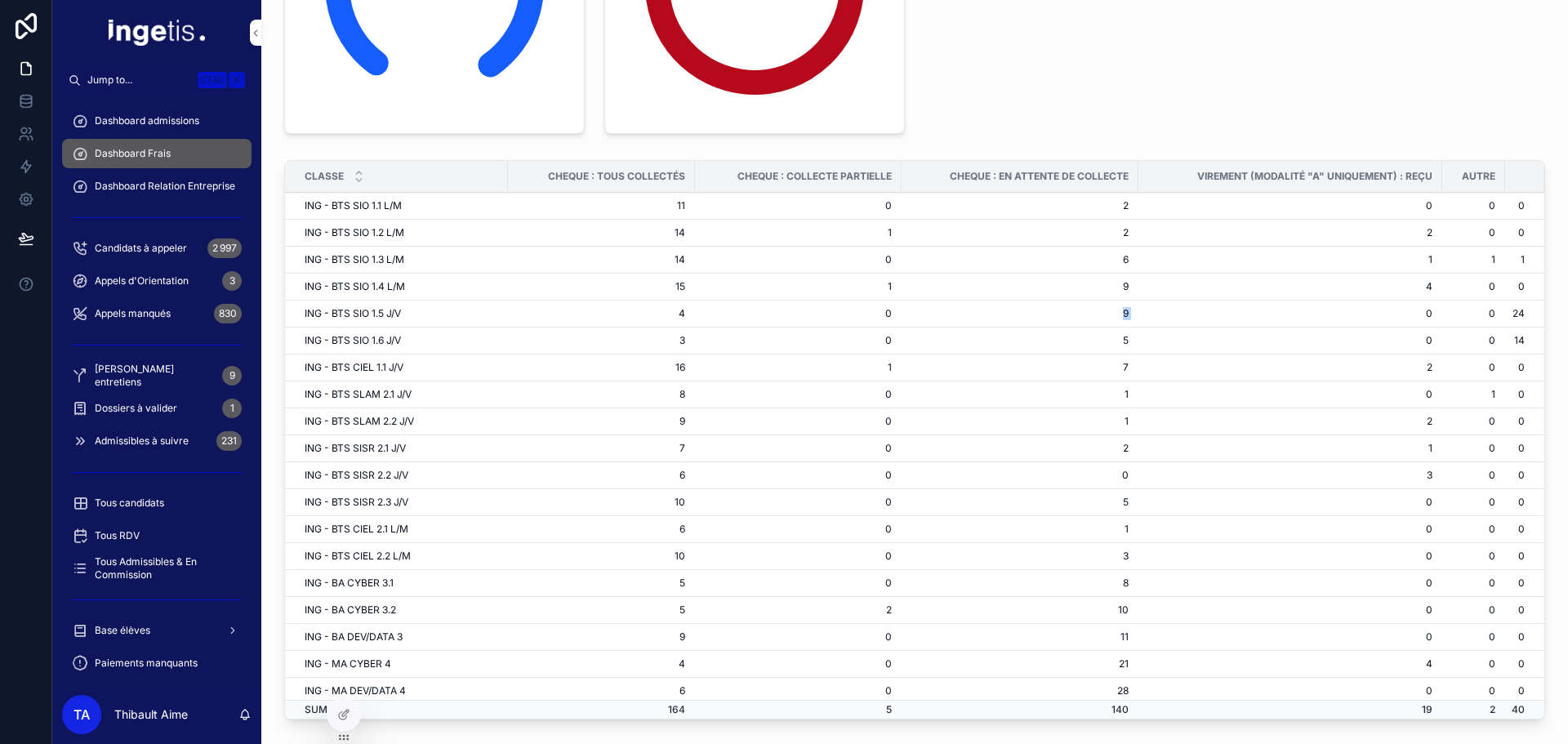
click at [1138, 313] on td "0" at bounding box center [1290, 314] width 303 height 27
drag, startPoint x: 1127, startPoint y: 313, endPoint x: 1060, endPoint y: 312, distance: 67.0
click at [1060, 312] on tr "ING - BTS SIO 1.5 J/V 4 0 9 0 0 24" at bounding box center [914, 314] width 1259 height 27
click at [1060, 312] on td "9" at bounding box center [1019, 314] width 237 height 27
drag, startPoint x: 1060, startPoint y: 312, endPoint x: 1131, endPoint y: 312, distance: 71.0
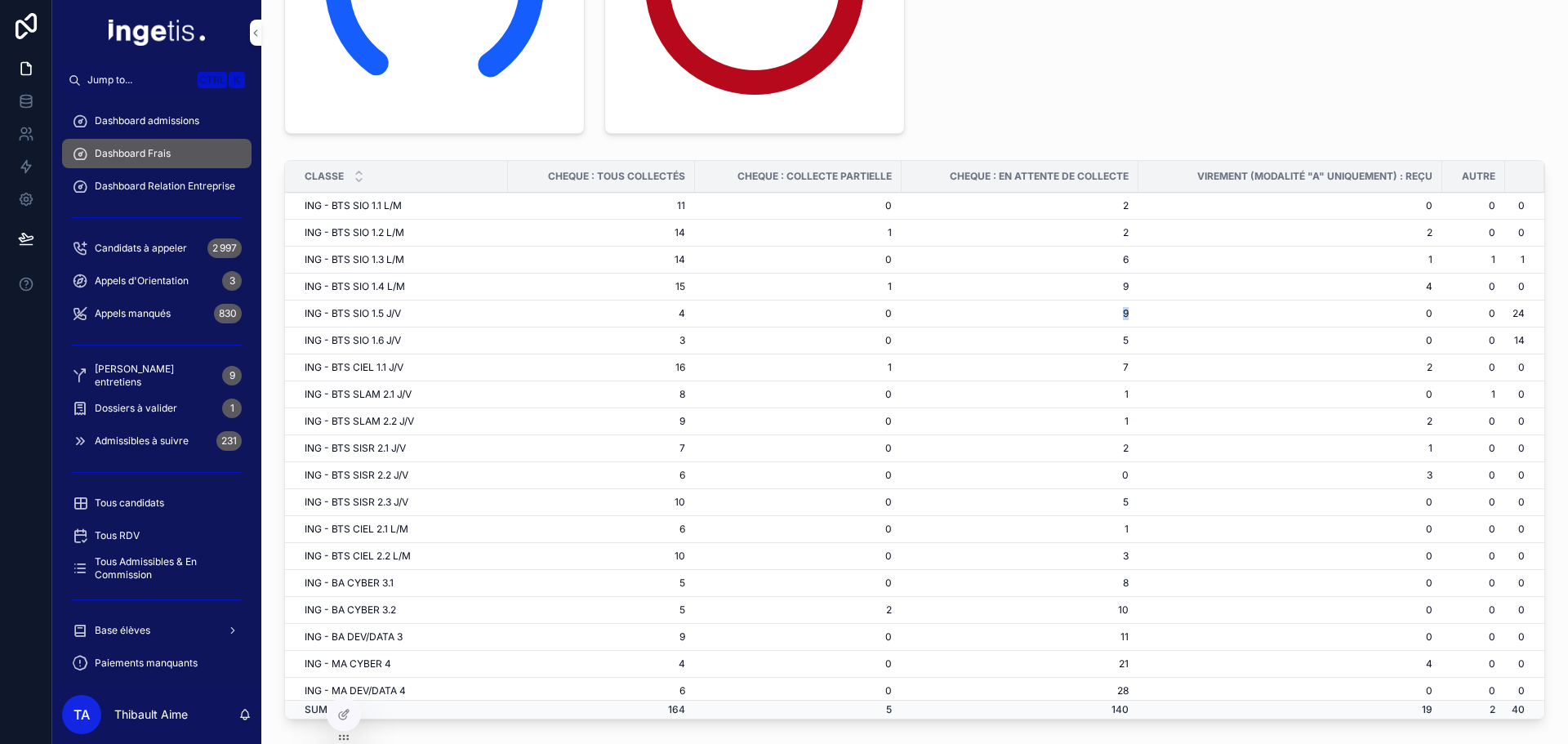
click at [1131, 312] on tr "ING - BTS SIO 1.5 J/V 4 0 9 0 0 24" at bounding box center [914, 314] width 1259 height 27
click at [1138, 312] on td "0" at bounding box center [1290, 314] width 303 height 27
